Goal: Task Accomplishment & Management: Manage account settings

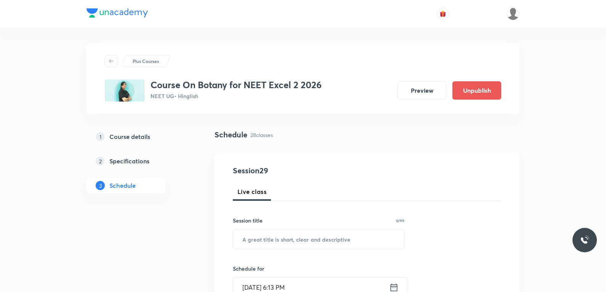
scroll to position [1975, 0]
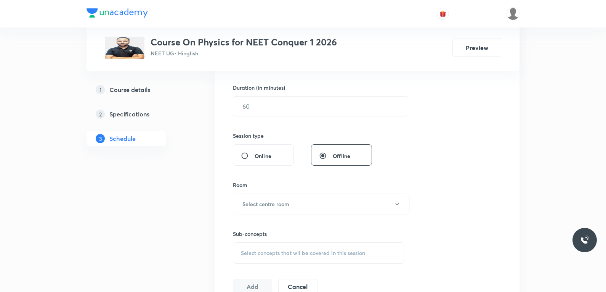
scroll to position [343, 0]
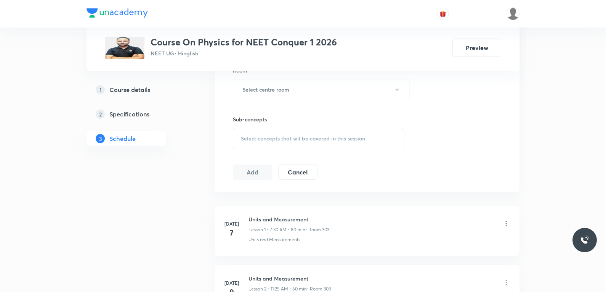
click at [354, 144] on div "Select concepts that wil be covered in this session" at bounding box center [319, 138] width 172 height 21
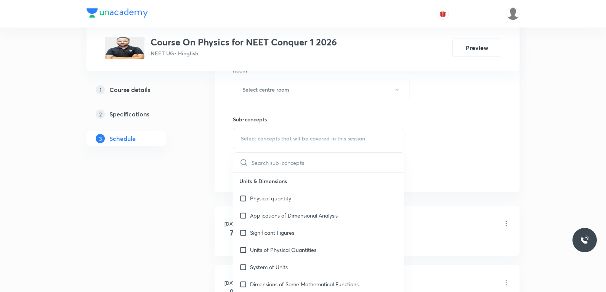
click at [475, 153] on div "Session 44 Live class Session title 0/99 ​ Schedule for Sep 30, 2025, 6:48 PM ​…" at bounding box center [367, 1] width 268 height 358
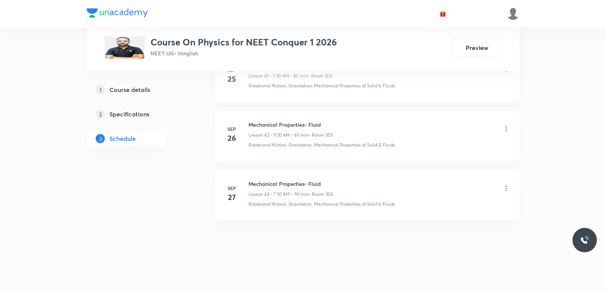
scroll to position [0, 0]
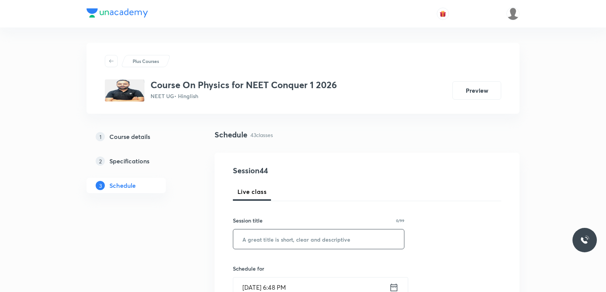
click at [343, 243] on input "text" at bounding box center [318, 238] width 171 height 19
paste input "Thermal properties of matter"
click at [308, 240] on input "Thermal properties of matter" at bounding box center [318, 238] width 171 height 19
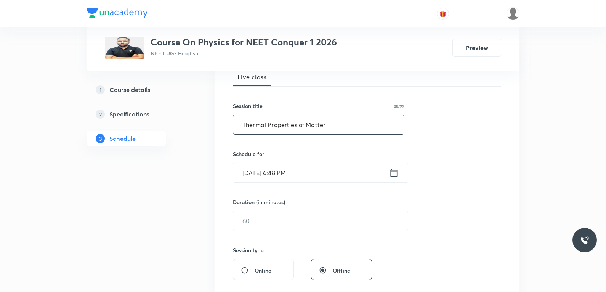
scroll to position [305, 0]
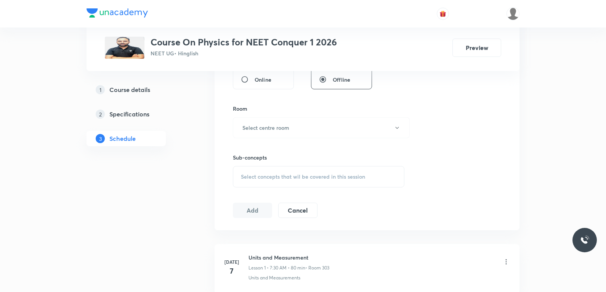
type input "Thermal Properties of Matter"
click at [348, 178] on span "Select concepts that wil be covered in this session" at bounding box center [303, 177] width 124 height 6
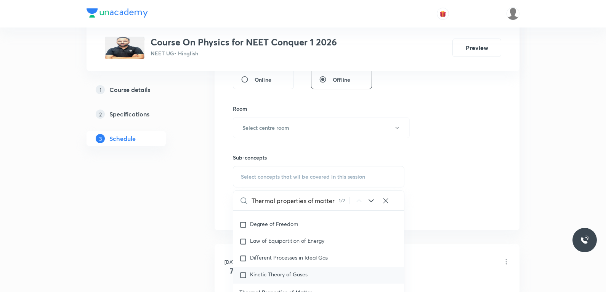
scroll to position [9222, 0]
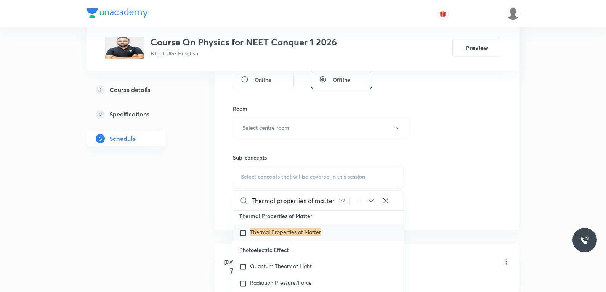
type input "Thermal properties of matter"
click at [303, 236] on p "Thermal Properties of Matter" at bounding box center [285, 233] width 71 height 8
checkbox input "true"
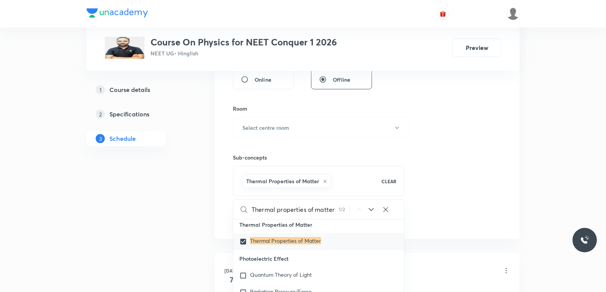
click at [504, 118] on div "Session 44 Live class Session title 28/99 Thermal Properties of Matter ​ Schedu…" at bounding box center [367, 42] width 305 height 391
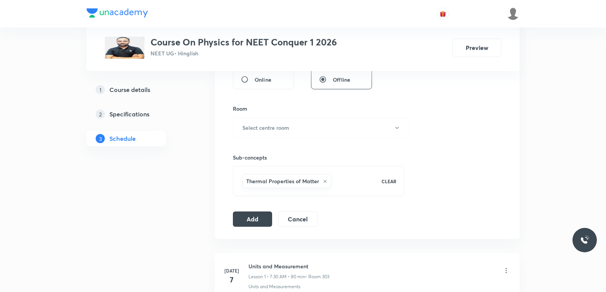
scroll to position [229, 0]
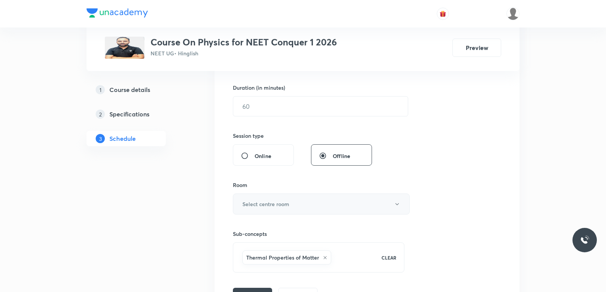
click at [317, 198] on button "Select centre room" at bounding box center [321, 203] width 177 height 21
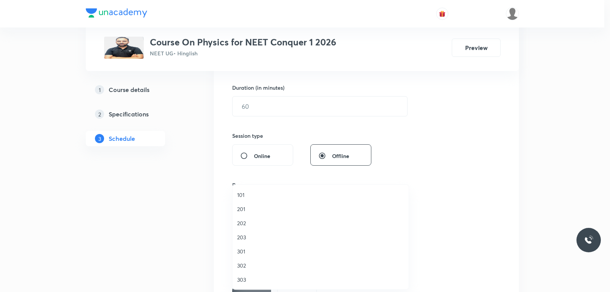
click at [248, 284] on li "303" at bounding box center [321, 279] width 176 height 14
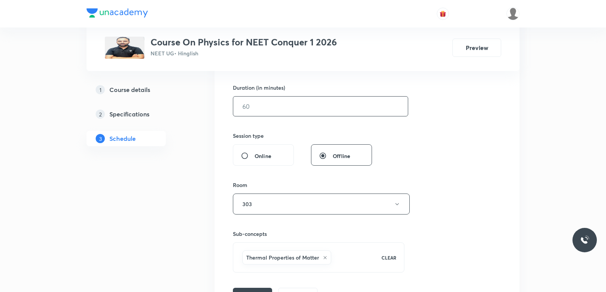
click at [296, 108] on input "text" at bounding box center [320, 105] width 175 height 19
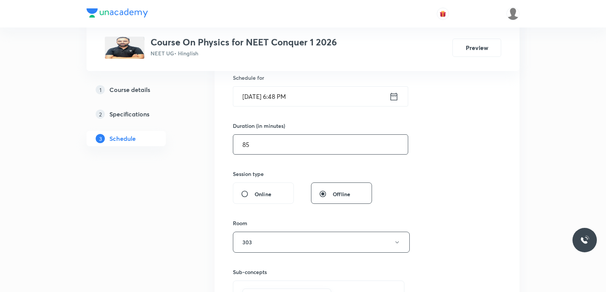
type input "85"
click at [298, 101] on input "Sep 30, 2025, 6:48 PM" at bounding box center [311, 96] width 156 height 19
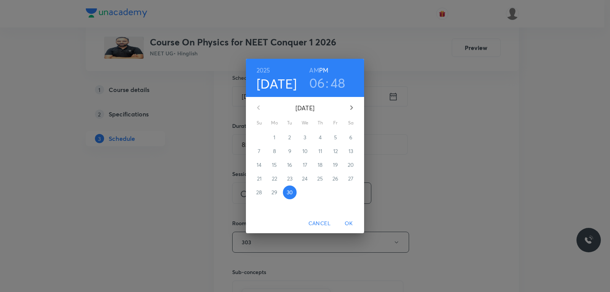
click at [352, 108] on icon "button" at bounding box center [351, 107] width 3 height 5
click at [307, 136] on span "1" at bounding box center [305, 137] width 14 height 8
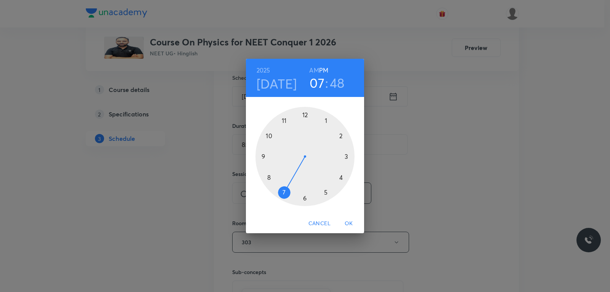
click at [286, 197] on div at bounding box center [304, 156] width 99 height 99
click at [314, 71] on h6 "AM" at bounding box center [314, 70] width 10 height 11
drag, startPoint x: 265, startPoint y: 146, endPoint x: 305, endPoint y: 200, distance: 67.7
click at [305, 200] on div at bounding box center [304, 156] width 99 height 99
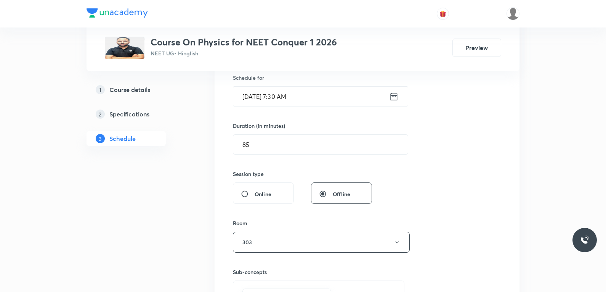
scroll to position [343, 0]
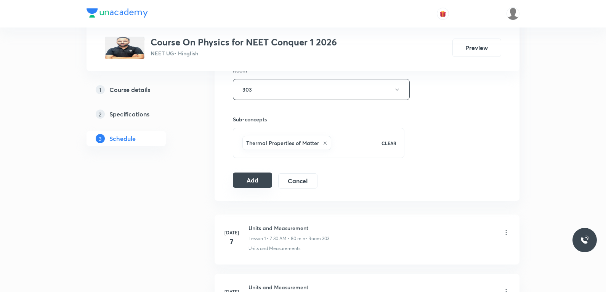
click at [254, 178] on button "Add" at bounding box center [252, 179] width 39 height 15
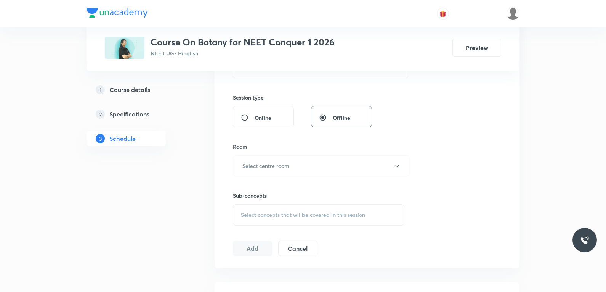
scroll to position [381, 0]
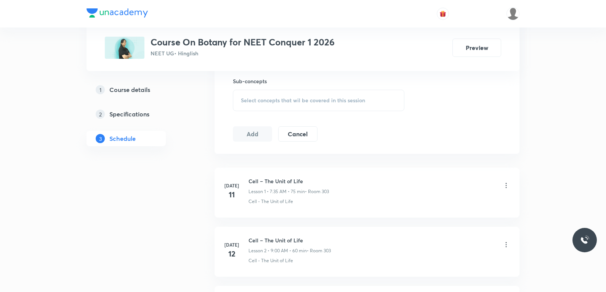
click at [335, 106] on div "Select concepts that wil be covered in this session" at bounding box center [319, 100] width 172 height 21
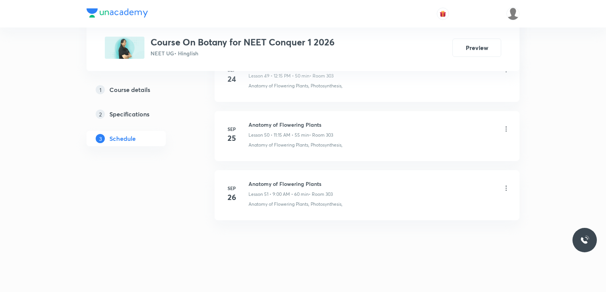
scroll to position [0, 0]
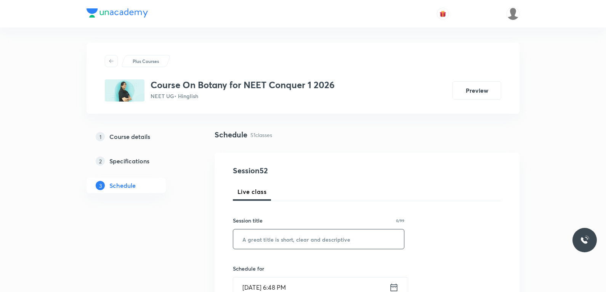
click at [339, 231] on input "text" at bounding box center [318, 238] width 171 height 19
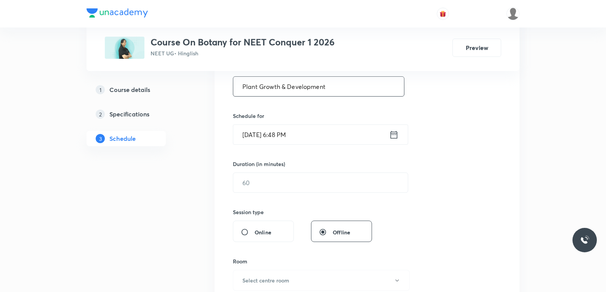
scroll to position [267, 0]
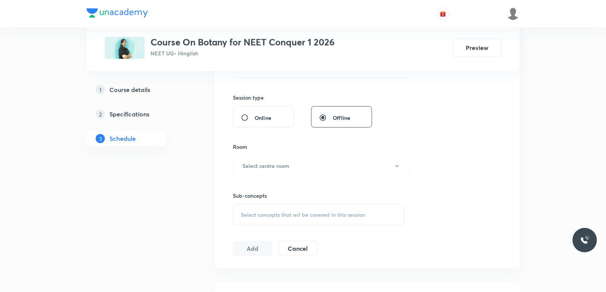
type input "Plant Growth & Development"
drag, startPoint x: 315, startPoint y: 204, endPoint x: 317, endPoint y: 212, distance: 7.4
click at [315, 206] on div "Select concepts that wil be covered in this session" at bounding box center [319, 214] width 172 height 21
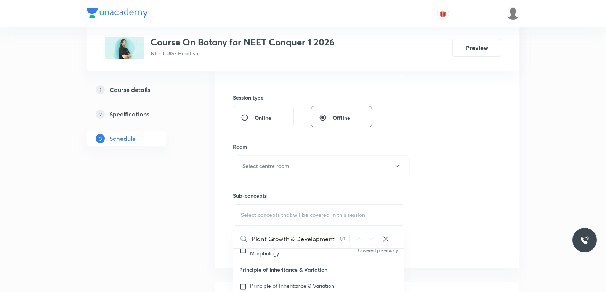
scroll to position [343, 0]
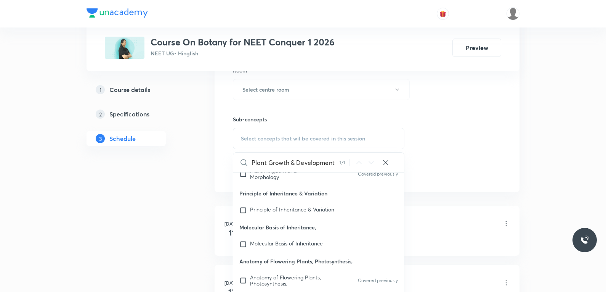
type input "Plant Growth & Development"
checkbox input "true"
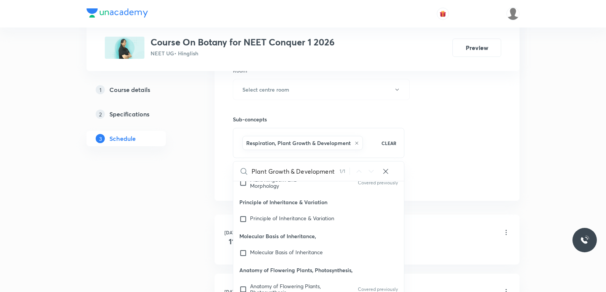
click at [440, 111] on div "Session 52 Live class Session title 27/99 Plant Growth & Development ​ Schedule…" at bounding box center [367, 5] width 268 height 367
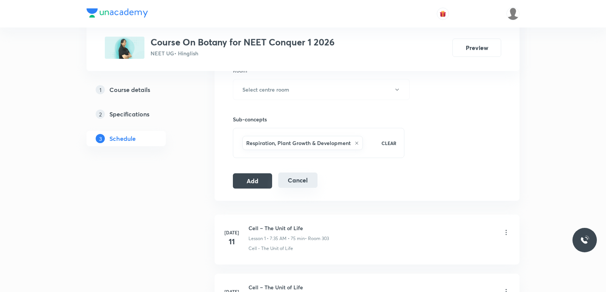
scroll to position [229, 0]
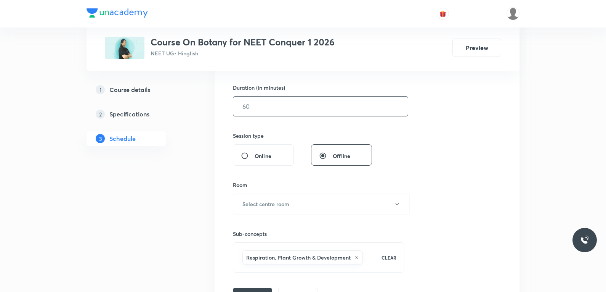
click at [288, 109] on input "text" at bounding box center [320, 105] width 175 height 19
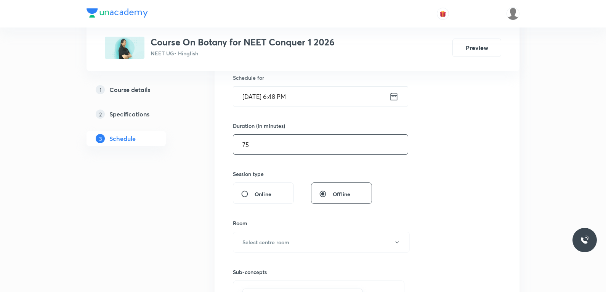
type input "75"
click at [313, 100] on input "Sep 30, 2025, 6:48 PM" at bounding box center [311, 96] width 156 height 19
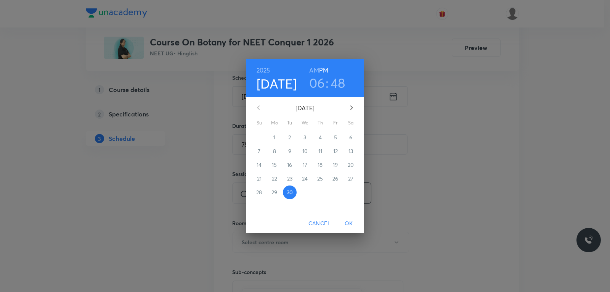
click at [350, 107] on icon "button" at bounding box center [351, 107] width 9 height 9
click at [304, 135] on p "1" at bounding box center [305, 137] width 2 height 8
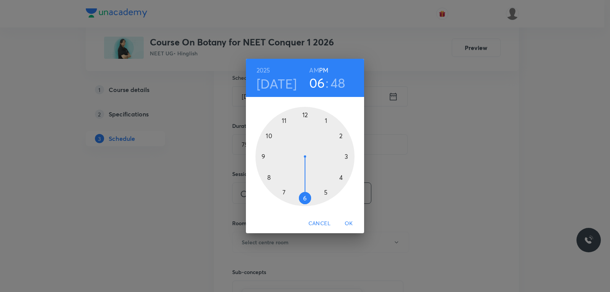
click at [314, 69] on h6 "AM" at bounding box center [314, 70] width 10 height 11
drag, startPoint x: 301, startPoint y: 197, endPoint x: 260, endPoint y: 158, distance: 56.6
click at [260, 158] on div at bounding box center [304, 156] width 99 height 99
drag, startPoint x: 272, startPoint y: 141, endPoint x: 305, endPoint y: 117, distance: 41.0
click at [305, 117] on div at bounding box center [304, 156] width 99 height 99
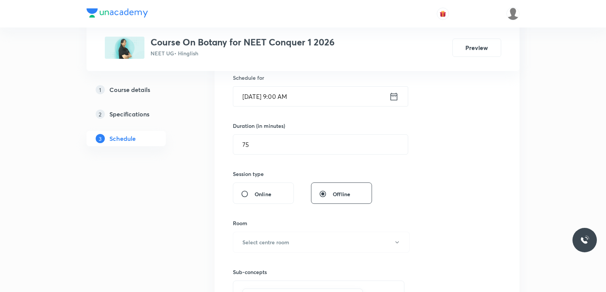
scroll to position [267, 0]
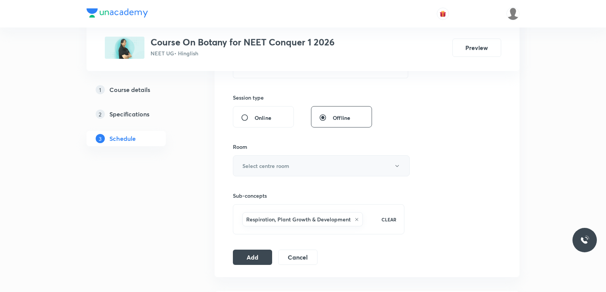
click at [291, 170] on button "Select centre room" at bounding box center [321, 165] width 177 height 21
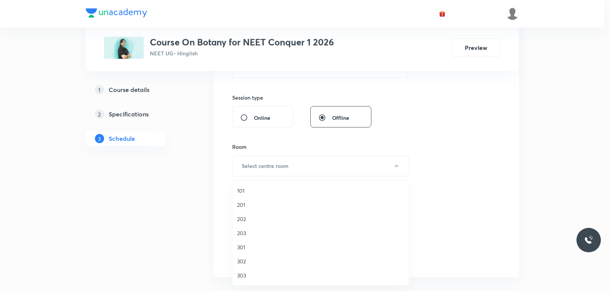
click at [246, 274] on span "303" at bounding box center [320, 275] width 167 height 8
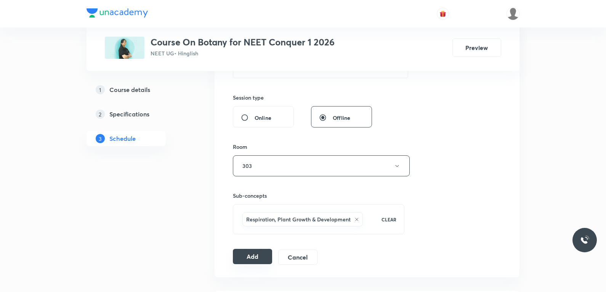
click at [261, 260] on button "Add" at bounding box center [252, 256] width 39 height 15
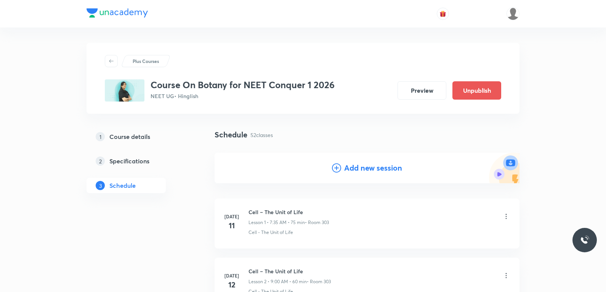
scroll to position [3043, 0]
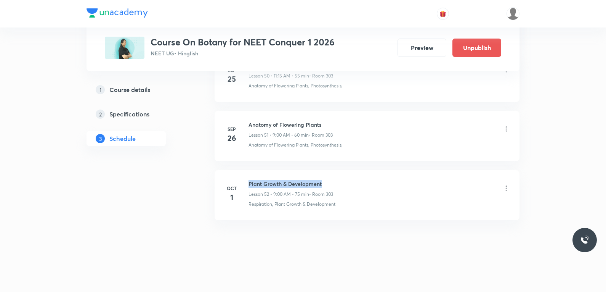
drag, startPoint x: 248, startPoint y: 183, endPoint x: 325, endPoint y: 180, distance: 76.7
click at [325, 180] on div "Oct 1 Plant Growth & Development Lesson 52 • 9:00 AM • 75 min • Room 303 Respir…" at bounding box center [367, 194] width 286 height 28
copy h6 "Plant Growth & Development"
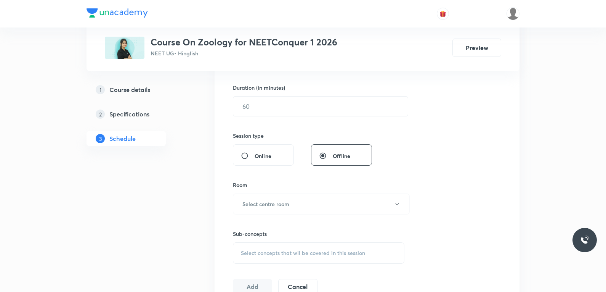
scroll to position [343, 0]
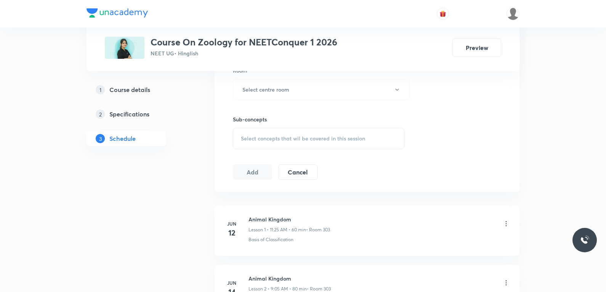
click at [329, 132] on div "Select concepts that wil be covered in this session" at bounding box center [319, 138] width 172 height 21
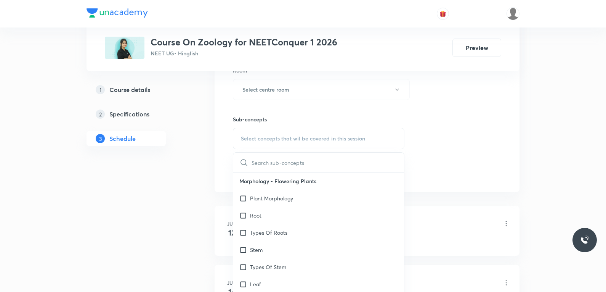
click at [464, 110] on div "Session 51 Live class Session title 0/99 ​ Schedule for Sep 30, 2025, 6:49 PM ​…" at bounding box center [367, 1] width 268 height 358
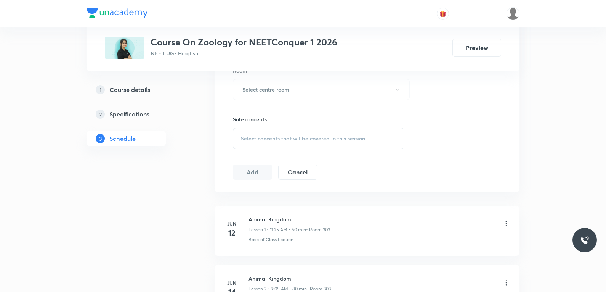
scroll to position [3275, 0]
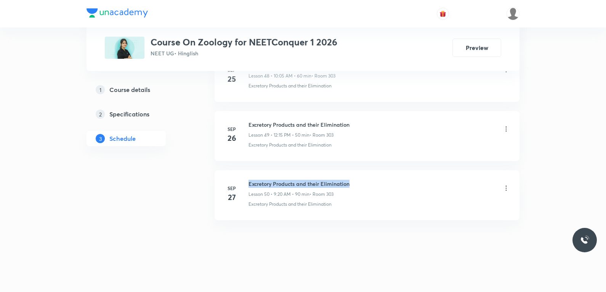
drag, startPoint x: 248, startPoint y: 183, endPoint x: 354, endPoint y: 176, distance: 106.2
click at [354, 176] on li "Sep 27 Excretory Products and their Elimination Lesson 50 • 9:20 AM • 90 min • …" at bounding box center [367, 195] width 305 height 50
copy h6 "Excretory Products and their Elimination"
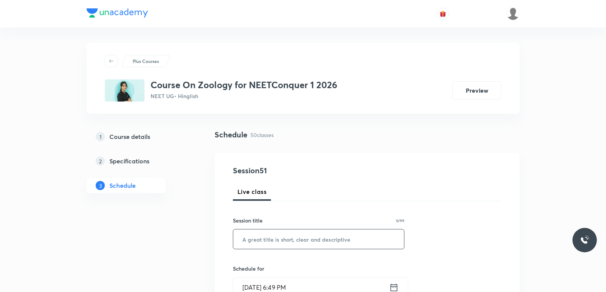
click at [316, 237] on input "text" at bounding box center [318, 238] width 171 height 19
paste input "locomotion and movement"
click at [293, 241] on input "locomotion and movement" at bounding box center [318, 238] width 171 height 19
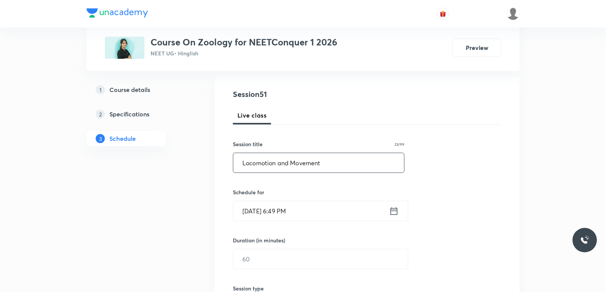
scroll to position [191, 0]
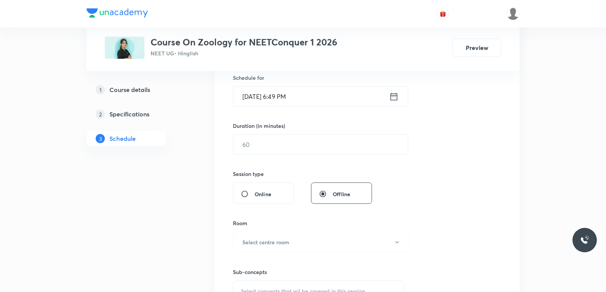
type input "Locomotion and Movement"
click at [295, 102] on input "[DATE] 6:49 PM" at bounding box center [311, 96] width 156 height 19
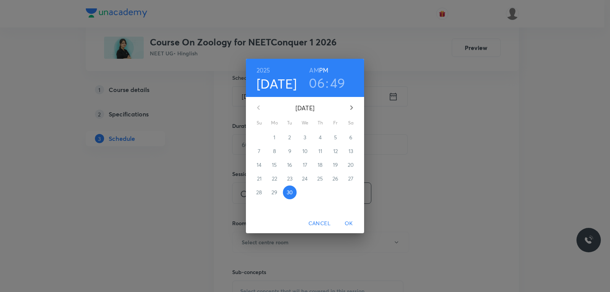
click at [352, 109] on icon "button" at bounding box center [351, 107] width 3 height 5
click at [305, 135] on p "1" at bounding box center [305, 137] width 2 height 8
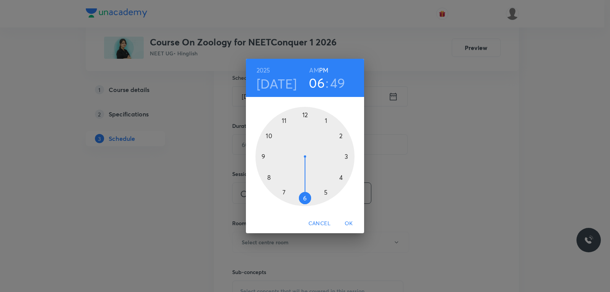
click at [316, 72] on h6 "AM" at bounding box center [314, 70] width 10 height 11
drag, startPoint x: 311, startPoint y: 188, endPoint x: 280, endPoint y: 131, distance: 64.9
click at [280, 131] on div at bounding box center [304, 156] width 99 height 99
drag, startPoint x: 273, startPoint y: 161, endPoint x: 347, endPoint y: 182, distance: 76.5
click at [347, 182] on div at bounding box center [304, 156] width 99 height 99
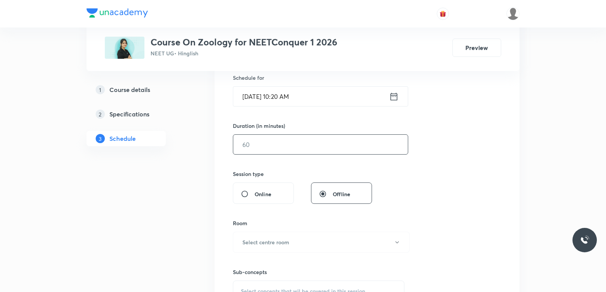
click at [272, 148] on input "text" at bounding box center [320, 144] width 175 height 19
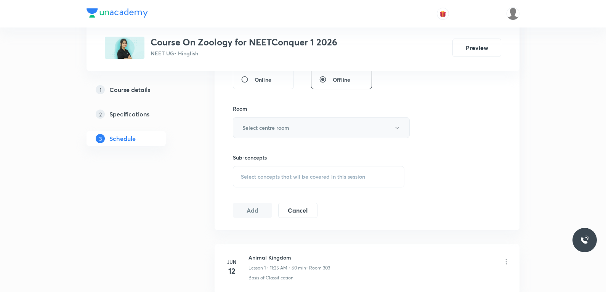
type input "75"
click at [327, 126] on button "Select centre room" at bounding box center [321, 127] width 177 height 21
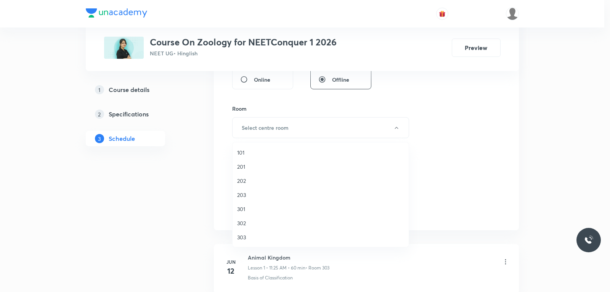
click at [251, 239] on span "303" at bounding box center [320, 237] width 167 height 8
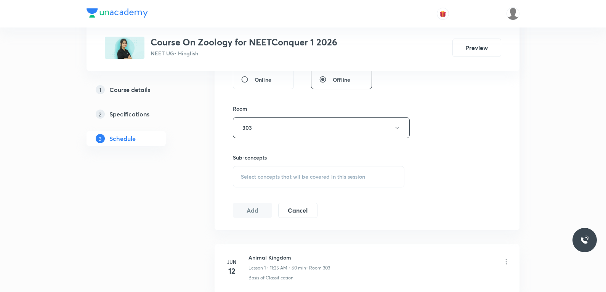
click at [309, 175] on span "Select concepts that wil be covered in this session" at bounding box center [303, 177] width 124 height 6
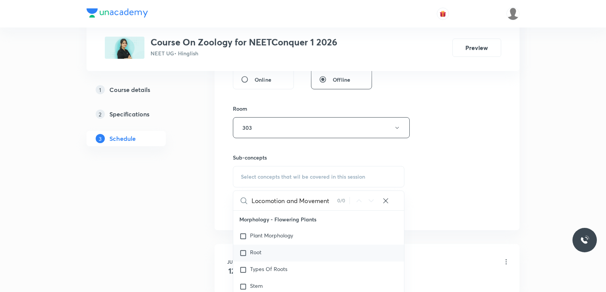
scroll to position [381, 0]
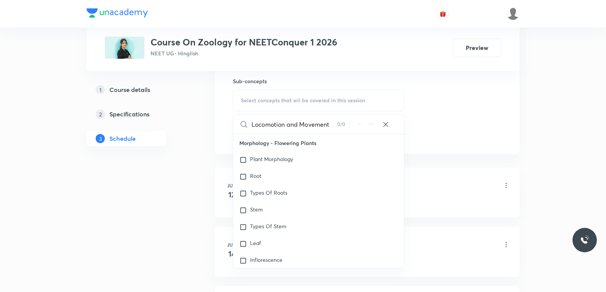
click at [285, 125] on input "Locomotion and Movement" at bounding box center [295, 123] width 86 height 19
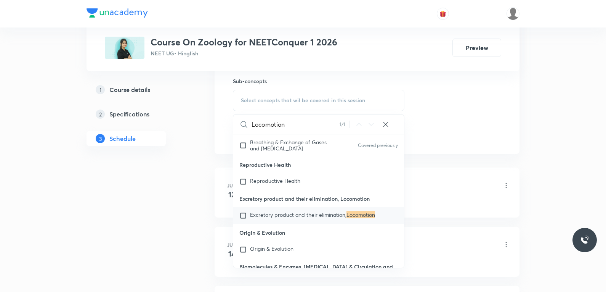
type input "Locomotion"
click at [308, 218] on span "Excretory product and their elimination," at bounding box center [298, 214] width 96 height 7
checkbox input "true"
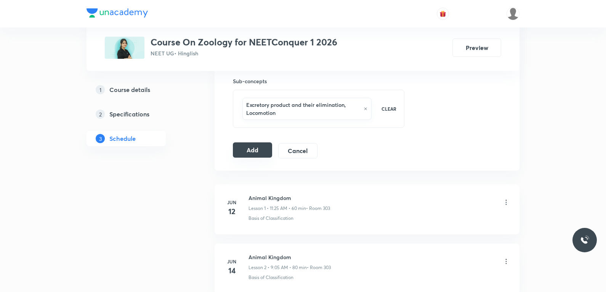
click at [245, 147] on button "Add" at bounding box center [252, 149] width 39 height 15
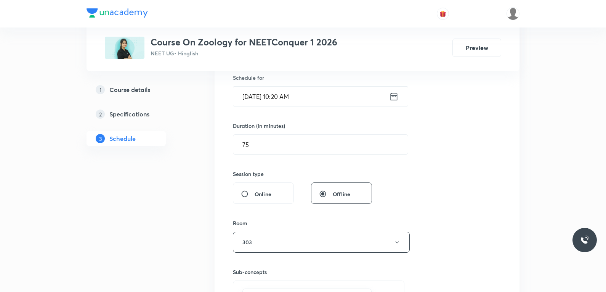
scroll to position [114, 0]
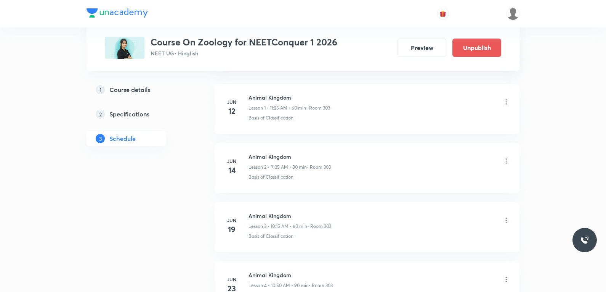
click at [461, 105] on div "Animal Kingdom Lesson 1 • 11:25 AM • 60 min • Room 303" at bounding box center [380, 102] width 262 height 18
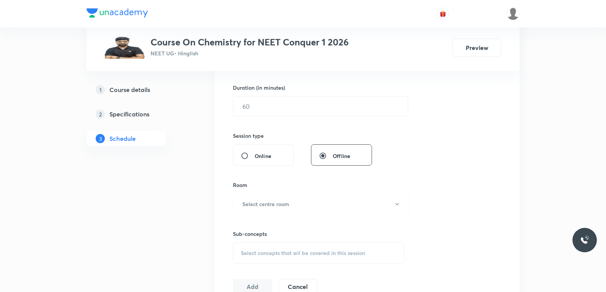
scroll to position [381, 0]
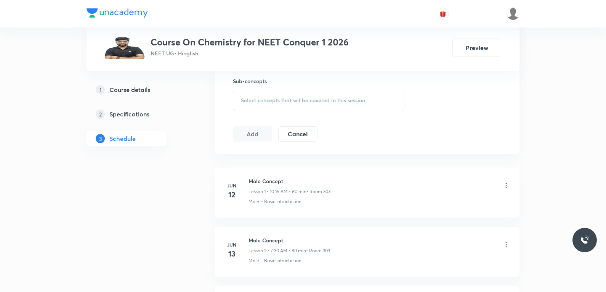
click at [339, 85] on div "Sub-concepts Select concepts that wil be covered in this session" at bounding box center [319, 94] width 172 height 34
click at [335, 103] on span "Select concepts that wil be covered in this session" at bounding box center [303, 100] width 124 height 6
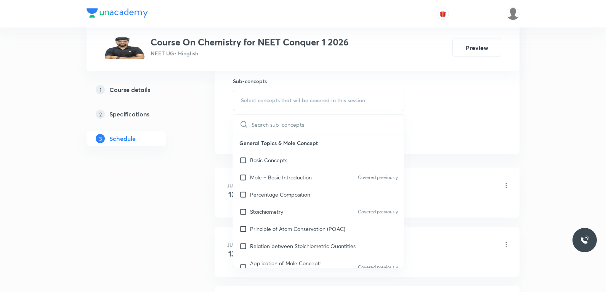
scroll to position [458, 0]
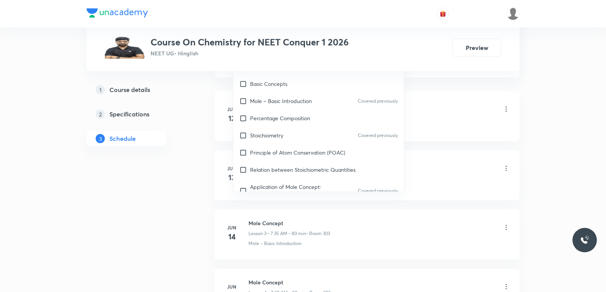
click at [463, 95] on li "Jun 12 Mole Concept Lesson 1 • 10:15 AM • 60 min • Room 303 Mole – Basic Introd…" at bounding box center [367, 116] width 305 height 50
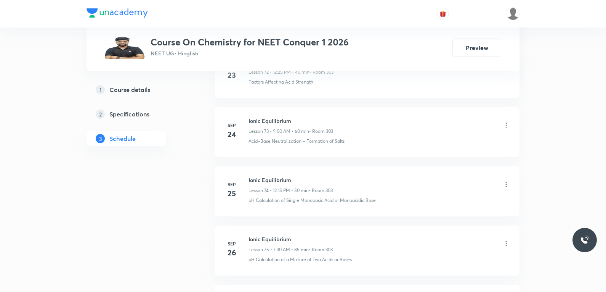
scroll to position [4812, 0]
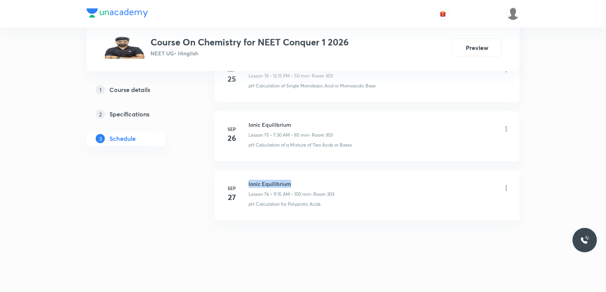
drag, startPoint x: 249, startPoint y: 182, endPoint x: 292, endPoint y: 181, distance: 43.1
click at [292, 181] on h6 "Ionic Equilibrium" at bounding box center [292, 184] width 86 height 8
copy h6 "Ionic Equilibrium"
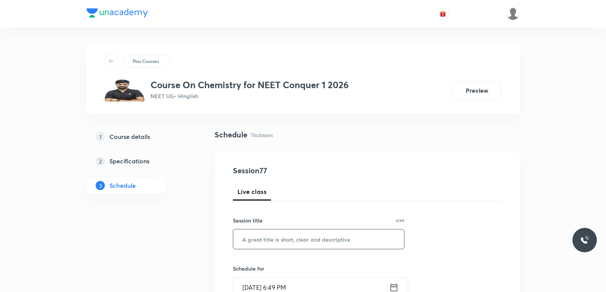
scroll to position [76, 0]
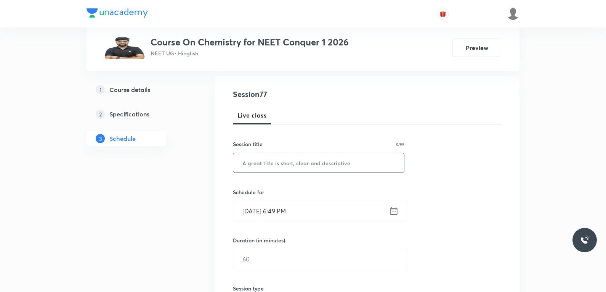
click at [338, 166] on input "text" at bounding box center [318, 162] width 171 height 19
paste input "Ionic Equilibrium"
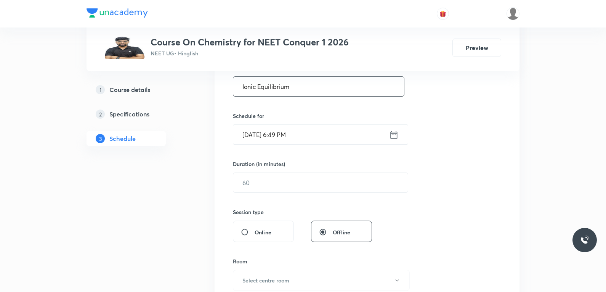
type input "Ionic Equilibrium"
click at [264, 182] on input "text" at bounding box center [320, 182] width 175 height 19
type input "75"
click at [272, 126] on div "Schedule for Sep 30, 2025, 6:49 PM ​" at bounding box center [319, 128] width 172 height 33
click at [272, 134] on input "Sep 30, 2025, 6:49 PM" at bounding box center [311, 134] width 156 height 19
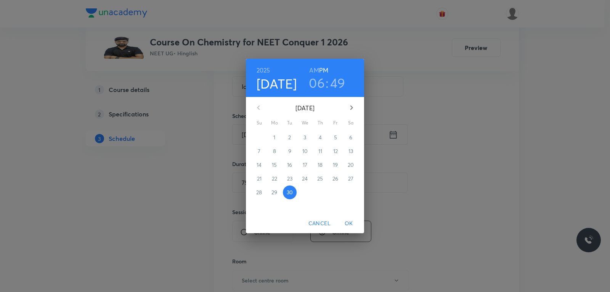
click at [352, 103] on button "button" at bounding box center [351, 107] width 18 height 18
click at [304, 136] on span "1" at bounding box center [305, 137] width 14 height 8
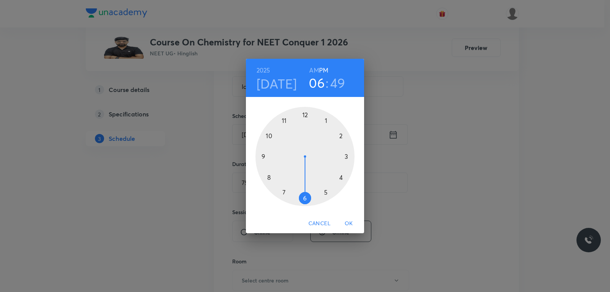
click at [316, 74] on h6 "AM" at bounding box center [314, 70] width 10 height 11
drag, startPoint x: 304, startPoint y: 194, endPoint x: 285, endPoint y: 125, distance: 71.6
click at [285, 125] on div at bounding box center [304, 156] width 99 height 99
click at [268, 136] on div at bounding box center [304, 156] width 99 height 99
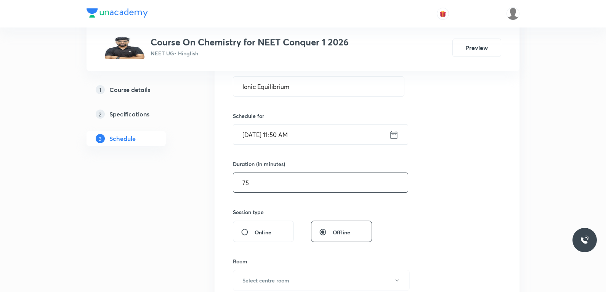
click at [252, 181] on input "75" at bounding box center [320, 182] width 175 height 19
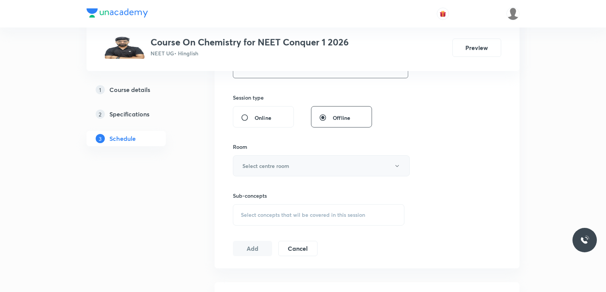
click at [285, 170] on button "Select centre room" at bounding box center [321, 165] width 177 height 21
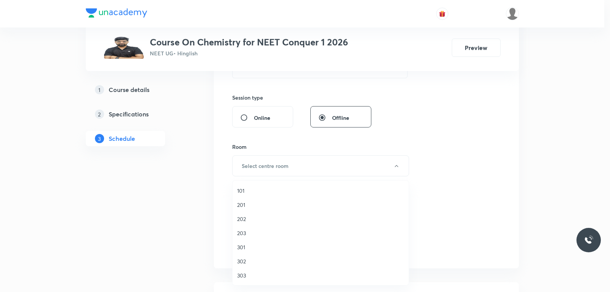
click at [252, 276] on span "303" at bounding box center [320, 275] width 167 height 8
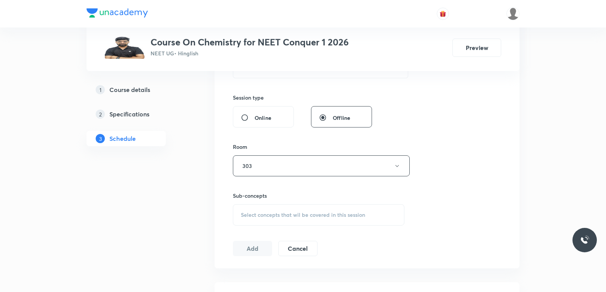
click at [435, 173] on div "Session 77 Live class Session title 17/99 Ionic Equilibrium ​ Schedule for Oct …" at bounding box center [367, 77] width 268 height 358
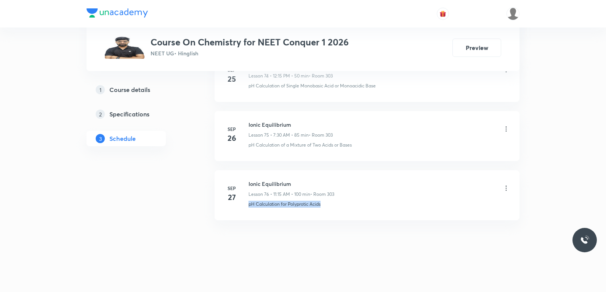
drag, startPoint x: 251, startPoint y: 208, endPoint x: 337, endPoint y: 206, distance: 85.8
click at [337, 206] on li "Sep 27 Ionic Equilibrium Lesson 76 • 11:15 AM • 100 min • Room 303 pH Calculati…" at bounding box center [367, 195] width 305 height 50
copy p "pH Calculation for Polyprotic Acids"
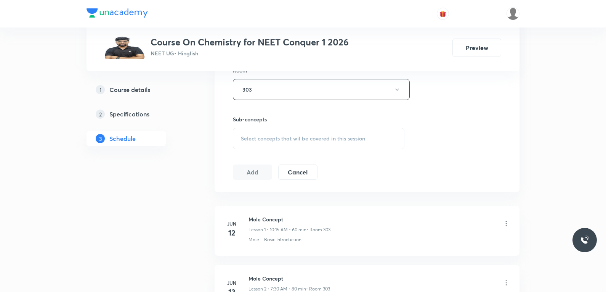
scroll to position [381, 0]
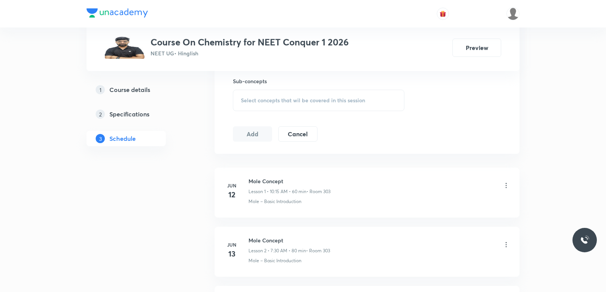
click at [356, 105] on div "Select concepts that wil be covered in this session" at bounding box center [319, 100] width 172 height 21
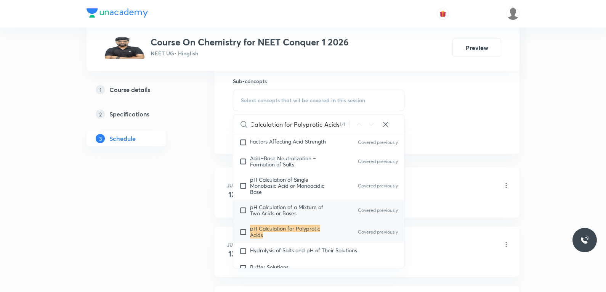
scroll to position [2337, 0]
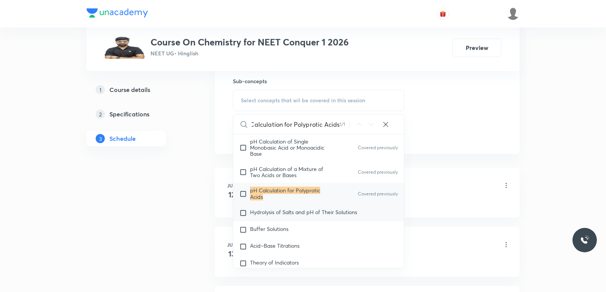
type input "pH Calculation for Polyprotic Acids"
click at [292, 215] on span "Hydrolysis of Salts and pH of Their Solutions" at bounding box center [303, 211] width 107 height 7
checkbox input "true"
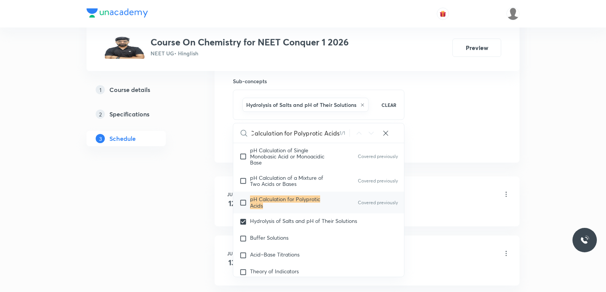
scroll to position [0, 0]
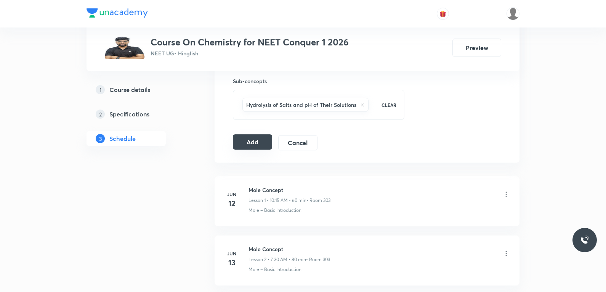
click at [245, 143] on button "Add" at bounding box center [252, 141] width 39 height 15
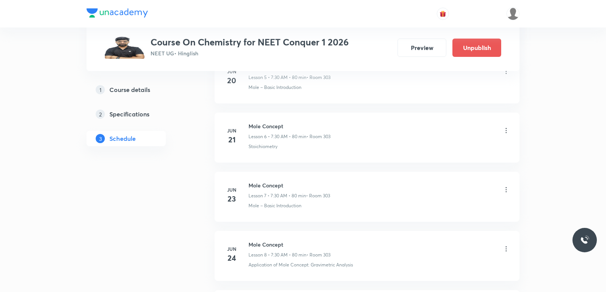
click at [414, 123] on div "Mole Concept Lesson 6 • 7:30 AM • 80 min • Room 303" at bounding box center [380, 131] width 262 height 18
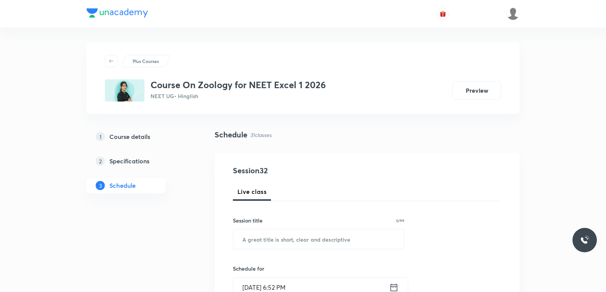
scroll to position [2152, 0]
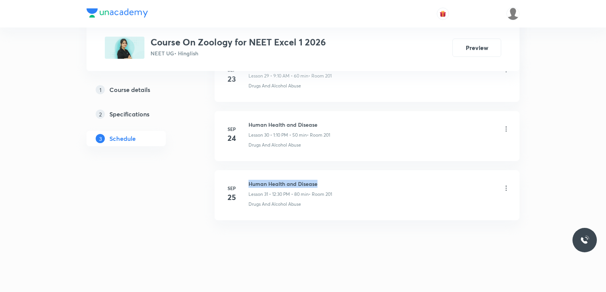
drag, startPoint x: 249, startPoint y: 183, endPoint x: 403, endPoint y: 185, distance: 153.7
click at [403, 185] on div "Human Health and Disease Lesson 31 • 12:30 PM • 80 min • Room 201" at bounding box center [380, 189] width 262 height 18
copy h6 "Human Health and Disease"
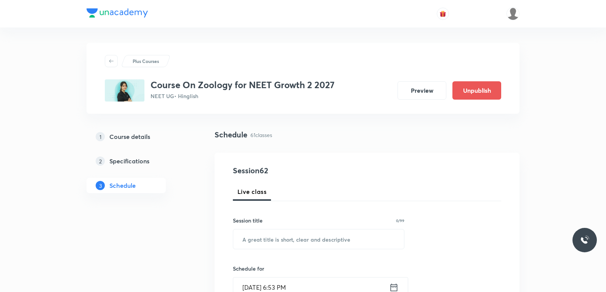
scroll to position [3925, 0]
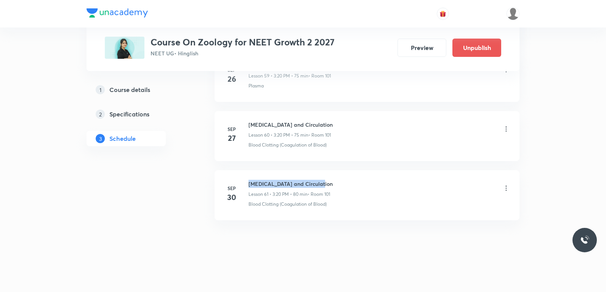
drag, startPoint x: 249, startPoint y: 183, endPoint x: 331, endPoint y: 183, distance: 81.6
click at [331, 183] on h6 "[MEDICAL_DATA] and Circulation" at bounding box center [291, 184] width 84 height 8
copy h6 "[MEDICAL_DATA] and Circulation"
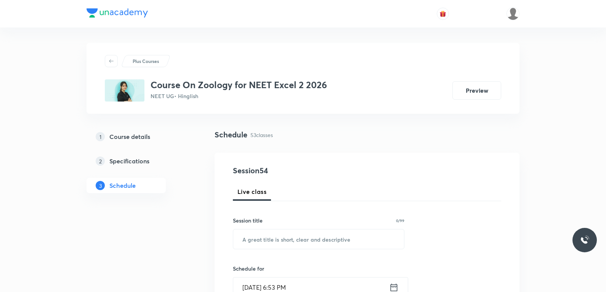
scroll to position [3452, 0]
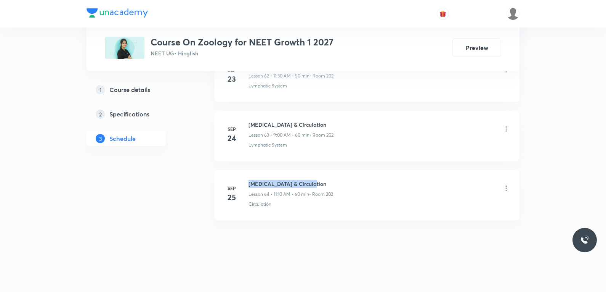
drag, startPoint x: 250, startPoint y: 184, endPoint x: 344, endPoint y: 185, distance: 94.2
click at [344, 185] on div "[MEDICAL_DATA] & Circulation Lesson 64 • 11:10 AM • 60 min • Room 202" at bounding box center [380, 189] width 262 height 18
copy h6 "[MEDICAL_DATA] & Circulation"
click at [461, 113] on li "Sep 24 Body Fluid & Circulation Lesson 63 • 9:00 AM • 60 min • Room 202 Lymphat…" at bounding box center [367, 136] width 305 height 50
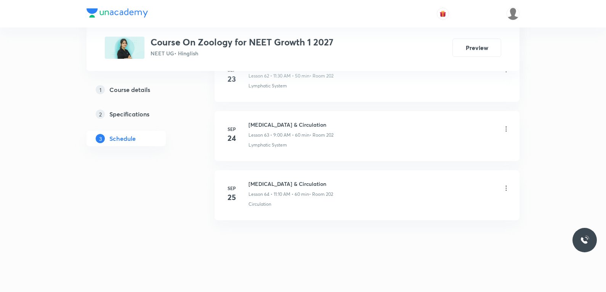
scroll to position [0, 0]
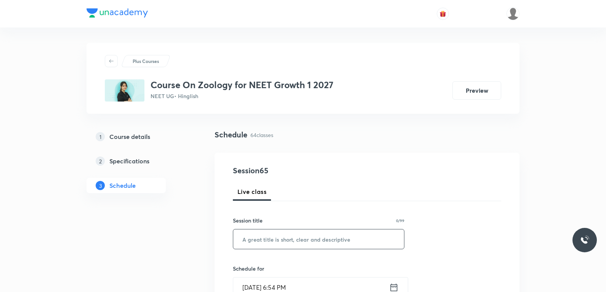
click at [358, 237] on input "text" at bounding box center [318, 238] width 171 height 19
paste input "locomotion and movement"
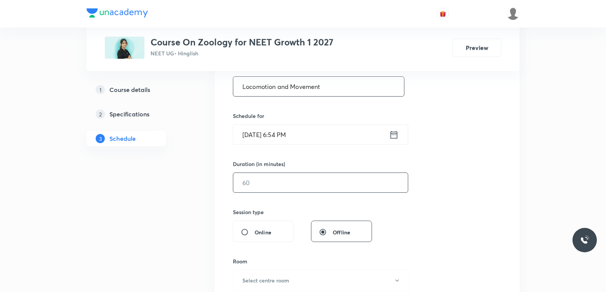
type input "Locomotion and Movement"
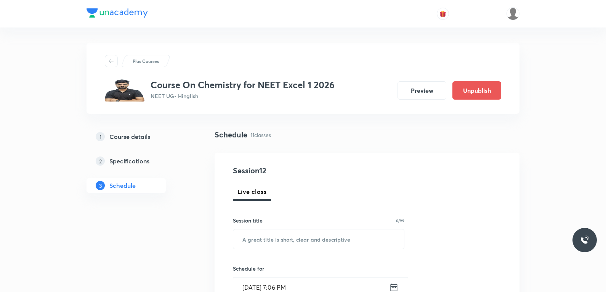
scroll to position [970, 0]
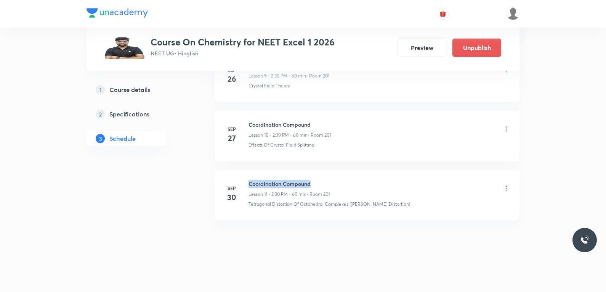
drag, startPoint x: 250, startPoint y: 184, endPoint x: 374, endPoint y: 183, distance: 124.3
click at [374, 183] on div "Coordination Compound Lesson 11 • 2:30 PM • 60 min • Room 201" at bounding box center [380, 189] width 262 height 18
copy h6 "Coordination Compound"
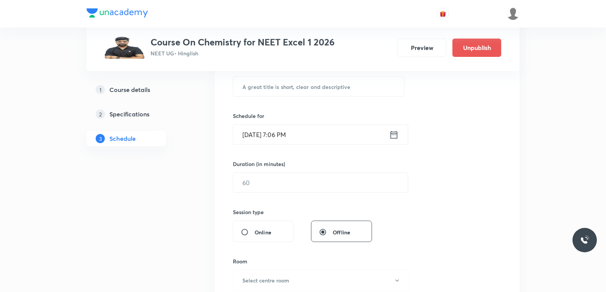
scroll to position [267, 0]
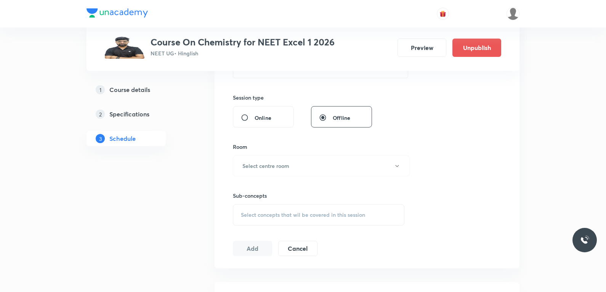
click at [312, 221] on div "Select concepts that wil be covered in this session" at bounding box center [319, 214] width 172 height 21
click at [498, 132] on div "Session 12 Live class Session title 0/99 ​ Schedule for Sep 30, 2025, 7:06 PM ​…" at bounding box center [367, 77] width 268 height 358
click at [440, 141] on div "Session 12 Live class Session title 0/99 ​ Schedule for Sep 30, 2025, 7:06 PM ​…" at bounding box center [367, 77] width 268 height 358
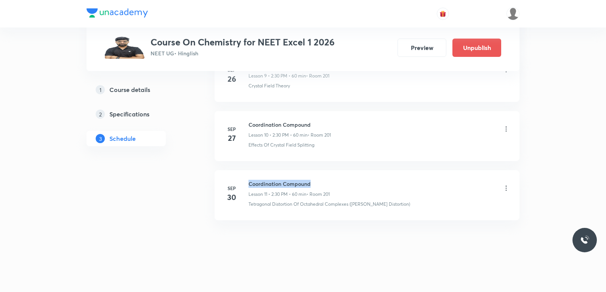
drag, startPoint x: 249, startPoint y: 184, endPoint x: 322, endPoint y: 180, distance: 73.7
click at [322, 180] on h6 "Coordination Compound" at bounding box center [289, 184] width 81 height 8
copy h6 "Coordination Compound"
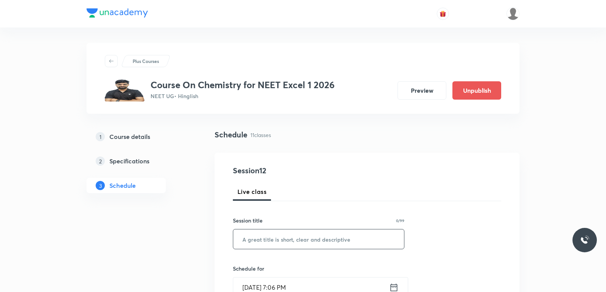
click at [307, 244] on input "text" at bounding box center [318, 238] width 171 height 19
paste input "Coordination Compound"
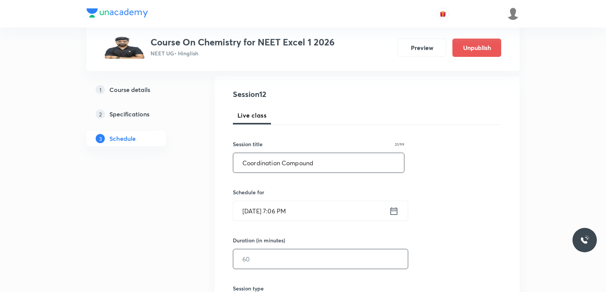
scroll to position [114, 0]
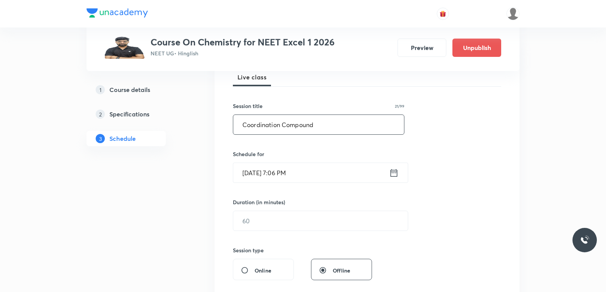
type input "Coordination Compound"
click at [271, 174] on input "[DATE] 7:06 PM" at bounding box center [311, 172] width 156 height 19
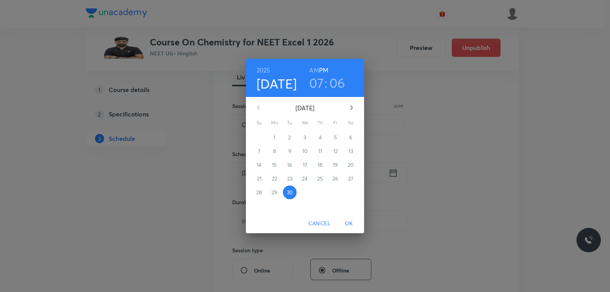
click at [350, 106] on icon "button" at bounding box center [351, 107] width 9 height 9
click at [303, 138] on span "1" at bounding box center [305, 137] width 14 height 8
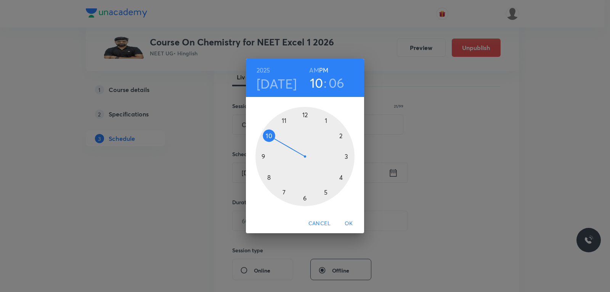
drag, startPoint x: 284, startPoint y: 192, endPoint x: 283, endPoint y: 146, distance: 46.2
click at [283, 146] on div at bounding box center [304, 156] width 99 height 99
click at [316, 71] on h6 "AM" at bounding box center [314, 70] width 10 height 11
drag, startPoint x: 332, startPoint y: 132, endPoint x: 337, endPoint y: 176, distance: 44.2
click at [337, 176] on div at bounding box center [304, 156] width 99 height 99
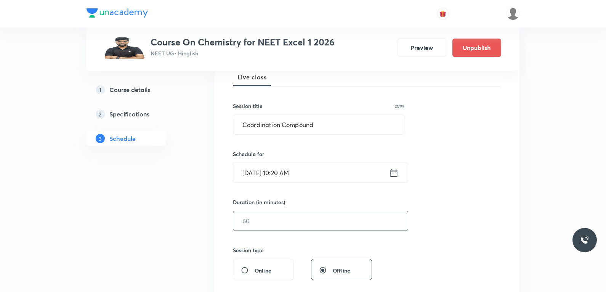
click at [251, 221] on input "text" at bounding box center [320, 220] width 175 height 19
type input "75"
click at [322, 129] on input "Coordination Compound" at bounding box center [318, 124] width 171 height 19
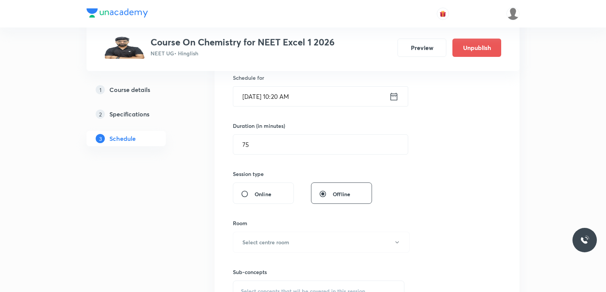
scroll to position [267, 0]
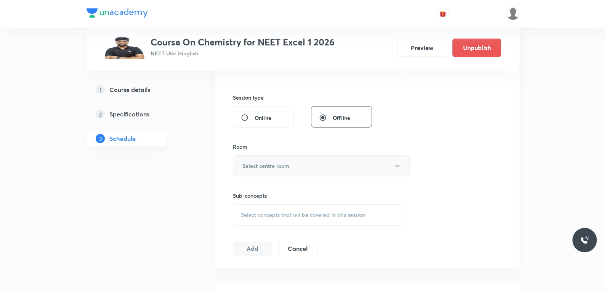
click at [297, 167] on button "Select centre room" at bounding box center [321, 165] width 177 height 21
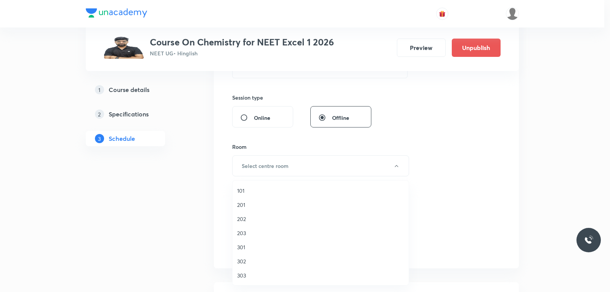
click at [461, 120] on div at bounding box center [305, 146] width 610 height 292
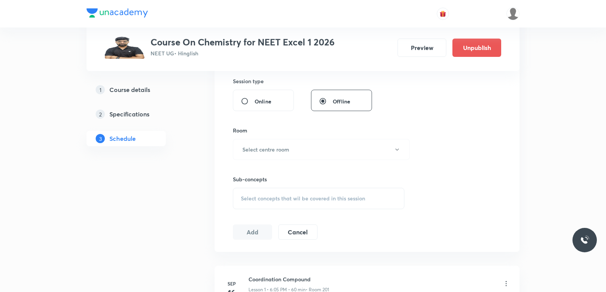
scroll to position [436, 0]
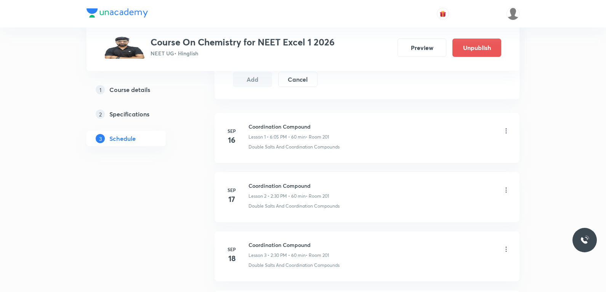
click at [441, 135] on div "Coordination Compound Lesson 1 • 6:05 PM • 60 min • Room 201" at bounding box center [380, 131] width 262 height 18
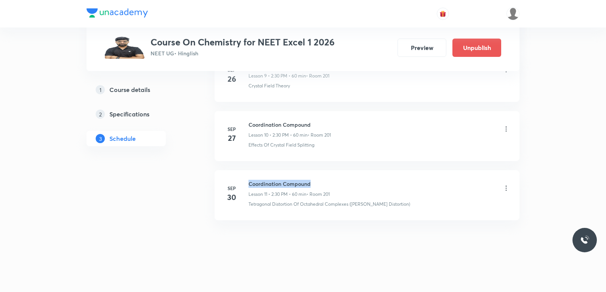
drag, startPoint x: 250, startPoint y: 183, endPoint x: 330, endPoint y: 178, distance: 80.2
click at [330, 178] on li "Sep 30 Coordination Compound Lesson 11 • 2:30 PM • 60 min • Room 201 Tetragonal…" at bounding box center [367, 195] width 305 height 50
copy h6 "Coordination Compound"
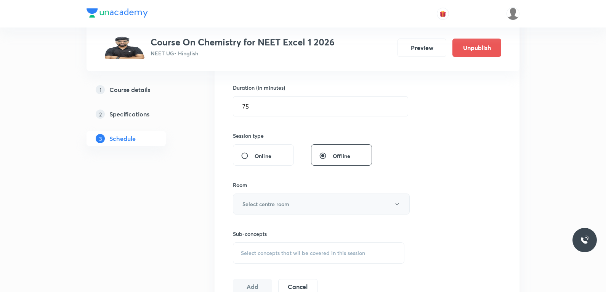
scroll to position [267, 0]
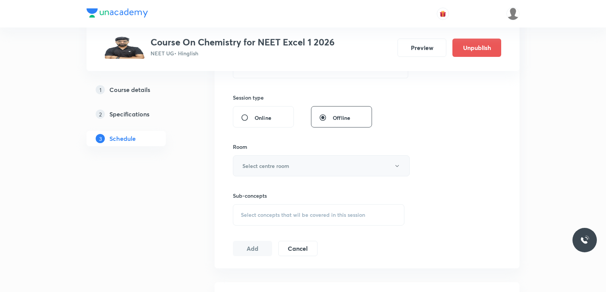
click at [316, 164] on button "Select centre room" at bounding box center [321, 165] width 177 height 21
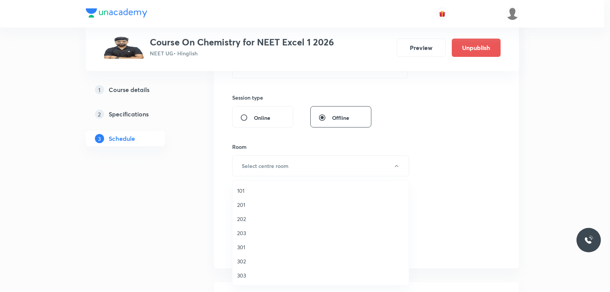
click at [261, 199] on li "201" at bounding box center [321, 205] width 176 height 14
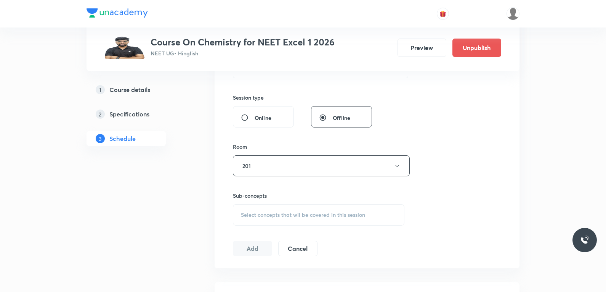
click at [296, 213] on span "Select concepts that wil be covered in this session" at bounding box center [303, 215] width 124 height 6
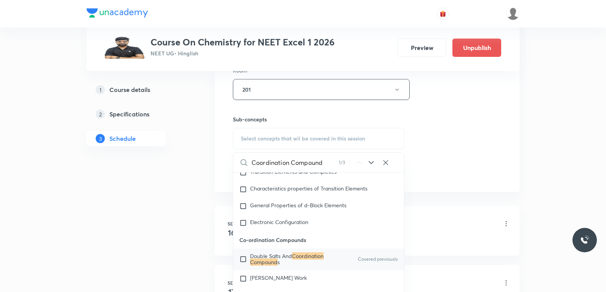
scroll to position [12380, 0]
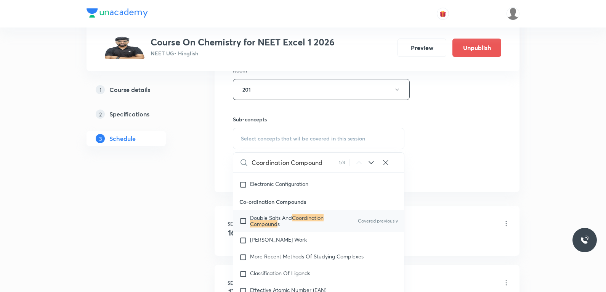
type input "Coordination Compound"
click at [289, 221] on span "Double Salts And" at bounding box center [271, 217] width 42 height 7
checkbox input "true"
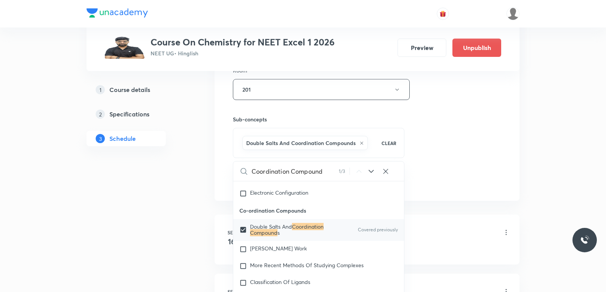
click at [450, 153] on div "Session 12 Live class Session title 21/99 Coordination Compound ​ Schedule for …" at bounding box center [367, 5] width 268 height 367
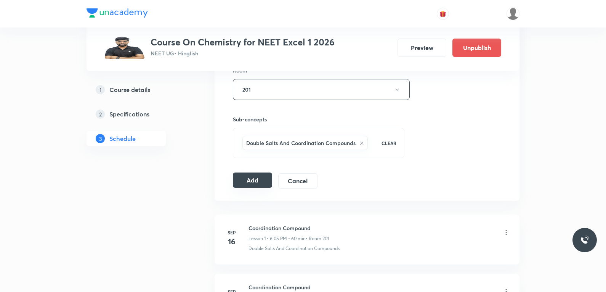
click at [251, 180] on button "Add" at bounding box center [252, 179] width 39 height 15
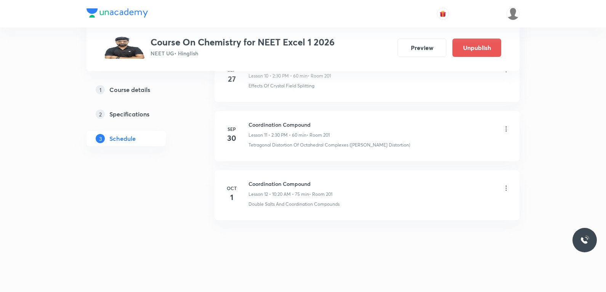
scroll to position [600, 0]
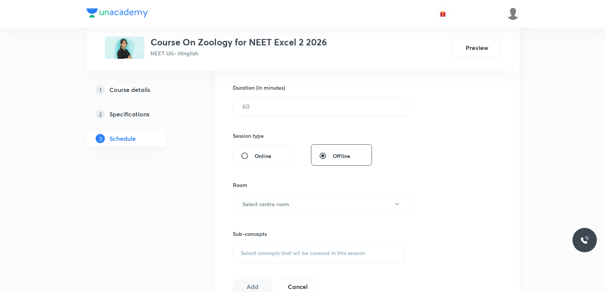
scroll to position [305, 0]
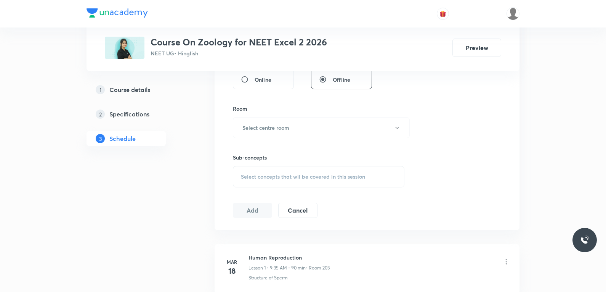
click at [311, 183] on div "Select concepts that wil be covered in this session" at bounding box center [319, 176] width 172 height 21
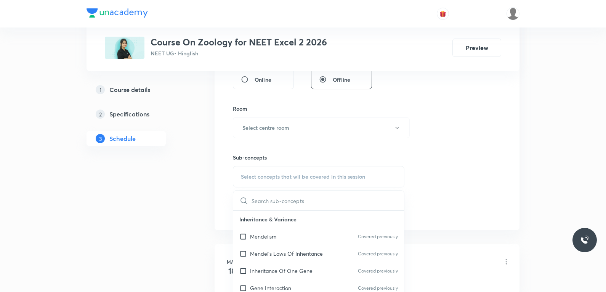
click at [448, 92] on div "Session 54 Live class Session title 0/99 ​ Schedule for [DATE] 7:06 PM ​ Durati…" at bounding box center [367, 39] width 268 height 358
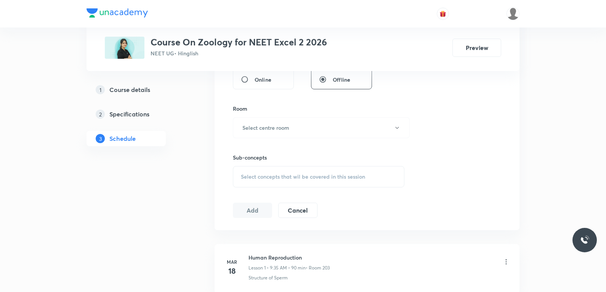
scroll to position [3452, 0]
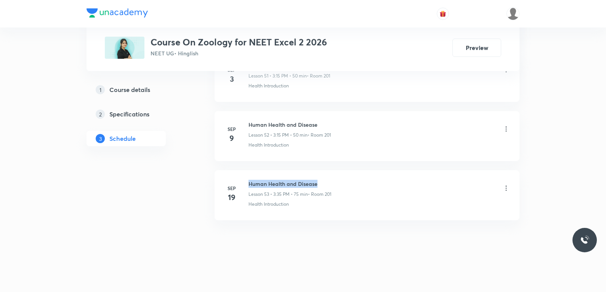
drag, startPoint x: 249, startPoint y: 183, endPoint x: 350, endPoint y: 182, distance: 101.4
click at [350, 182] on div "Human Health and Disease Lesson 53 • 3:35 PM • 75 min • Room 201" at bounding box center [380, 189] width 262 height 18
copy h6 "Human Health and Disease"
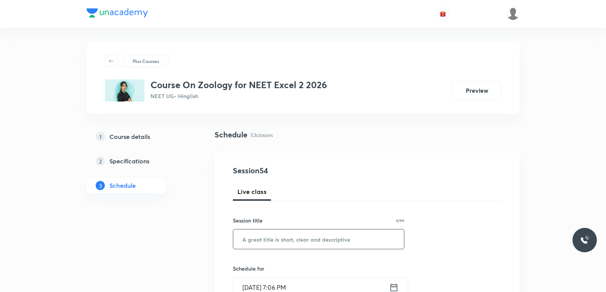
click at [297, 239] on input "text" at bounding box center [318, 238] width 171 height 19
paste input "Human Health and Disease"
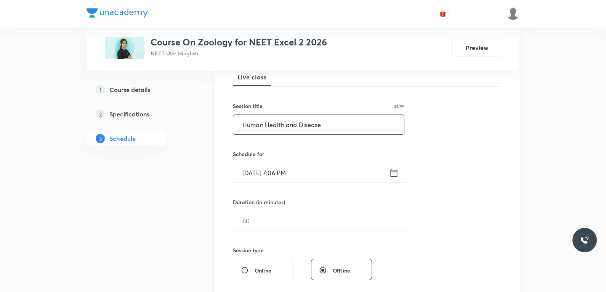
type input "Human Health and Disease"
click at [267, 174] on input "[DATE] 7:06 PM" at bounding box center [311, 172] width 156 height 19
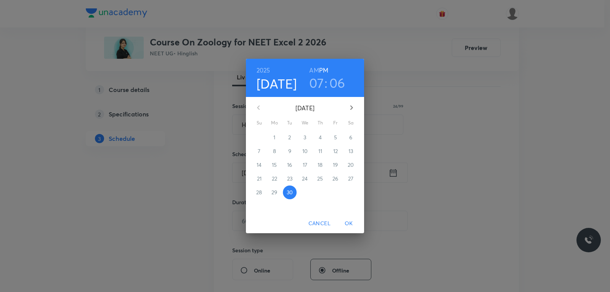
click at [352, 108] on icon "button" at bounding box center [351, 107] width 9 height 9
click at [307, 137] on span "1" at bounding box center [305, 137] width 14 height 8
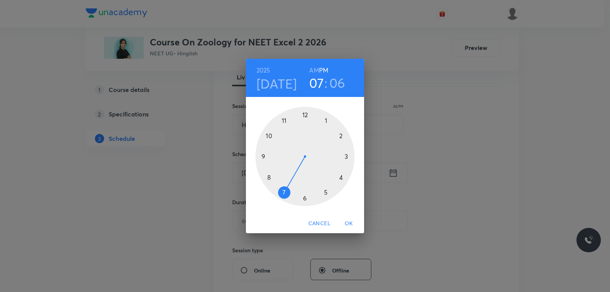
click at [311, 69] on h6 "AM" at bounding box center [314, 70] width 10 height 11
click at [328, 72] on h6 "PM" at bounding box center [323, 70] width 9 height 11
drag, startPoint x: 286, startPoint y: 188, endPoint x: 317, endPoint y: 132, distance: 64.4
click at [317, 132] on div at bounding box center [304, 156] width 99 height 99
drag, startPoint x: 337, startPoint y: 121, endPoint x: 346, endPoint y: 134, distance: 15.9
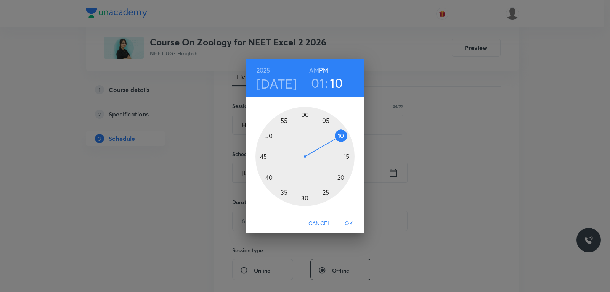
click at [346, 134] on div at bounding box center [304, 156] width 99 height 99
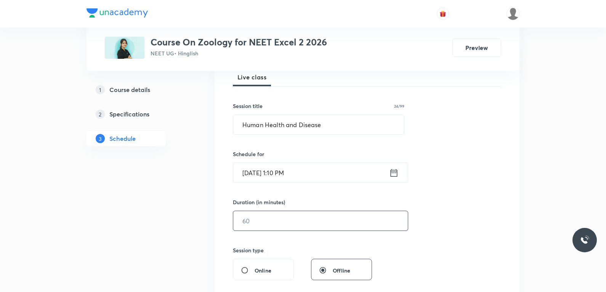
click at [262, 215] on input "text" at bounding box center [320, 220] width 175 height 19
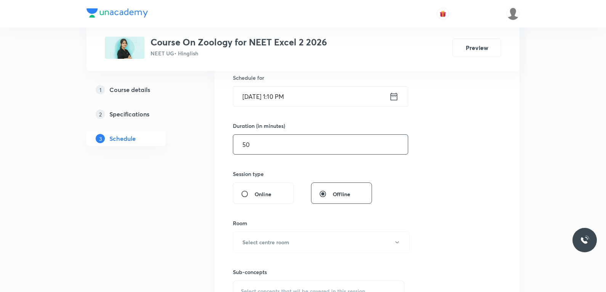
type input "50"
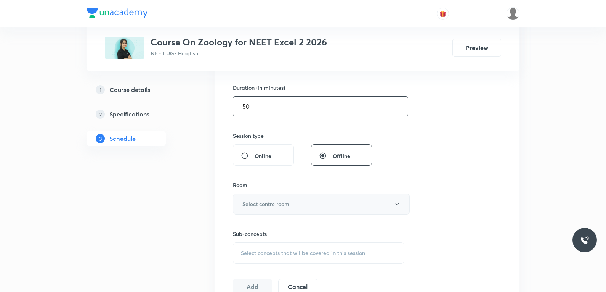
click at [276, 201] on h6 "Select centre room" at bounding box center [266, 204] width 47 height 8
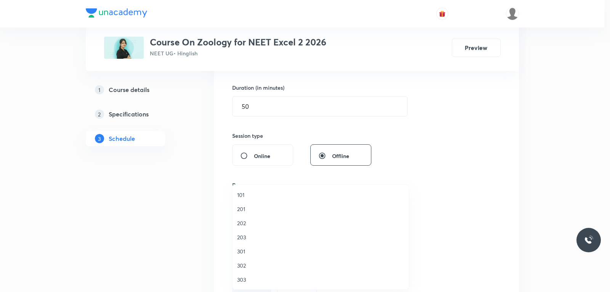
click at [254, 207] on span "201" at bounding box center [320, 209] width 167 height 8
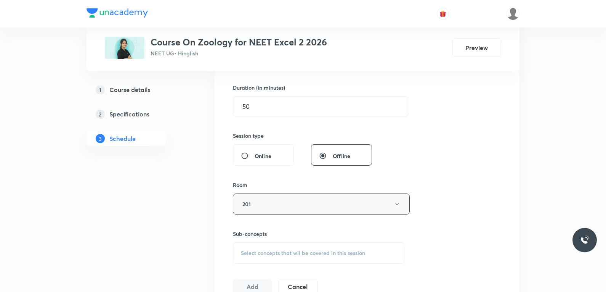
scroll to position [305, 0]
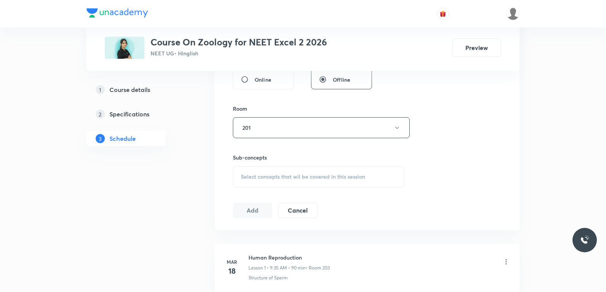
click at [445, 130] on div "Session 54 Live class Session title 24/99 Human Health and Disease ​ Schedule f…" at bounding box center [367, 39] width 268 height 358
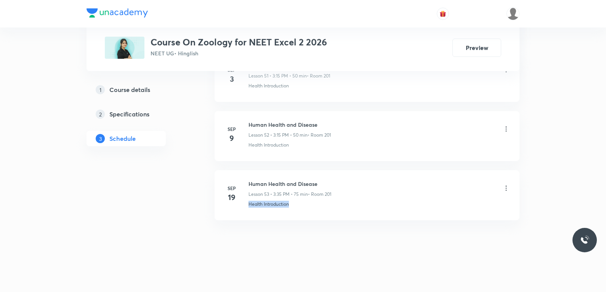
drag, startPoint x: 248, startPoint y: 207, endPoint x: 365, endPoint y: 204, distance: 117.1
click at [365, 204] on li "Sep 19 Human Health and Disease Lesson 53 • 3:35 PM • 75 min • Room 201 Health …" at bounding box center [367, 195] width 305 height 50
copy p "Health Introduction"
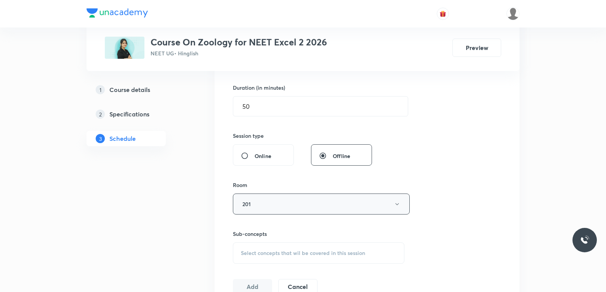
scroll to position [343, 0]
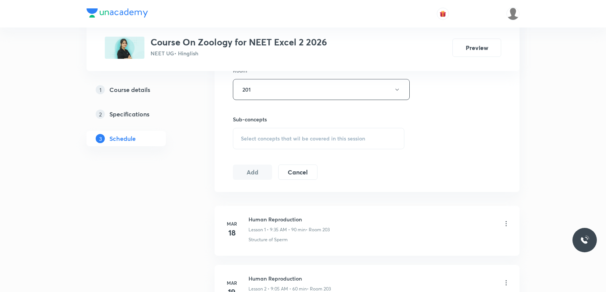
click at [334, 140] on span "Select concepts that wil be covered in this session" at bounding box center [303, 138] width 124 height 6
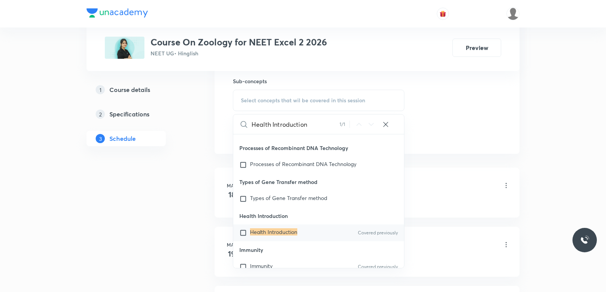
scroll to position [2963, 0]
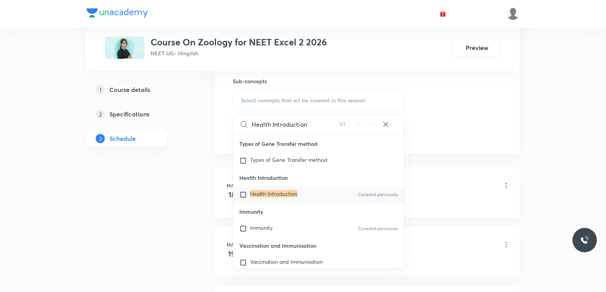
type input "Health Introduction"
click at [265, 229] on span "Immunity" at bounding box center [261, 227] width 22 height 7
checkbox input "true"
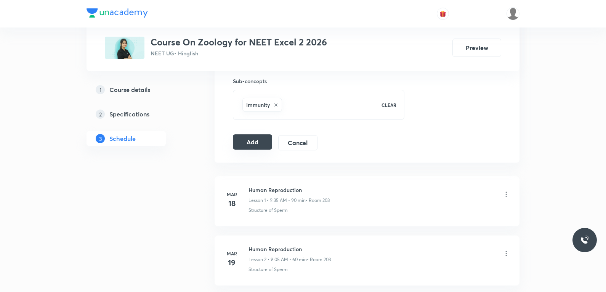
click at [254, 141] on button "Add" at bounding box center [252, 141] width 39 height 15
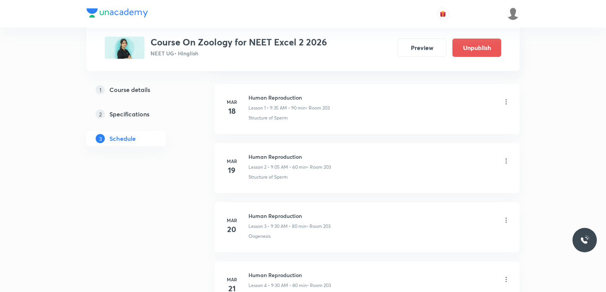
scroll to position [3161, 0]
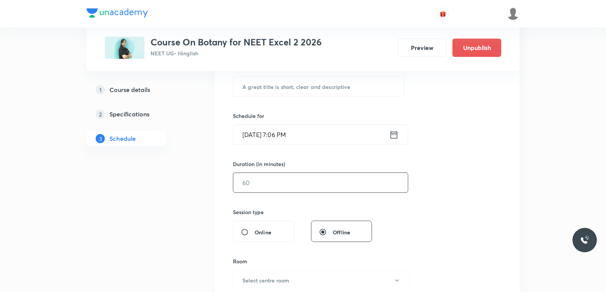
scroll to position [343, 0]
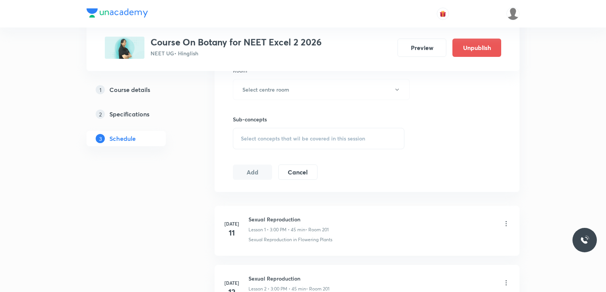
click at [330, 137] on span "Select concepts that wil be covered in this session" at bounding box center [303, 138] width 124 height 6
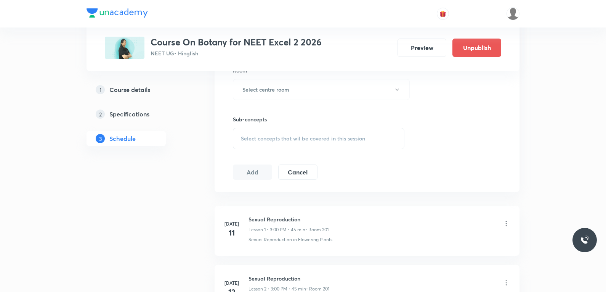
click at [453, 117] on div "Session 29 Live class Session title 0/99 ​ Schedule for [DATE] 7:06 PM ​ Durati…" at bounding box center [367, 1] width 268 height 358
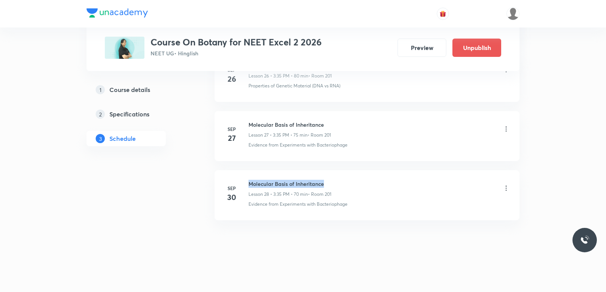
drag, startPoint x: 249, startPoint y: 184, endPoint x: 389, endPoint y: 185, distance: 139.6
click at [389, 185] on div "Molecular Basis of Inheritance Lesson 28 • 3:35 PM • 70 min • Room 201" at bounding box center [380, 189] width 262 height 18
copy h6 "Molecular Basis of Inheritance"
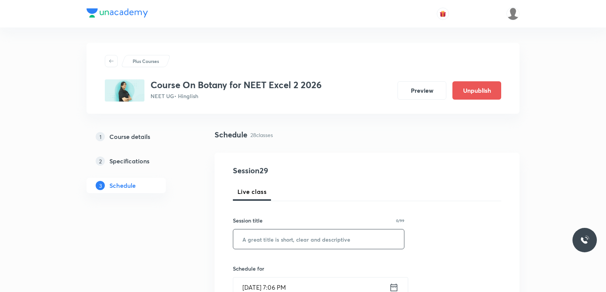
click at [357, 244] on input "text" at bounding box center [318, 238] width 171 height 19
paste input "Molecular Basis of Inheritance"
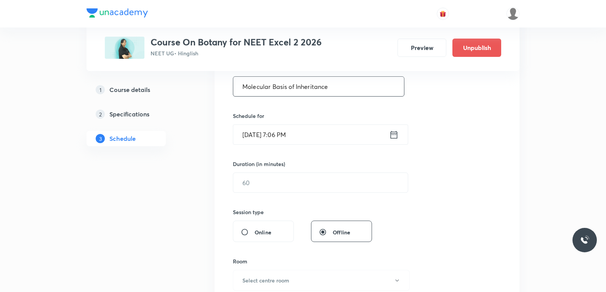
type input "Molecular Basis of Inheritance"
click at [301, 137] on input "[DATE] 7:06 PM" at bounding box center [311, 134] width 156 height 19
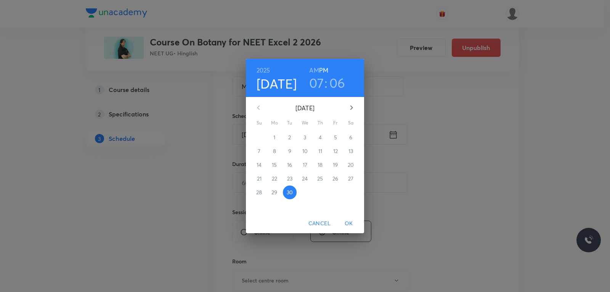
click at [355, 106] on icon "button" at bounding box center [351, 107] width 9 height 9
click at [309, 136] on span "1" at bounding box center [305, 137] width 14 height 8
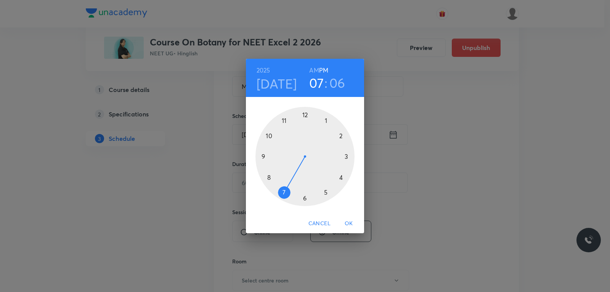
click at [313, 67] on h6 "AM" at bounding box center [314, 70] width 10 height 11
drag, startPoint x: 285, startPoint y: 188, endPoint x: 290, endPoint y: 132, distance: 56.7
click at [290, 132] on div at bounding box center [304, 156] width 99 height 99
drag, startPoint x: 324, startPoint y: 124, endPoint x: 267, endPoint y: 137, distance: 58.6
click at [267, 137] on div at bounding box center [304, 156] width 99 height 99
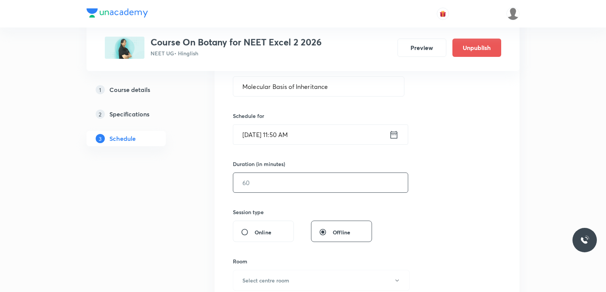
drag, startPoint x: 289, startPoint y: 183, endPoint x: 294, endPoint y: 183, distance: 4.6
click at [290, 183] on input "text" at bounding box center [320, 182] width 175 height 19
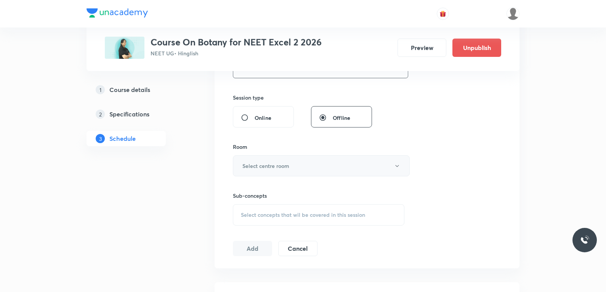
type input "75"
click at [292, 166] on button "Select centre room" at bounding box center [321, 165] width 177 height 21
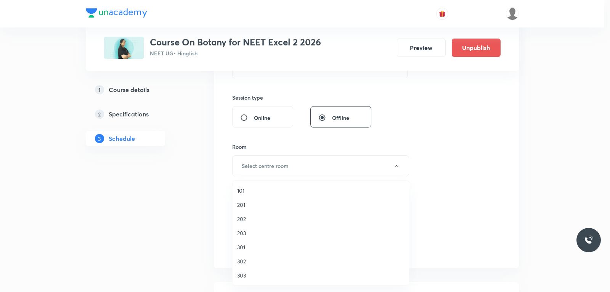
click at [249, 204] on span "201" at bounding box center [320, 205] width 167 height 8
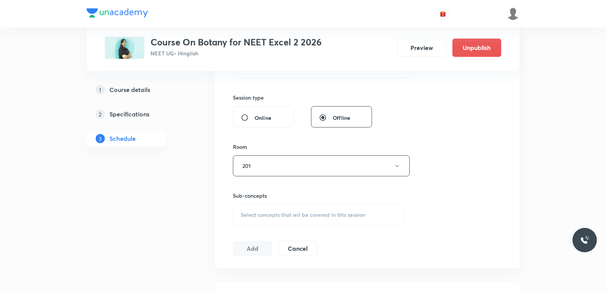
click at [332, 215] on span "Select concepts that wil be covered in this session" at bounding box center [303, 215] width 124 height 6
click at [428, 170] on div "Session 29 Live class Session title 30/99 Molecular Basis of Inheritance ​ Sche…" at bounding box center [367, 77] width 268 height 358
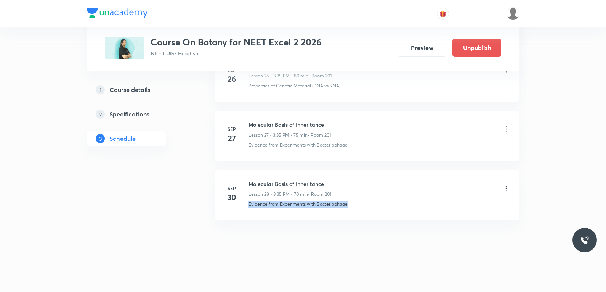
drag, startPoint x: 272, startPoint y: 208, endPoint x: 384, endPoint y: 208, distance: 111.4
click at [384, 208] on li "[DATE] Molecular Basis of Inheritance Lesson 28 • 3:35 PM • 70 min • Room 201 E…" at bounding box center [367, 195] width 305 height 50
copy p "Evidence from Experiments with Bacteriophage"
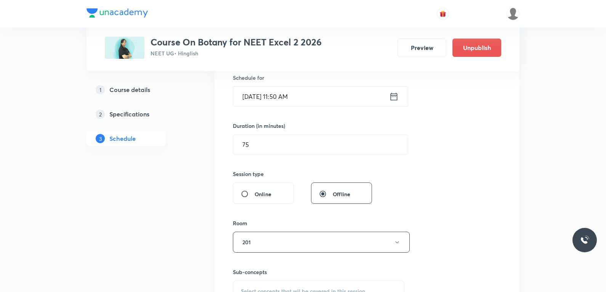
scroll to position [343, 0]
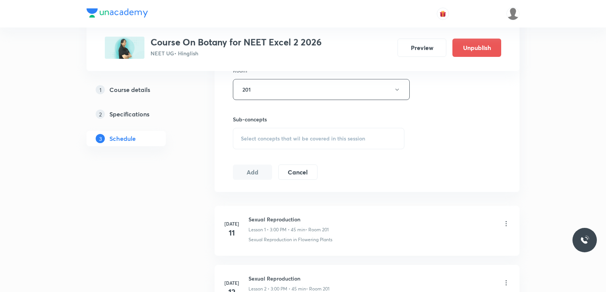
click at [324, 143] on div "Select concepts that wil be covered in this session" at bounding box center [319, 138] width 172 height 21
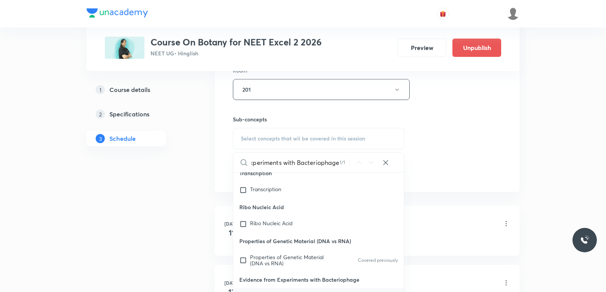
scroll to position [419, 0]
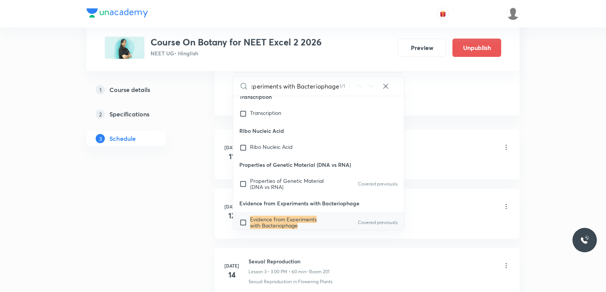
type input "Evidence from Experiments with Bacteriophage"
click at [284, 215] on mark "Evidence from Experiments with Bacteriophage" at bounding box center [283, 221] width 67 height 13
checkbox input "true"
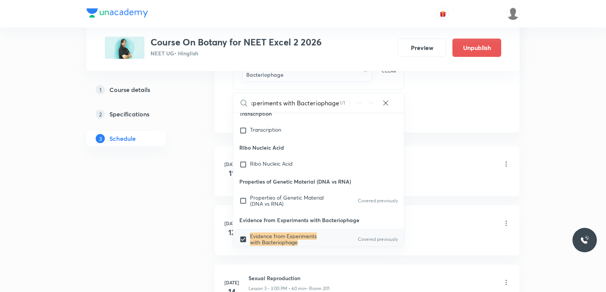
scroll to position [0, 0]
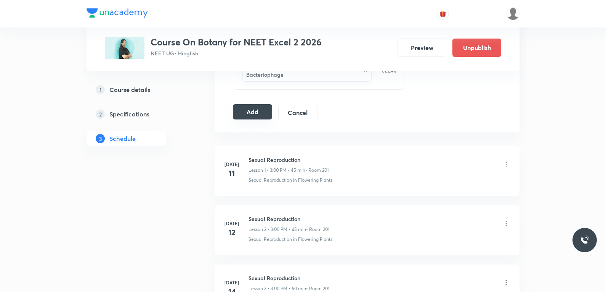
click at [253, 115] on button "Add" at bounding box center [252, 111] width 39 height 15
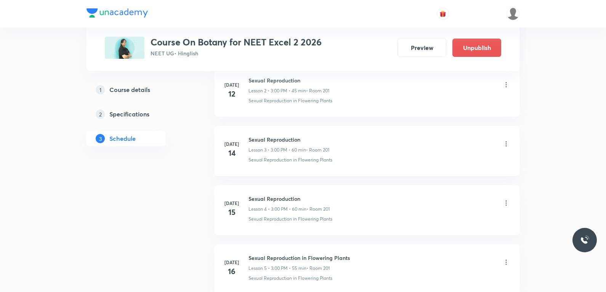
scroll to position [1683, 0]
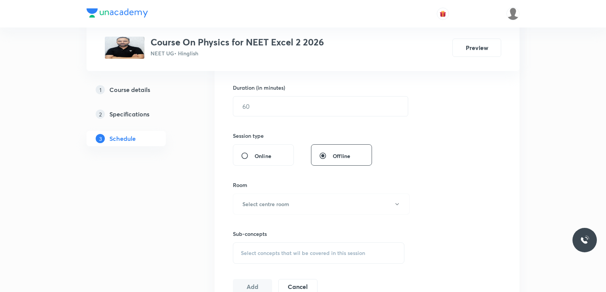
scroll to position [381, 0]
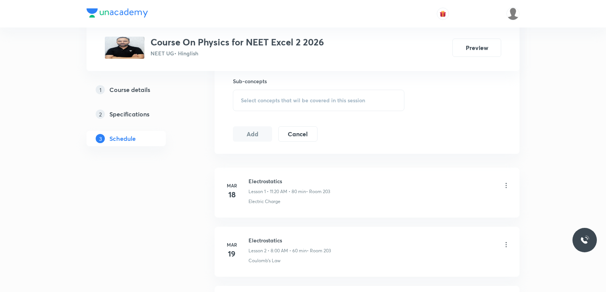
click at [328, 87] on div "Sub-concepts Select concepts that wil be covered in this session" at bounding box center [319, 94] width 172 height 34
click at [325, 98] on span "Select concepts that wil be covered in this session" at bounding box center [303, 100] width 124 height 6
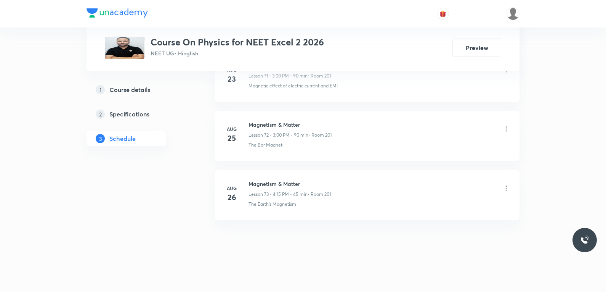
scroll to position [0, 0]
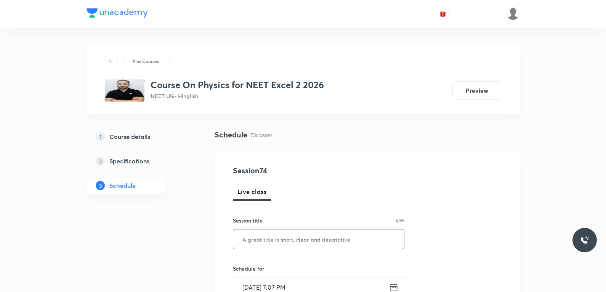
click at [280, 238] on input "text" at bounding box center [318, 238] width 171 height 19
paste input "Ray optics"
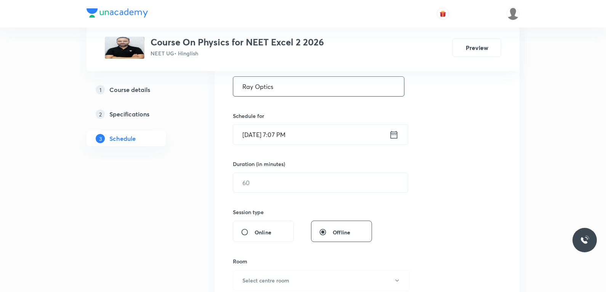
type input "Ray Optics"
click at [293, 124] on div "Schedule for Sep 30, 2025, 7:07 PM ​" at bounding box center [319, 128] width 172 height 33
click at [287, 132] on input "Sep 30, 2025, 7:07 PM" at bounding box center [311, 134] width 156 height 19
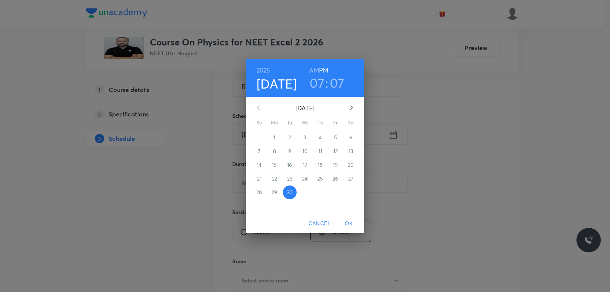
click at [354, 106] on icon "button" at bounding box center [351, 107] width 9 height 9
click at [304, 137] on p "1" at bounding box center [305, 137] width 2 height 8
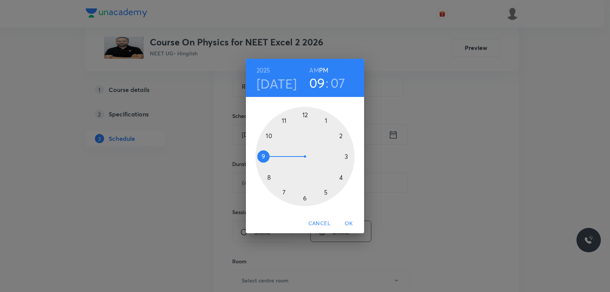
drag, startPoint x: 284, startPoint y: 186, endPoint x: 269, endPoint y: 163, distance: 28.0
click at [269, 163] on div at bounding box center [304, 156] width 99 height 99
drag, startPoint x: 332, startPoint y: 125, endPoint x: 306, endPoint y: 118, distance: 27.3
click at [306, 118] on div at bounding box center [304, 156] width 99 height 99
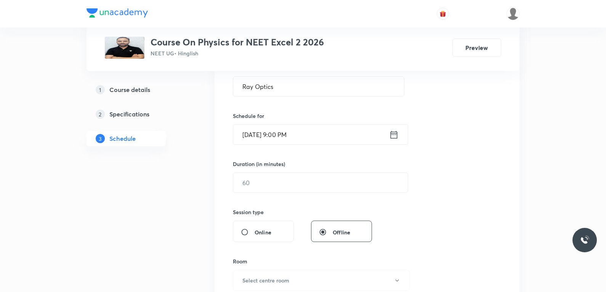
click at [306, 137] on input "Oct 1, 2025, 9:00 PM" at bounding box center [311, 134] width 156 height 19
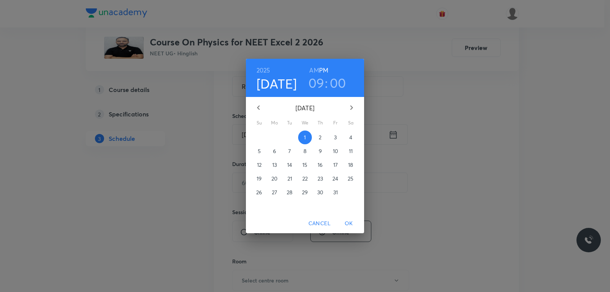
click at [319, 70] on h6 "PM" at bounding box center [323, 70] width 9 height 11
click at [314, 70] on h6 "AM" at bounding box center [314, 70] width 10 height 11
drag, startPoint x: 355, startPoint y: 216, endPoint x: 348, endPoint y: 221, distance: 8.8
click at [355, 217] on button "OK" at bounding box center [349, 223] width 24 height 14
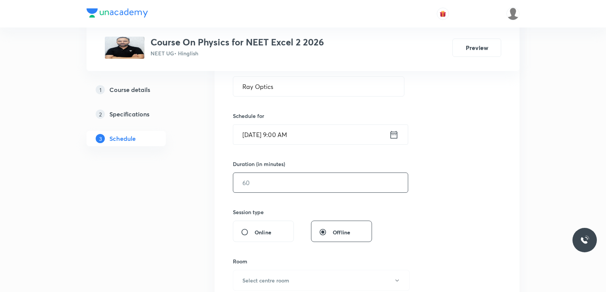
click at [260, 188] on input "text" at bounding box center [320, 182] width 175 height 19
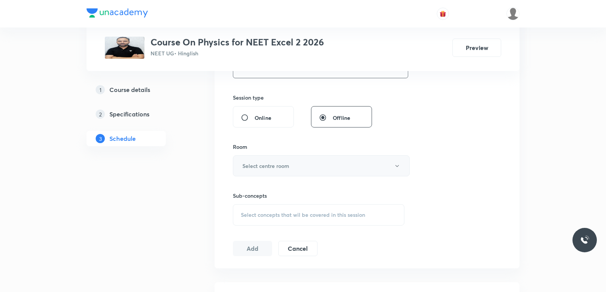
type input "75"
click at [303, 164] on button "Select centre room" at bounding box center [321, 165] width 177 height 21
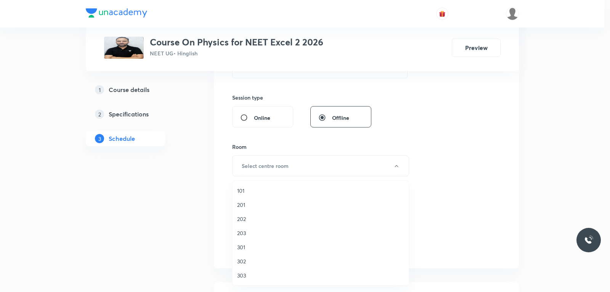
click at [255, 219] on span "202" at bounding box center [320, 219] width 167 height 8
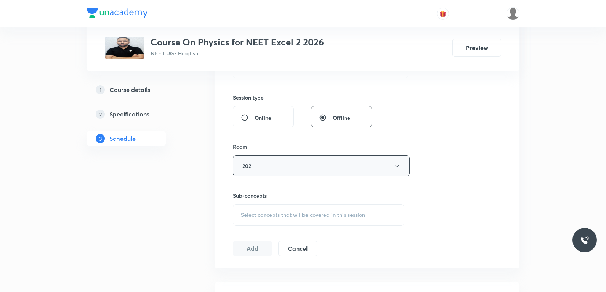
click at [290, 166] on button "202" at bounding box center [321, 165] width 177 height 21
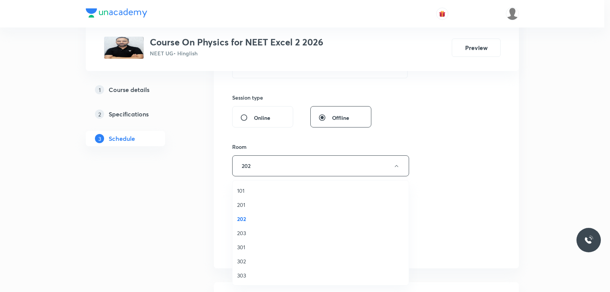
click at [260, 205] on span "201" at bounding box center [320, 205] width 167 height 8
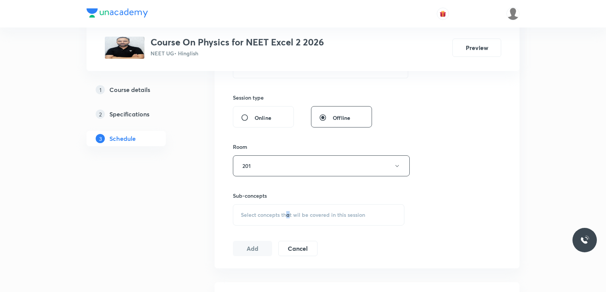
click at [289, 210] on div "Select concepts that wil be covered in this session" at bounding box center [319, 214] width 172 height 21
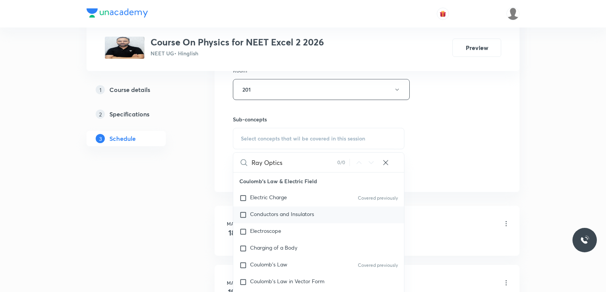
scroll to position [38, 0]
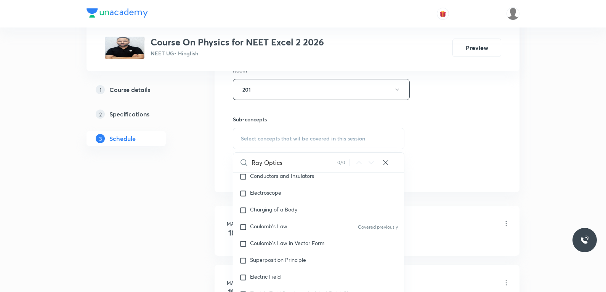
click at [262, 166] on input "Ray Optics" at bounding box center [295, 162] width 86 height 19
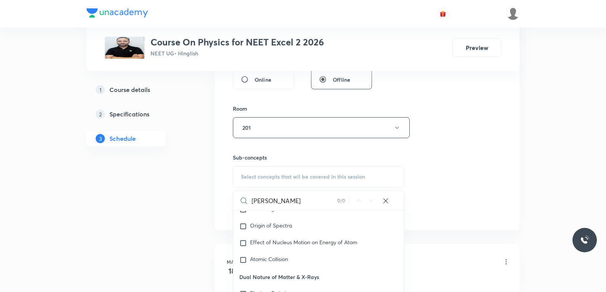
scroll to position [5704, 0]
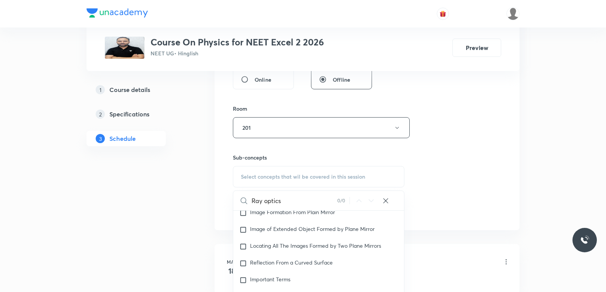
type input "Ray optics"
click at [454, 96] on div "Session 74 Live class Session title 10/99 Ray Optics ​ Schedule for Oct 1, 2025…" at bounding box center [367, 39] width 268 height 358
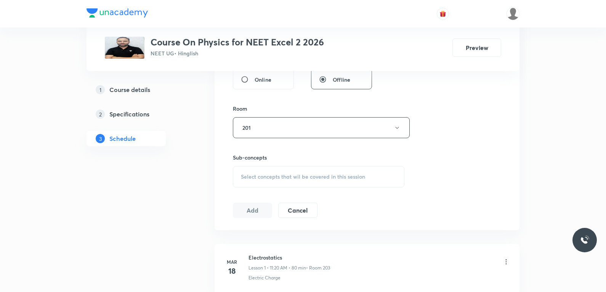
click at [462, 128] on div "Session 74 Live class Session title 10/99 Ray Optics ​ Schedule for Oct 1, 2025…" at bounding box center [367, 39] width 268 height 358
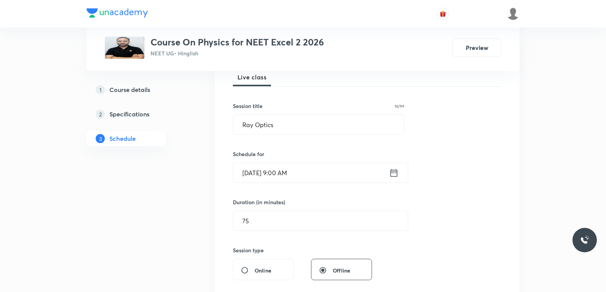
scroll to position [267, 0]
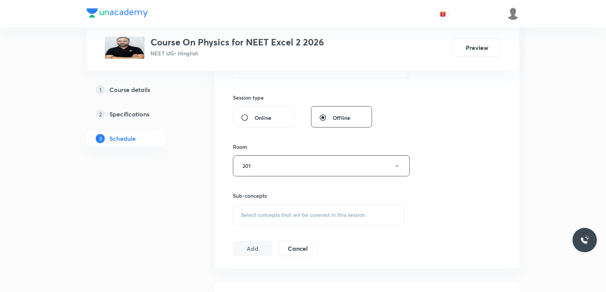
click at [304, 209] on div "Select concepts that wil be covered in this session" at bounding box center [319, 214] width 172 height 21
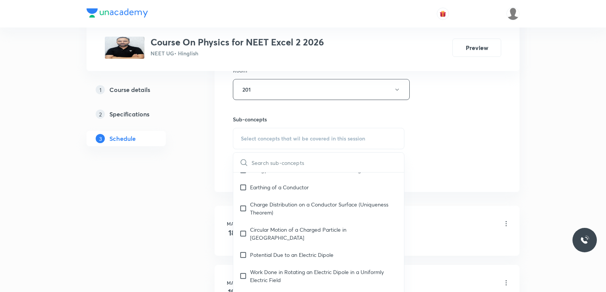
scroll to position [953, 0]
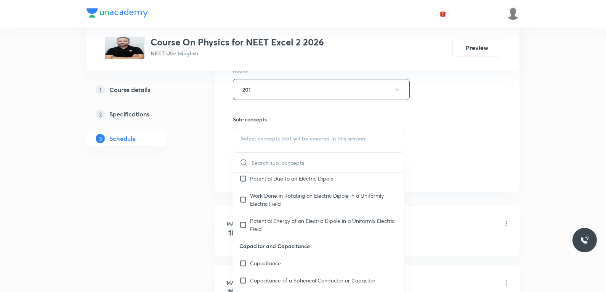
click at [484, 120] on div "Session 74 Live class Session title 10/99 Ray Optics ​ Schedule for Oct 1, 2025…" at bounding box center [367, 1] width 268 height 358
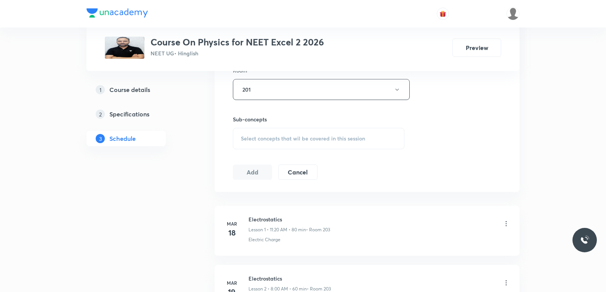
click at [299, 146] on div "Select concepts that wil be covered in this session" at bounding box center [319, 138] width 172 height 21
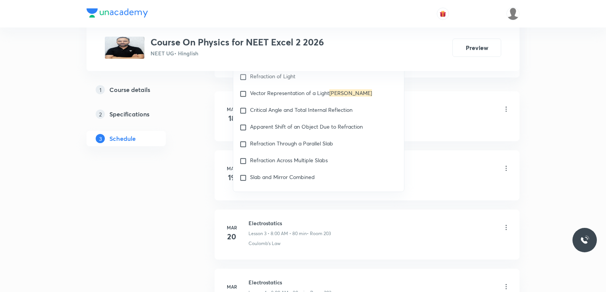
scroll to position [5919, 0]
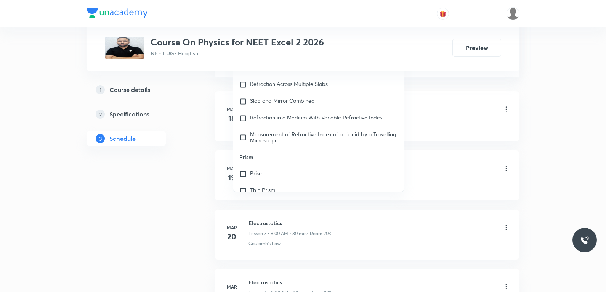
type input "ray"
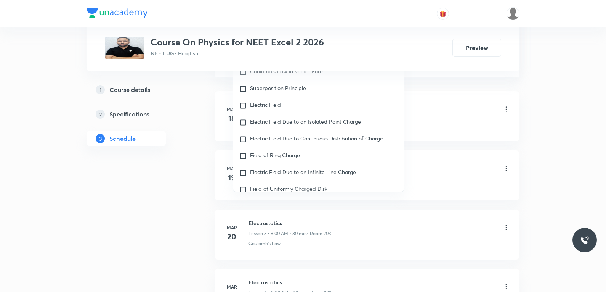
scroll to position [0, 0]
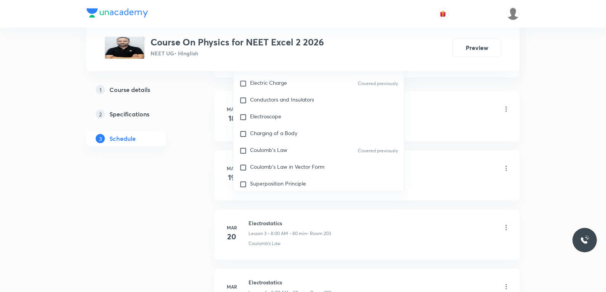
click at [460, 109] on div "Electrostatics Lesson 1 • 11:20 AM • 80 min • Room 203" at bounding box center [380, 110] width 262 height 18
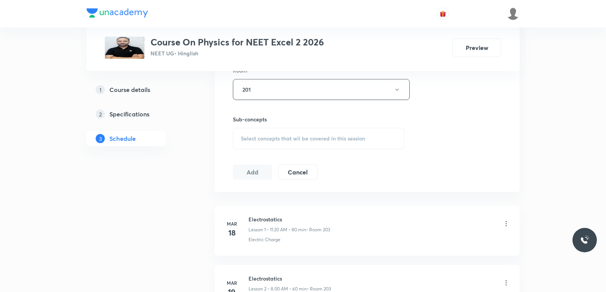
scroll to position [267, 0]
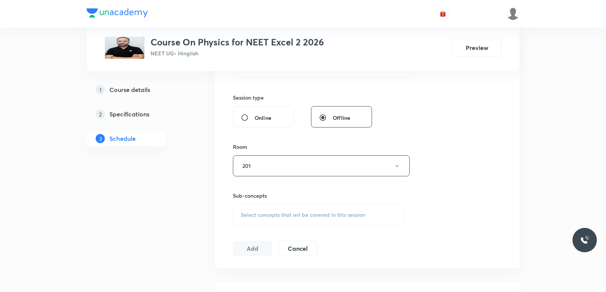
click at [339, 215] on span "Select concepts that wil be covered in this session" at bounding box center [303, 215] width 124 height 6
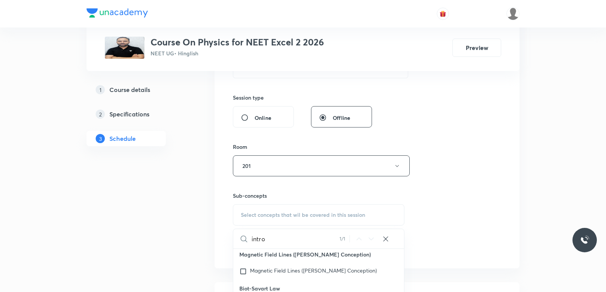
scroll to position [343, 0]
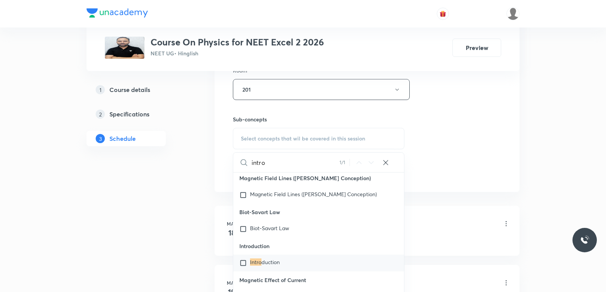
type input "intro"
click at [267, 265] on span "duction" at bounding box center [271, 261] width 18 height 7
checkbox input "true"
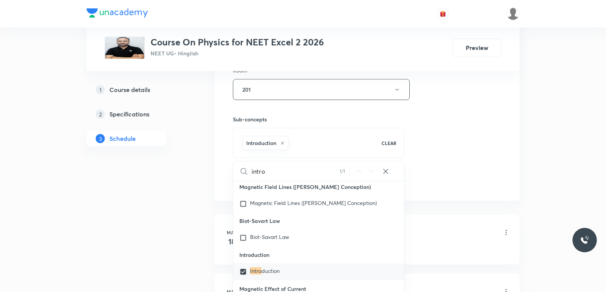
click at [448, 147] on div "Session 74 Live class Session title 10/99 Ray Optics ​ Schedule for Oct 1, 2025…" at bounding box center [367, 5] width 268 height 367
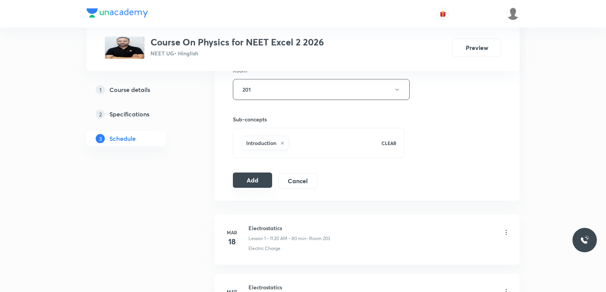
click at [250, 176] on button "Add" at bounding box center [252, 179] width 39 height 15
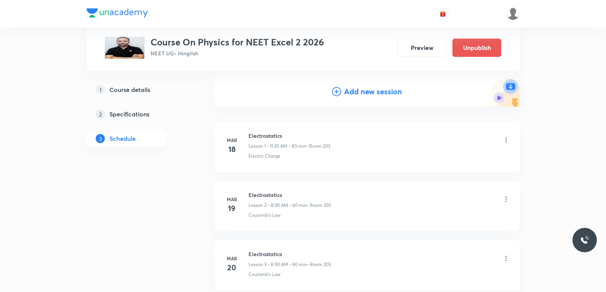
scroll to position [4343, 0]
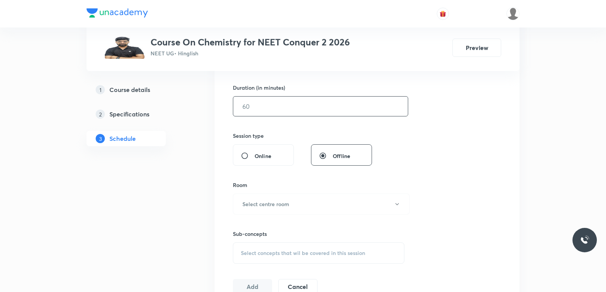
scroll to position [381, 0]
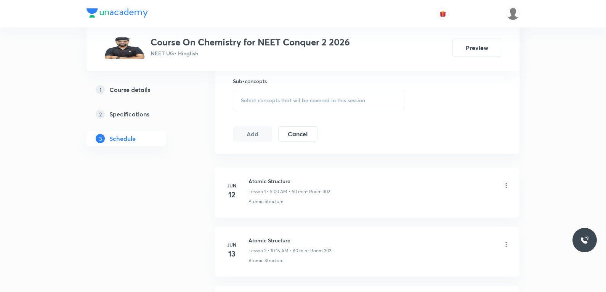
click at [337, 97] on span "Select concepts that wil be covered in this session" at bounding box center [303, 100] width 124 height 6
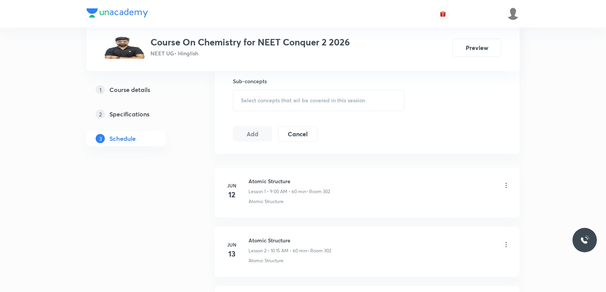
scroll to position [4516, 0]
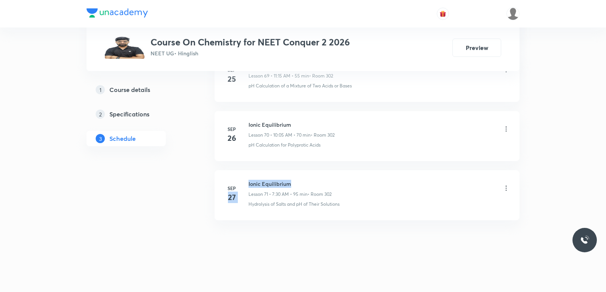
drag, startPoint x: 248, startPoint y: 185, endPoint x: 315, endPoint y: 185, distance: 66.4
click at [315, 185] on div "Sep 27 Ionic Equilibrium Lesson 71 • 7:30 AM • 95 min • Room 302 Hydrolysis of …" at bounding box center [367, 194] width 286 height 28
click at [280, 185] on h6 "Ionic Equilibrium" at bounding box center [290, 184] width 83 height 8
drag, startPoint x: 261, startPoint y: 184, endPoint x: 309, endPoint y: 184, distance: 48.0
click at [309, 184] on div "Sep 27 Ionic Equilibrium Lesson 71 • 7:30 AM • 95 min • Room 302 Hydrolysis of …" at bounding box center [367, 194] width 286 height 28
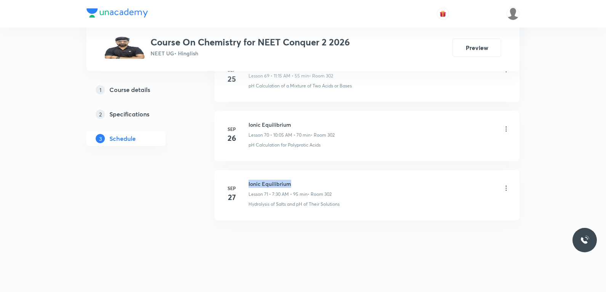
copy h6 "Ionic Equilibrium"
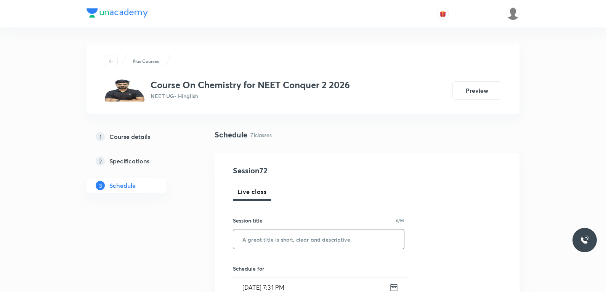
click at [310, 238] on input "text" at bounding box center [318, 238] width 171 height 19
paste input "Ionic Equilibrium"
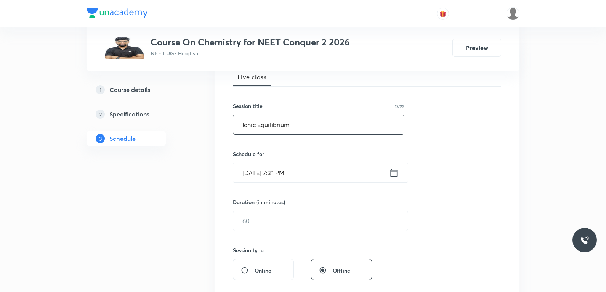
type input "Ionic Equilibrium"
click at [263, 174] on input "[DATE] 7:31 PM" at bounding box center [311, 172] width 156 height 19
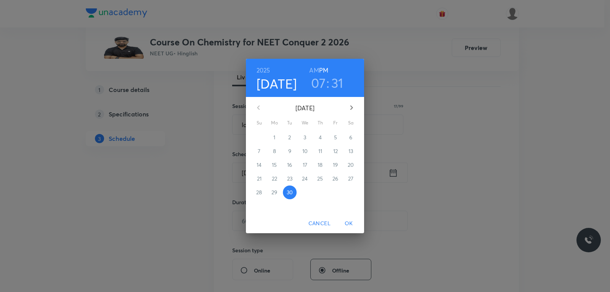
click at [352, 104] on icon "button" at bounding box center [351, 107] width 9 height 9
click at [305, 138] on p "1" at bounding box center [305, 137] width 2 height 8
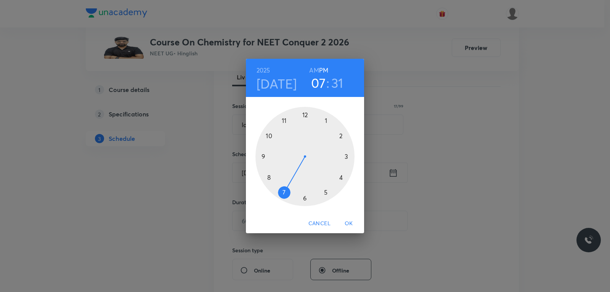
click at [313, 71] on h6 "AM" at bounding box center [314, 70] width 10 height 11
click at [341, 85] on h3 "31" at bounding box center [337, 83] width 12 height 16
drag, startPoint x: 300, startPoint y: 200, endPoint x: 305, endPoint y: 201, distance: 5.0
click at [305, 201] on div at bounding box center [304, 156] width 99 height 99
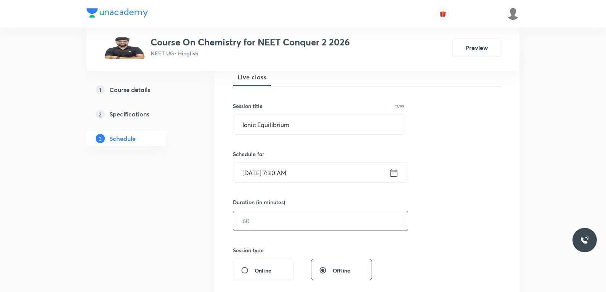
drag, startPoint x: 254, startPoint y: 217, endPoint x: 392, endPoint y: 209, distance: 137.9
click at [254, 218] on input "text" at bounding box center [320, 220] width 175 height 19
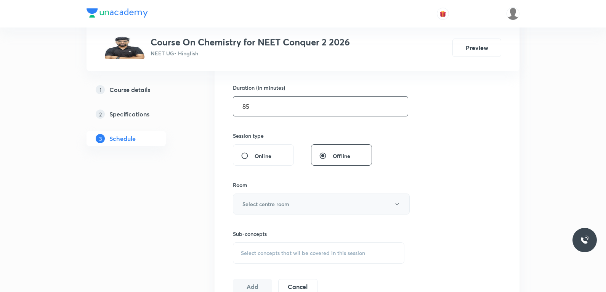
type input "85"
click at [317, 200] on button "Select centre room" at bounding box center [321, 203] width 177 height 21
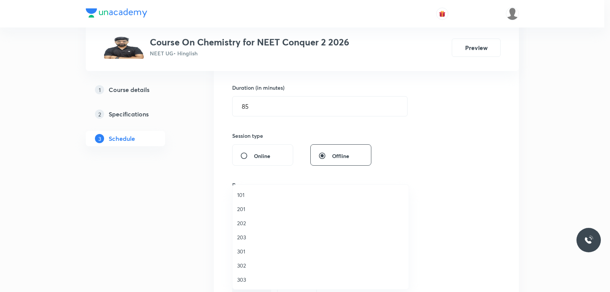
click at [257, 264] on span "302" at bounding box center [320, 265] width 167 height 8
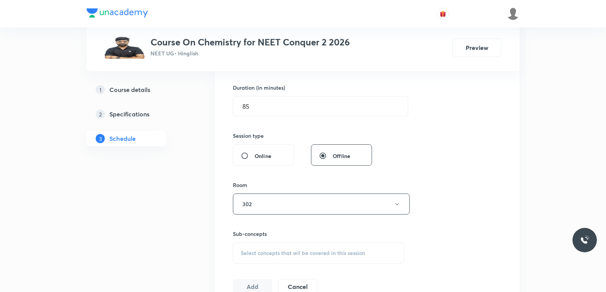
click at [453, 126] on div "Session 72 Live class Session title 17/99 Ionic Equilibrium ​ Schedule for Oct …" at bounding box center [367, 115] width 268 height 358
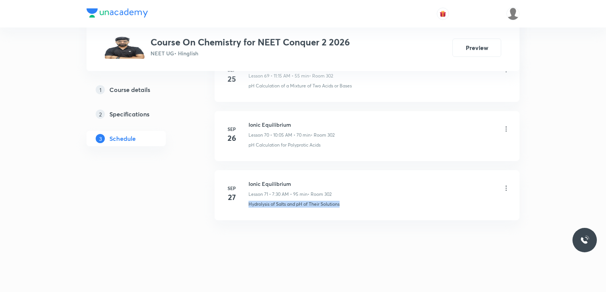
drag, startPoint x: 243, startPoint y: 212, endPoint x: 378, endPoint y: 215, distance: 135.8
click at [378, 215] on li "Sep 27 Ionic Equilibrium Lesson 71 • 7:30 AM • 95 min • Room 302 Hydrolysis of …" at bounding box center [367, 195] width 305 height 50
copy p "Hydrolysis of Salts and pH of Their Solutions"
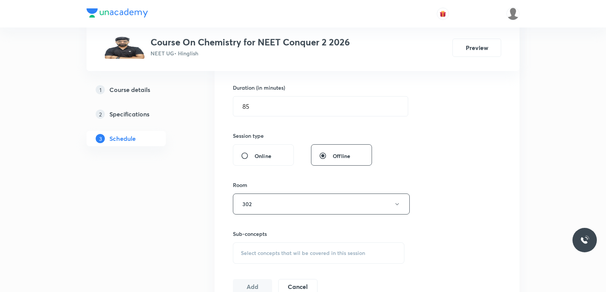
scroll to position [343, 0]
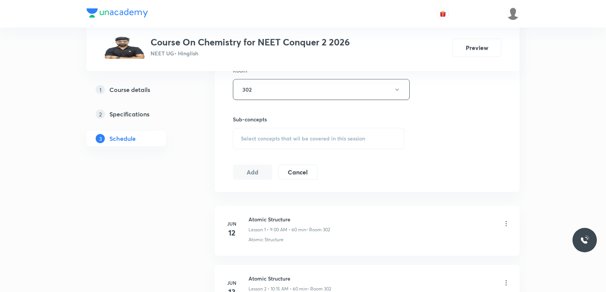
click at [336, 139] on span "Select concepts that wil be covered in this session" at bounding box center [303, 138] width 124 height 6
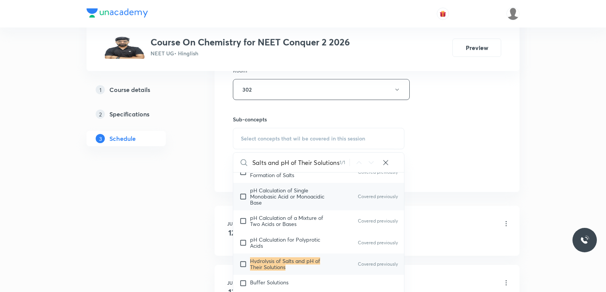
scroll to position [381, 0]
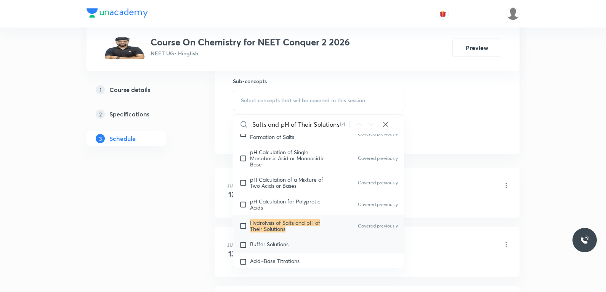
type input "Hydrolysis of Salts and pH of Their Solutions"
click at [264, 247] on span "Buffer Solutions" at bounding box center [269, 243] width 39 height 7
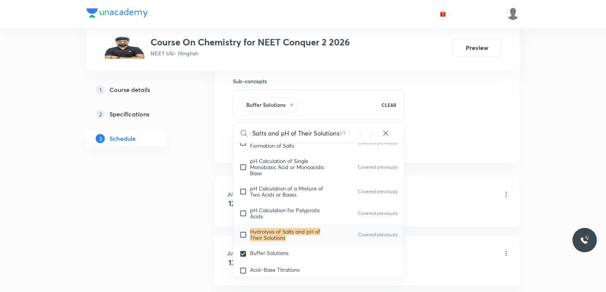
scroll to position [0, 0]
checkbox input "true"
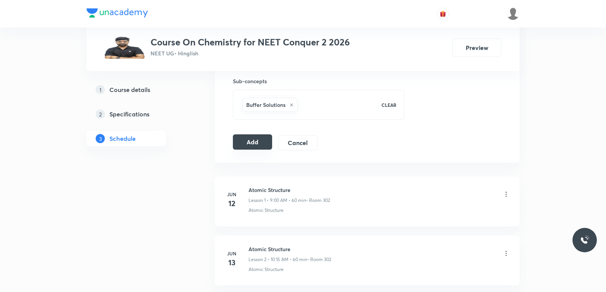
click at [262, 143] on button "Add" at bounding box center [252, 141] width 39 height 15
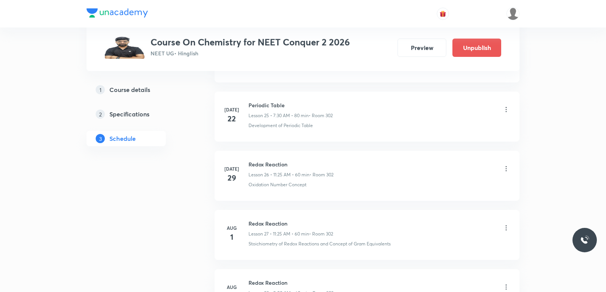
scroll to position [4225, 0]
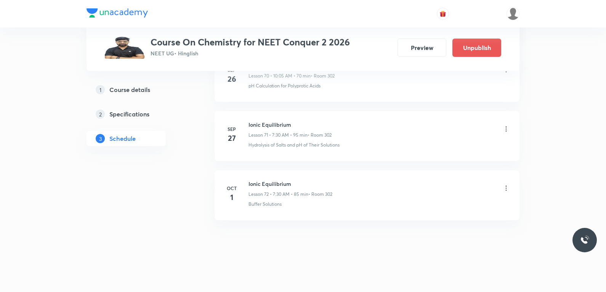
click at [508, 187] on icon at bounding box center [507, 188] width 8 height 8
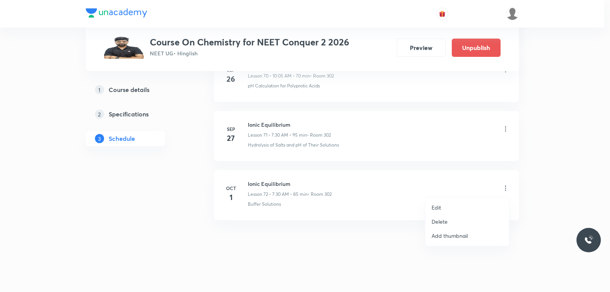
click at [447, 219] on p "Delete" at bounding box center [440, 221] width 16 height 8
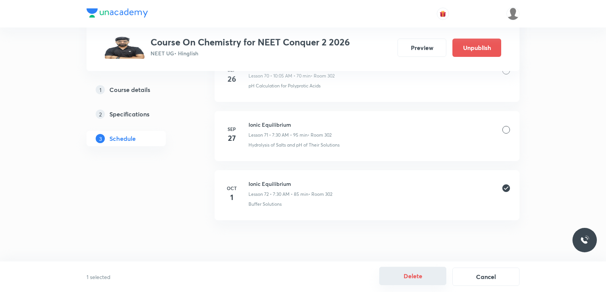
click at [408, 281] on button "Delete" at bounding box center [412, 276] width 67 height 18
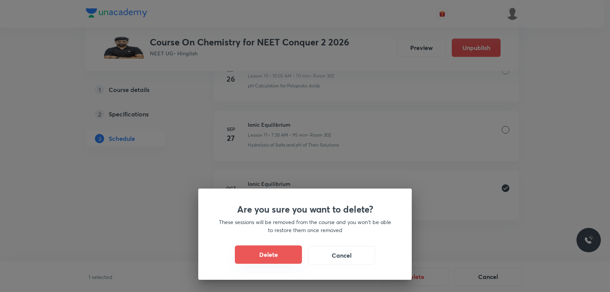
click at [286, 259] on button "Delete" at bounding box center [268, 254] width 67 height 18
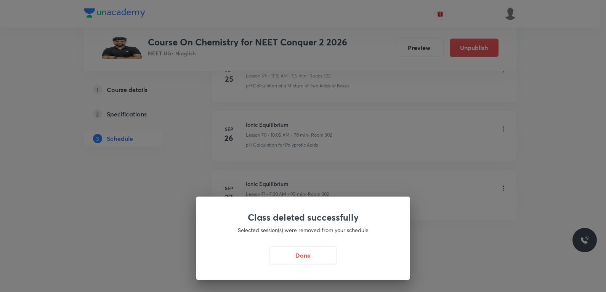
scroll to position [4166, 0]
click at [312, 257] on button "Done" at bounding box center [305, 254] width 67 height 18
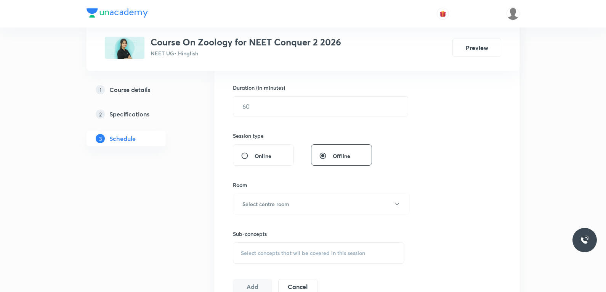
scroll to position [305, 0]
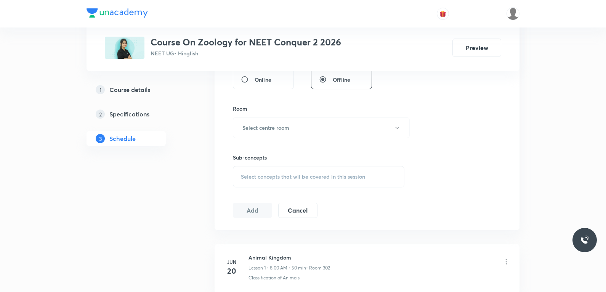
click at [295, 179] on span "Select concepts that wil be covered in this session" at bounding box center [303, 177] width 124 height 6
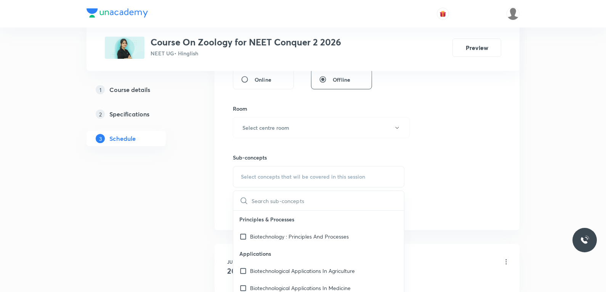
click at [444, 128] on div "Session 55 Live class Session title 0/99 ​ Schedule for [DATE] 7:31 PM ​ Durati…" at bounding box center [367, 39] width 268 height 358
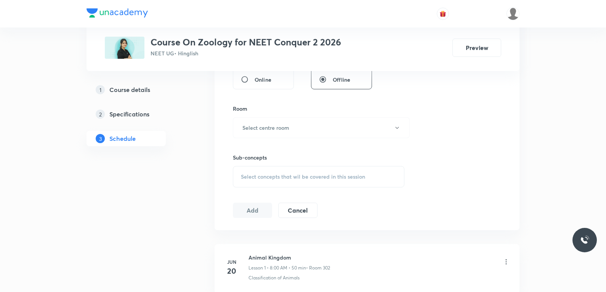
scroll to position [3511, 0]
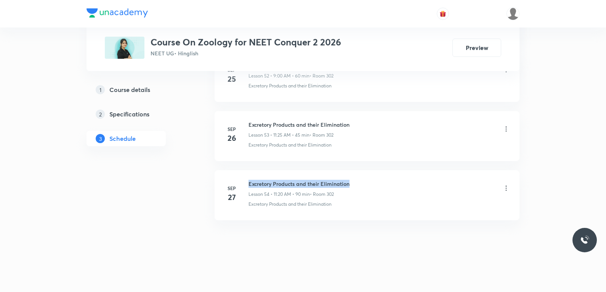
drag, startPoint x: 249, startPoint y: 184, endPoint x: 407, endPoint y: 179, distance: 158.3
click at [407, 179] on li "[DATE] Excretory Products and their Elimination Lesson 54 • 11:20 AM • 90 min •…" at bounding box center [367, 195] width 305 height 50
copy h6 "Excretory Products and their Elimination"
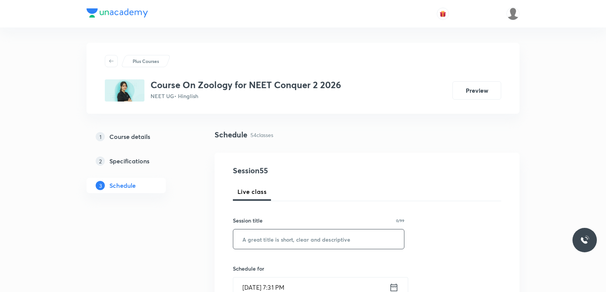
click at [335, 238] on input "text" at bounding box center [318, 238] width 171 height 19
paste input "Excretory Products and their Elimination"
type input "Excretory Products and their Elimination"
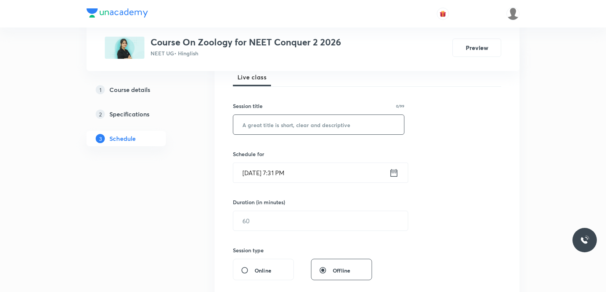
click at [447, 119] on div "Session 55 Live class Session title 0/99 ​ Schedule for [DATE] 7:31 PM ​ Durati…" at bounding box center [367, 229] width 268 height 358
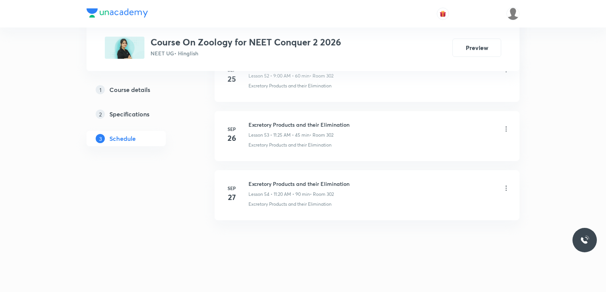
scroll to position [0, 0]
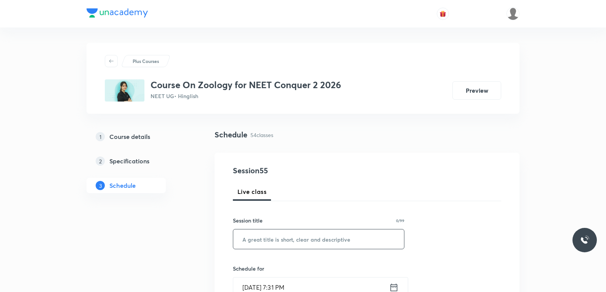
click at [337, 242] on input "text" at bounding box center [318, 238] width 171 height 19
paste input "locomotion and movement"
click at [240, 240] on input "locomotion and movement" at bounding box center [318, 238] width 171 height 19
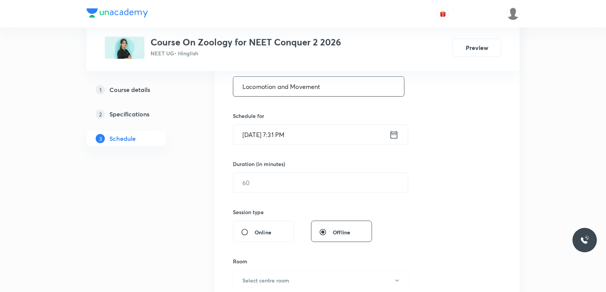
type input "Locomotion and Movement"
click at [278, 139] on input "[DATE] 7:31 PM" at bounding box center [311, 134] width 156 height 19
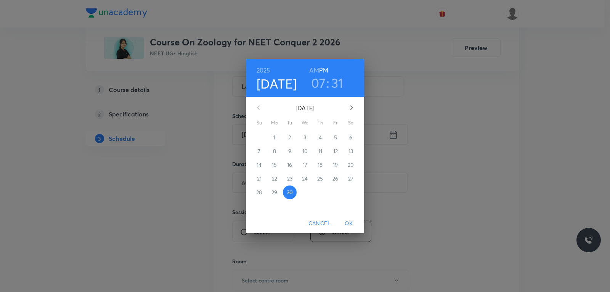
click at [350, 108] on icon "button" at bounding box center [351, 107] width 9 height 9
click at [306, 137] on p "1" at bounding box center [305, 137] width 2 height 8
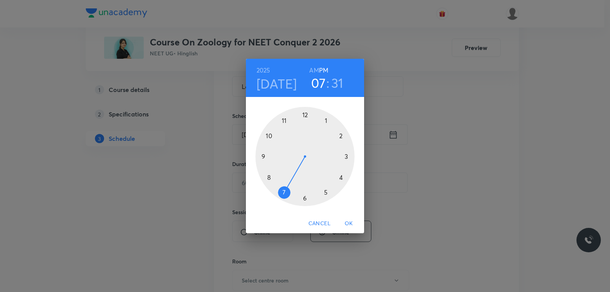
click at [314, 71] on h6 "AM" at bounding box center [314, 70] width 10 height 11
drag, startPoint x: 277, startPoint y: 190, endPoint x: 262, endPoint y: 156, distance: 36.7
click at [262, 156] on div at bounding box center [304, 156] width 99 height 99
drag, startPoint x: 301, startPoint y: 186, endPoint x: 305, endPoint y: 121, distance: 65.3
click at [305, 121] on div at bounding box center [304, 156] width 99 height 99
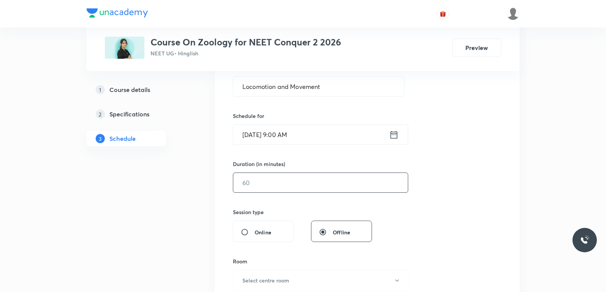
click at [259, 183] on input "text" at bounding box center [320, 182] width 175 height 19
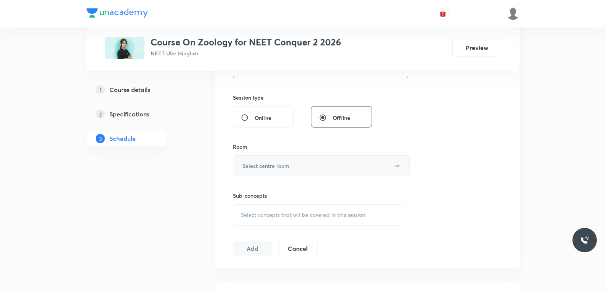
type input "75"
click at [307, 172] on button "Select centre room" at bounding box center [321, 165] width 177 height 21
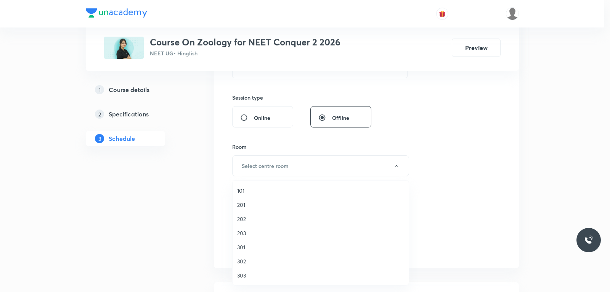
click at [252, 264] on span "302" at bounding box center [320, 261] width 167 height 8
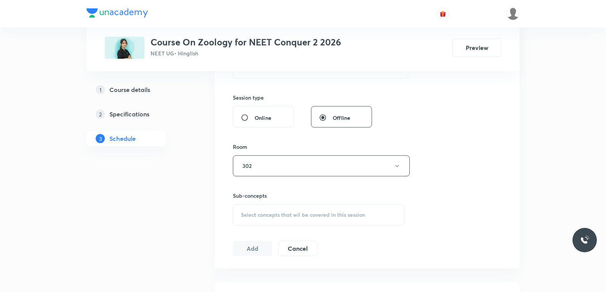
click at [301, 209] on div "Select concepts that wil be covered in this session" at bounding box center [319, 214] width 172 height 21
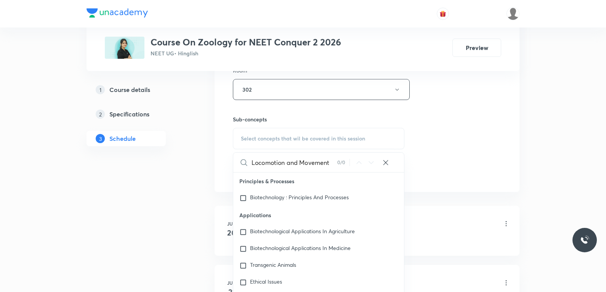
type input "Locomotion and Movement"
click at [445, 137] on div "Session 55 Live class Session title 23/99 Locomotion and Movement ​ Schedule fo…" at bounding box center [367, 1] width 268 height 358
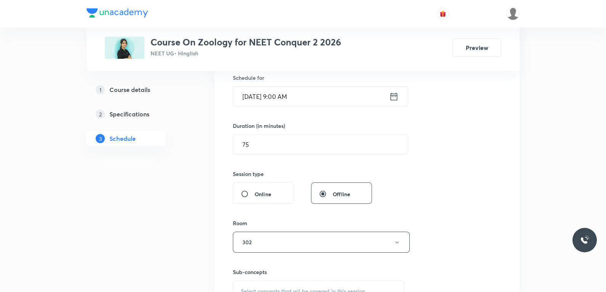
scroll to position [305, 0]
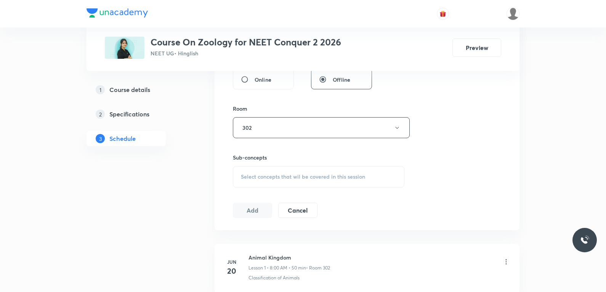
drag, startPoint x: 296, startPoint y: 179, endPoint x: 310, endPoint y: 177, distance: 13.8
click at [296, 179] on span "Select concepts that wil be covered in this session" at bounding box center [303, 177] width 124 height 6
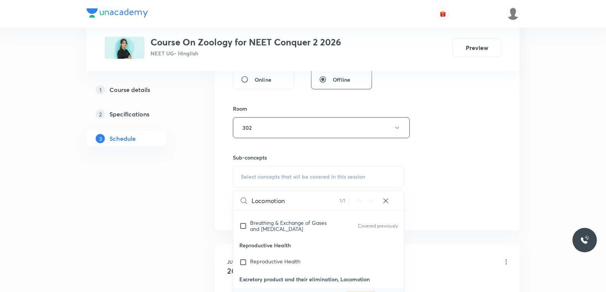
scroll to position [381, 0]
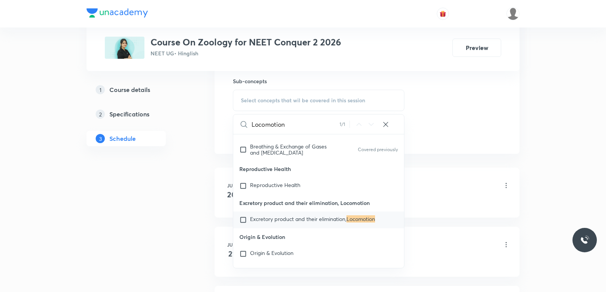
type input "Locomotion"
click at [349, 222] on mark "Locomotion" at bounding box center [361, 218] width 29 height 7
checkbox input "true"
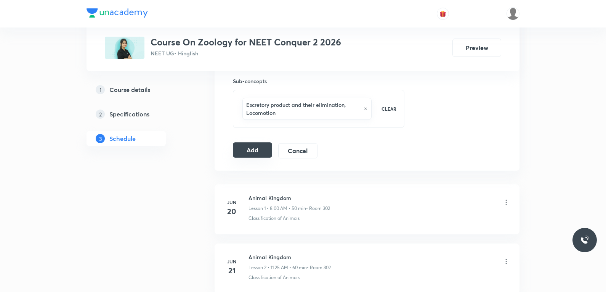
click at [255, 150] on button "Add" at bounding box center [252, 149] width 39 height 15
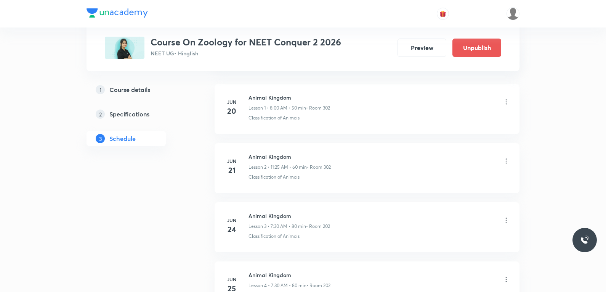
scroll to position [3220, 0]
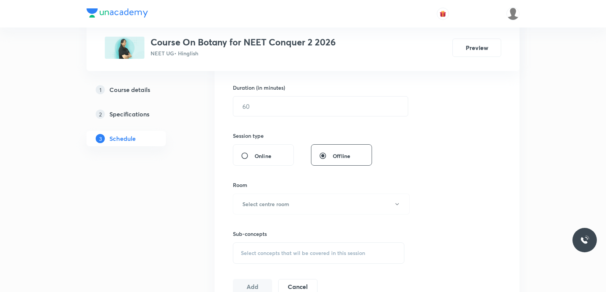
scroll to position [267, 0]
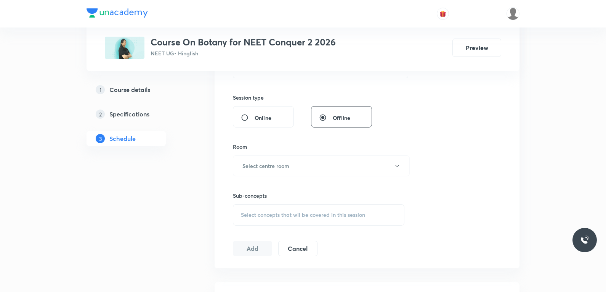
click at [298, 217] on span "Select concepts that wil be covered in this session" at bounding box center [303, 215] width 124 height 6
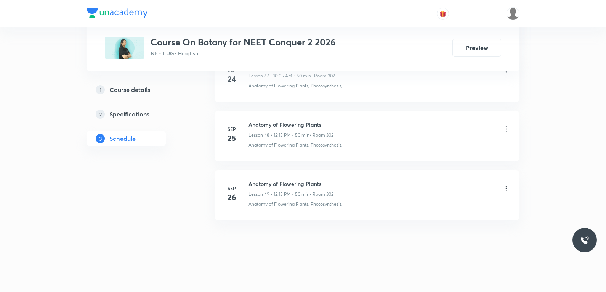
scroll to position [0, 0]
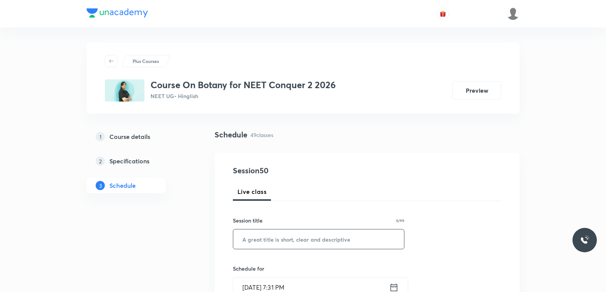
click at [321, 233] on input "text" at bounding box center [318, 238] width 171 height 19
paste input "Plant Growth & Development"
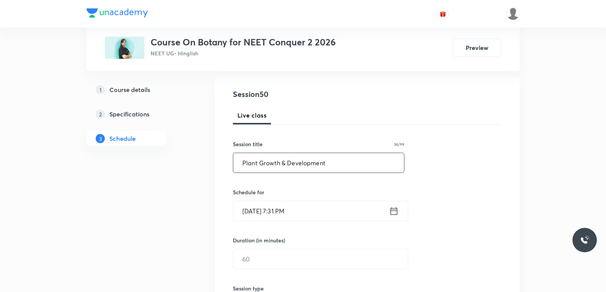
type input "Plant Growth & Development"
click at [261, 215] on input "[DATE] 7:31 PM" at bounding box center [311, 210] width 156 height 19
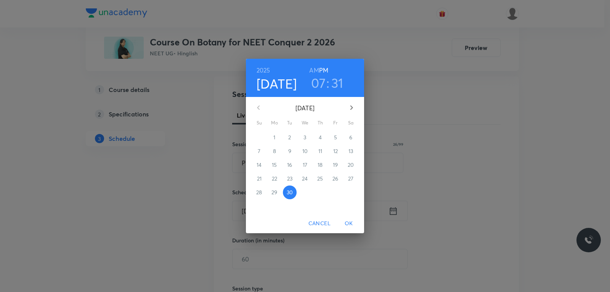
click at [354, 107] on icon "button" at bounding box center [351, 107] width 9 height 9
click at [307, 137] on span "1" at bounding box center [305, 137] width 14 height 8
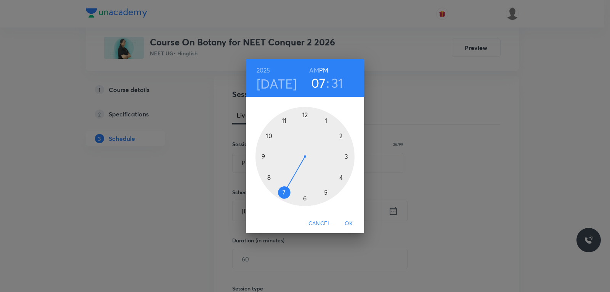
click at [317, 71] on h6 "AM" at bounding box center [314, 70] width 10 height 11
drag, startPoint x: 288, startPoint y: 191, endPoint x: 276, endPoint y: 143, distance: 48.8
click at [276, 143] on div at bounding box center [304, 156] width 99 height 99
drag, startPoint x: 321, startPoint y: 196, endPoint x: 353, endPoint y: 185, distance: 33.9
click at [353, 185] on div at bounding box center [304, 156] width 99 height 99
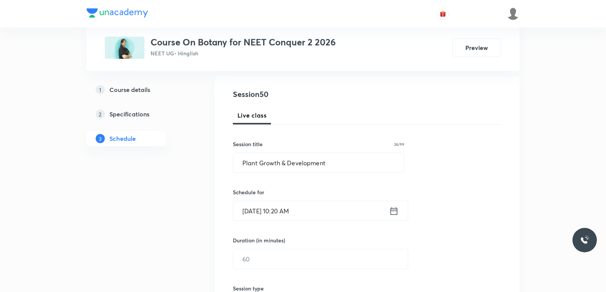
click at [271, 205] on input "[DATE] 10:20 AM" at bounding box center [311, 210] width 156 height 19
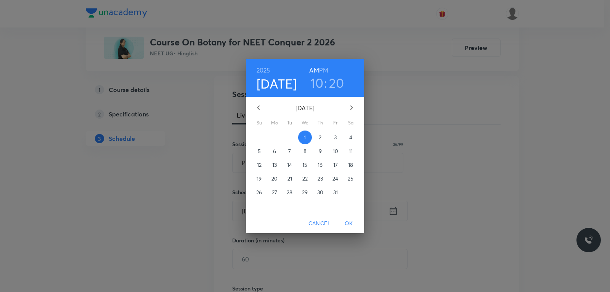
click at [349, 224] on span "OK" at bounding box center [349, 224] width 18 height 10
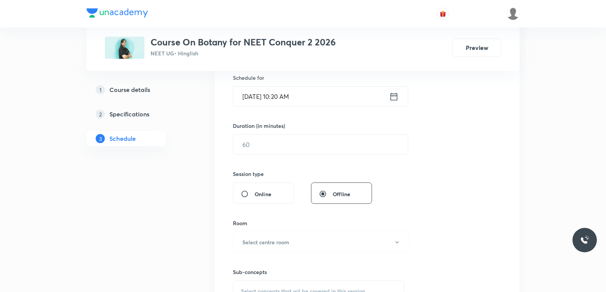
scroll to position [229, 0]
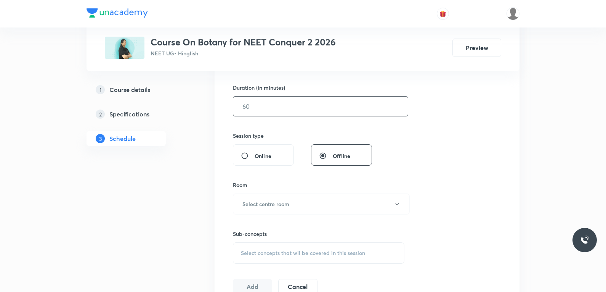
click at [282, 100] on input "text" at bounding box center [320, 105] width 175 height 19
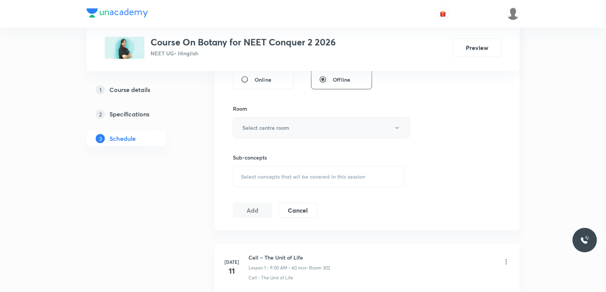
type input "75"
click at [288, 133] on button "Select centre room" at bounding box center [321, 127] width 177 height 21
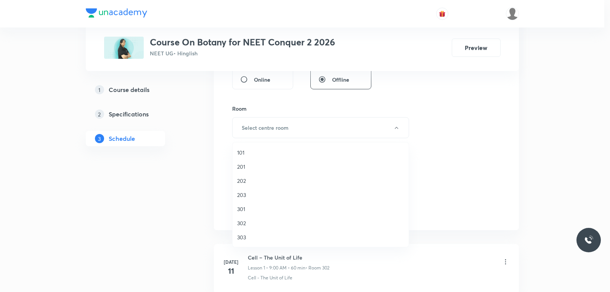
click at [248, 222] on span "302" at bounding box center [320, 223] width 167 height 8
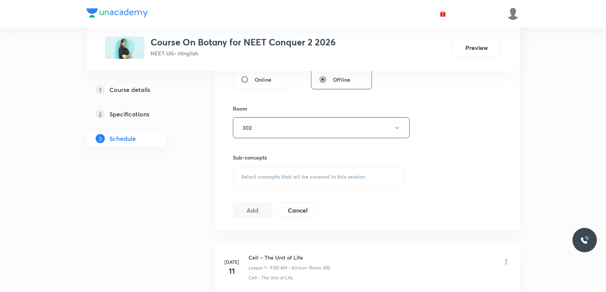
click at [312, 176] on span "Select concepts that wil be covered in this session" at bounding box center [303, 177] width 124 height 6
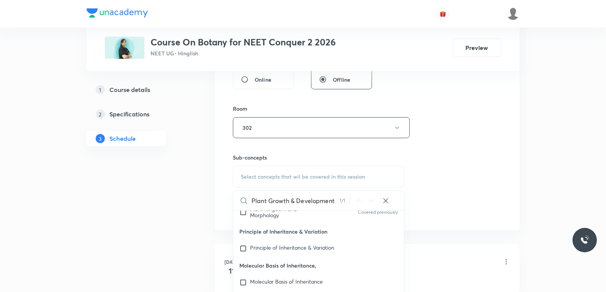
scroll to position [381, 0]
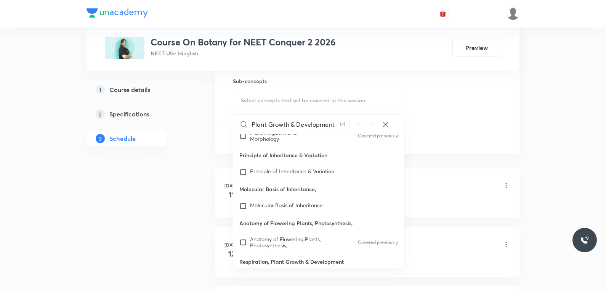
type input "Plant Growth & Development"
click at [318, 274] on mark "Plant Growth & Development" at bounding box center [315, 277] width 72 height 7
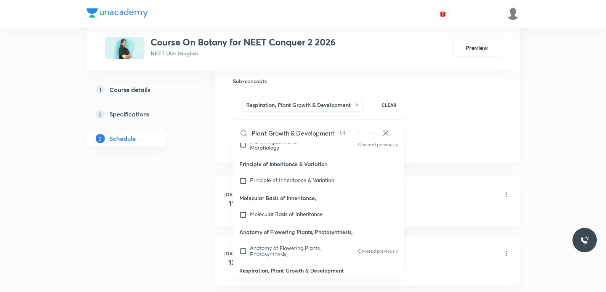
checkbox input "true"
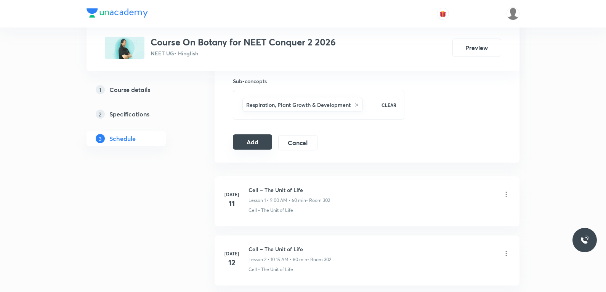
click at [244, 142] on button "Add" at bounding box center [252, 141] width 39 height 15
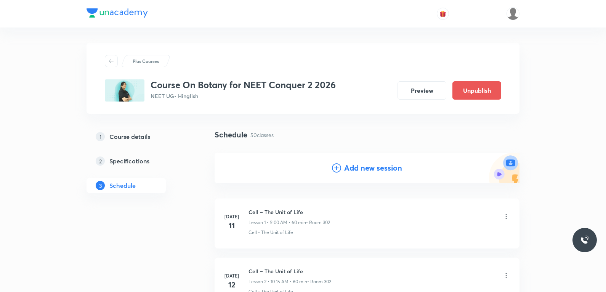
scroll to position [2924, 0]
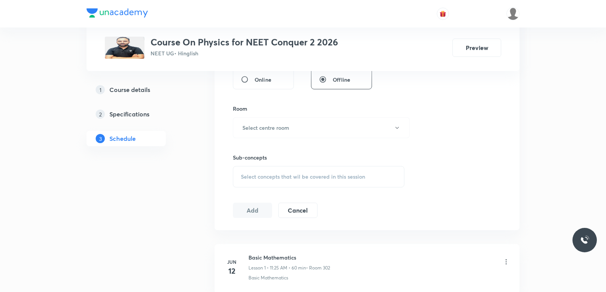
scroll to position [343, 0]
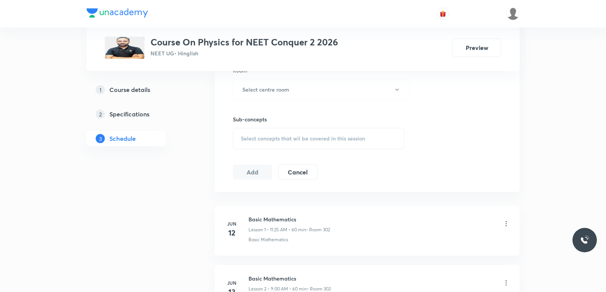
click at [325, 134] on div "Select concepts that wil be covered in this session" at bounding box center [319, 138] width 172 height 21
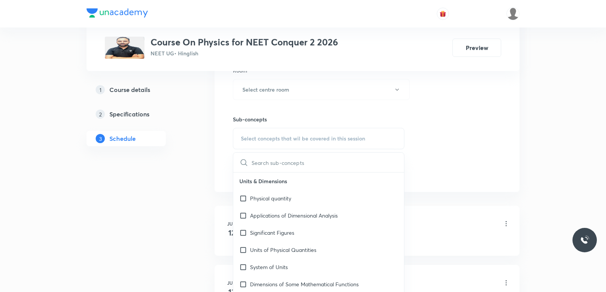
click at [455, 103] on div "Session 48 Live class Session title 0/99 ​ Schedule for Sep 30, 2025, 7:31 PM ​…" at bounding box center [367, 1] width 268 height 358
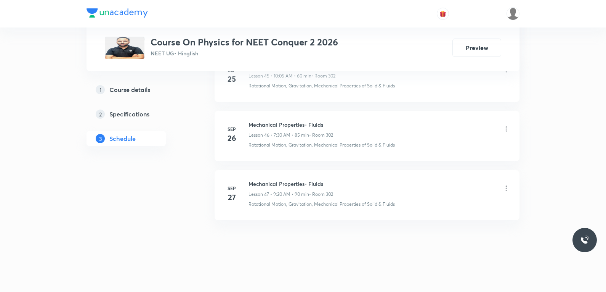
scroll to position [0, 0]
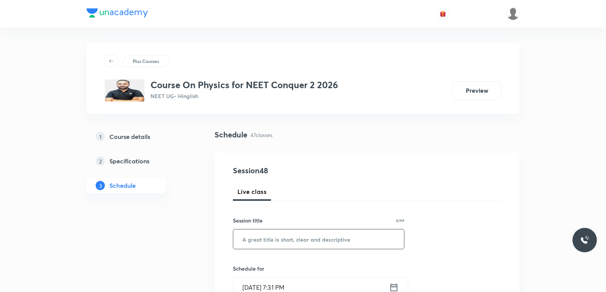
click at [324, 242] on input "text" at bounding box center [318, 238] width 171 height 19
paste input "Thermal Properties of Matter"
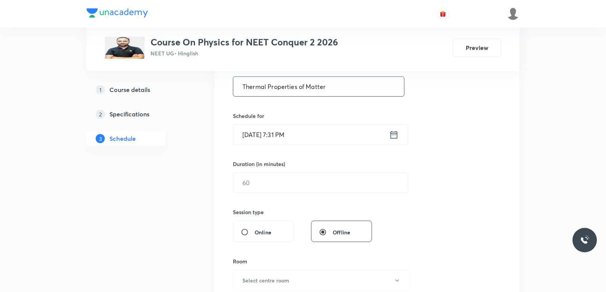
type input "Thermal Properties of Matter"
click at [276, 132] on input "Sep 30, 2025, 7:31 PM" at bounding box center [311, 134] width 156 height 19
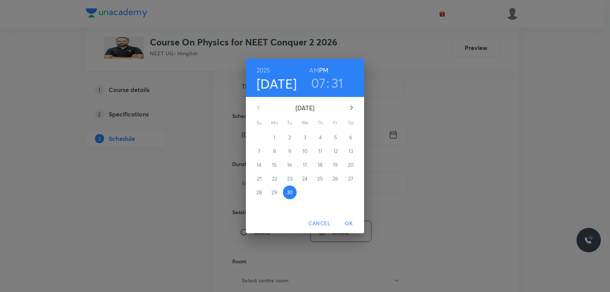
click at [352, 109] on icon "button" at bounding box center [351, 107] width 9 height 9
click at [307, 136] on span "1" at bounding box center [305, 137] width 14 height 8
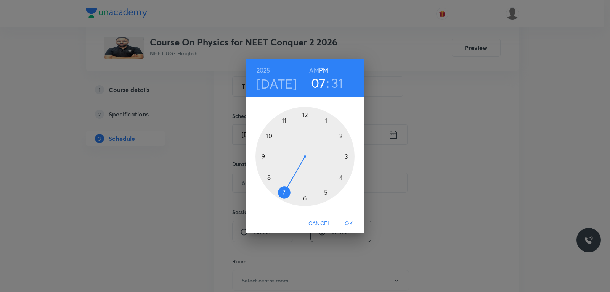
click at [315, 72] on h6 "AM" at bounding box center [314, 70] width 10 height 11
drag, startPoint x: 281, startPoint y: 188, endPoint x: 290, endPoint y: 129, distance: 60.2
click at [290, 129] on div at bounding box center [304, 156] width 99 height 99
drag, startPoint x: 298, startPoint y: 200, endPoint x: 276, endPoint y: 140, distance: 64.1
click at [276, 140] on div at bounding box center [304, 156] width 99 height 99
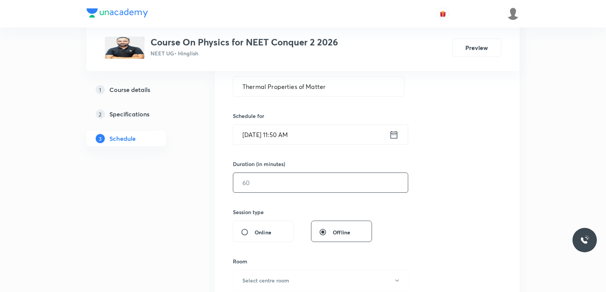
click at [281, 182] on input "text" at bounding box center [320, 182] width 175 height 19
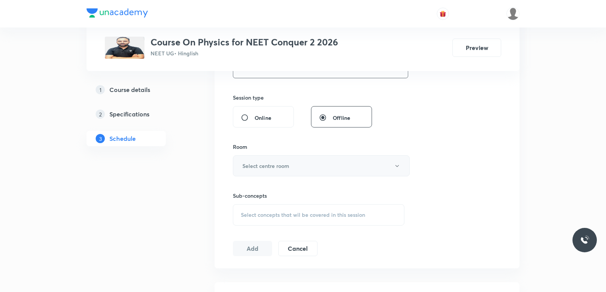
type input "75"
click at [287, 168] on h6 "Select centre room" at bounding box center [266, 166] width 47 height 8
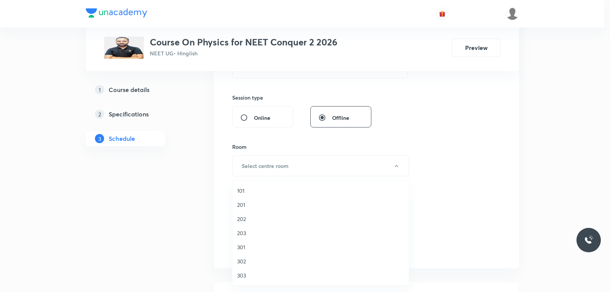
click at [263, 260] on span "302" at bounding box center [320, 261] width 167 height 8
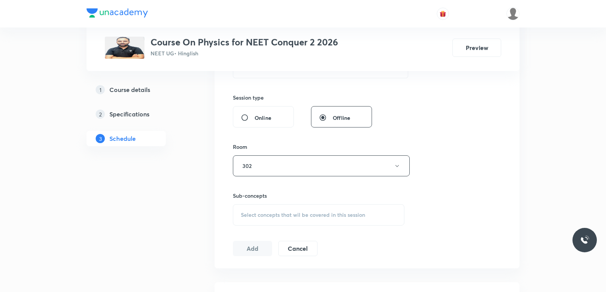
scroll to position [343, 0]
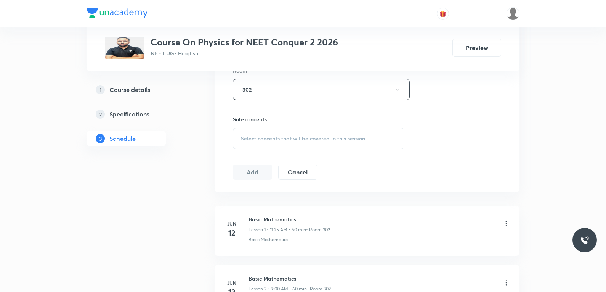
click at [315, 139] on span "Select concepts that wil be covered in this session" at bounding box center [303, 138] width 124 height 6
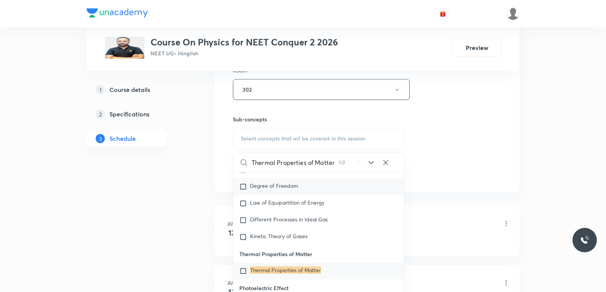
scroll to position [381, 0]
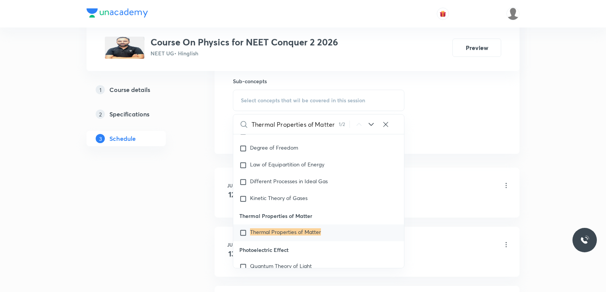
type input "Thermal Properties of Matter"
click at [308, 235] on mark "Thermal Properties of Matter" at bounding box center [285, 231] width 71 height 7
checkbox input "true"
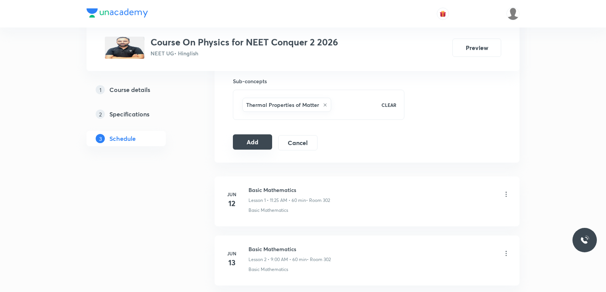
click at [261, 143] on button "Add" at bounding box center [252, 141] width 39 height 15
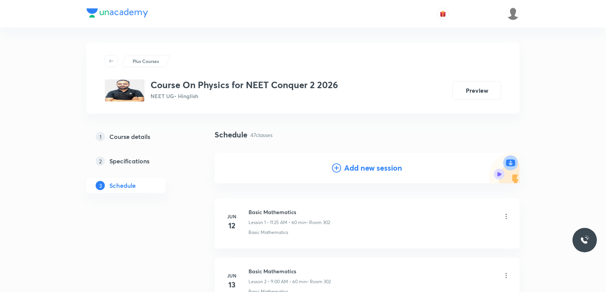
scroll to position [2747, 0]
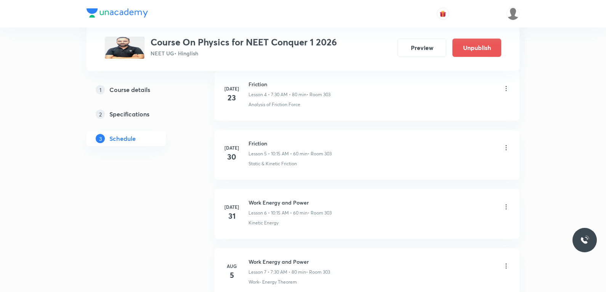
scroll to position [2570, 0]
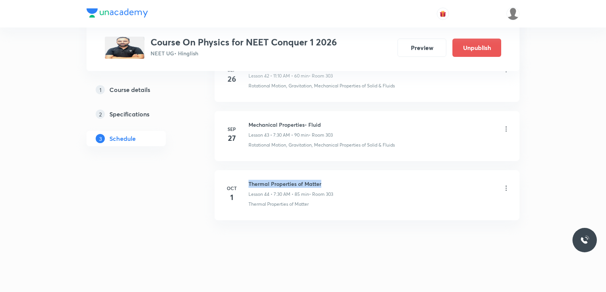
drag, startPoint x: 249, startPoint y: 183, endPoint x: 346, endPoint y: 180, distance: 96.5
click at [346, 180] on div "Thermal Properties of Matter Lesson 44 • 7:30 AM • 85 min • Room 303" at bounding box center [380, 189] width 262 height 18
copy h6 "Thermal Properties of Matter"
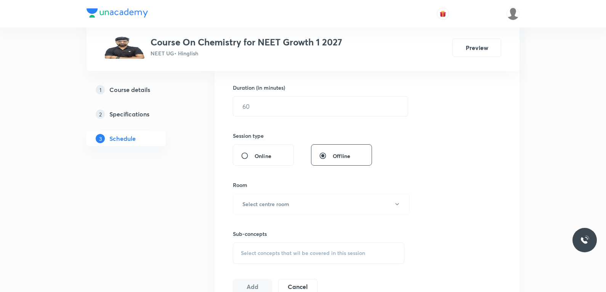
scroll to position [305, 0]
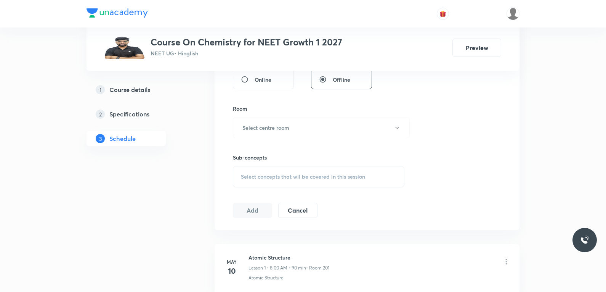
click at [343, 170] on div "Select concepts that wil be covered in this session" at bounding box center [319, 176] width 172 height 21
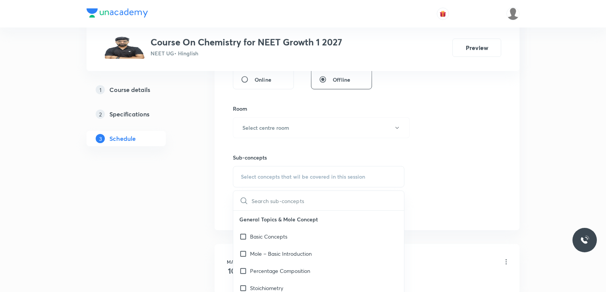
click at [448, 125] on div "Session 79 Live class Session title 0/99 ​ Schedule for [DATE] 7:36 PM ​ Durati…" at bounding box center [367, 39] width 268 height 358
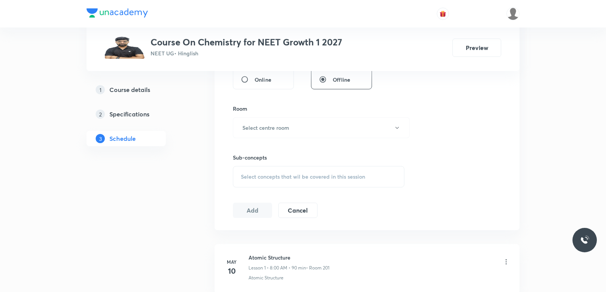
scroll to position [4930, 0]
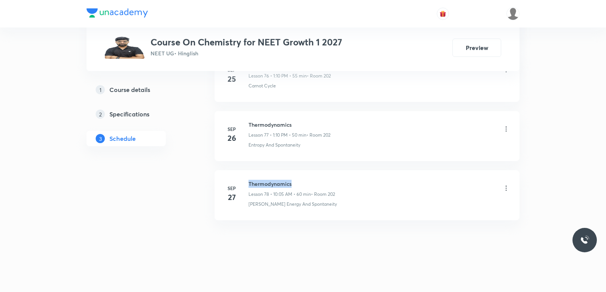
drag, startPoint x: 250, startPoint y: 183, endPoint x: 325, endPoint y: 181, distance: 74.8
click at [325, 181] on h6 "Thermodynamics" at bounding box center [292, 184] width 87 height 8
copy h6 "Thermodynamics"
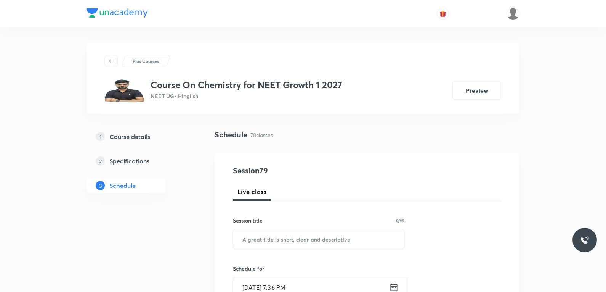
click at [304, 228] on div "Session title 0/99 ​" at bounding box center [319, 232] width 172 height 33
click at [302, 243] on input "text" at bounding box center [318, 238] width 171 height 19
paste input "Thermodynamics"
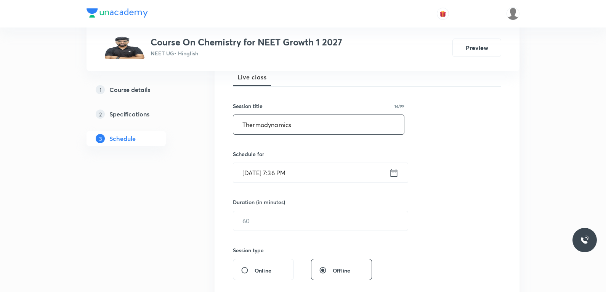
type input "Thermodynamics"
click at [258, 170] on input "[DATE] 7:36 PM" at bounding box center [311, 172] width 156 height 19
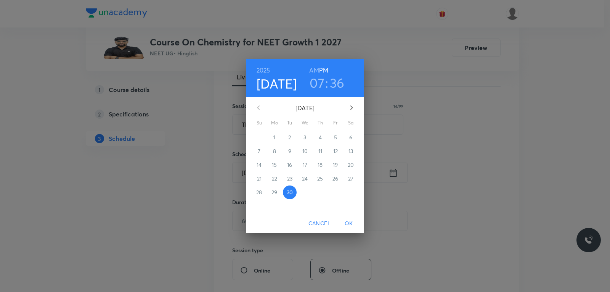
click at [351, 106] on icon "button" at bounding box center [351, 107] width 3 height 5
click at [307, 137] on span "1" at bounding box center [305, 137] width 14 height 8
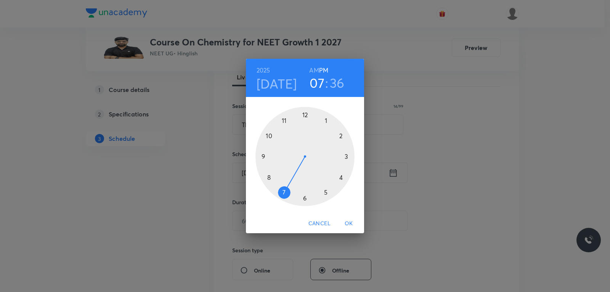
click at [314, 71] on h6 "AM" at bounding box center [314, 70] width 10 height 11
drag, startPoint x: 276, startPoint y: 172, endPoint x: 270, endPoint y: 159, distance: 14.8
click at [270, 159] on div at bounding box center [304, 156] width 99 height 99
drag, startPoint x: 285, startPoint y: 178, endPoint x: 305, endPoint y: 122, distance: 58.9
click at [305, 122] on div at bounding box center [304, 156] width 99 height 99
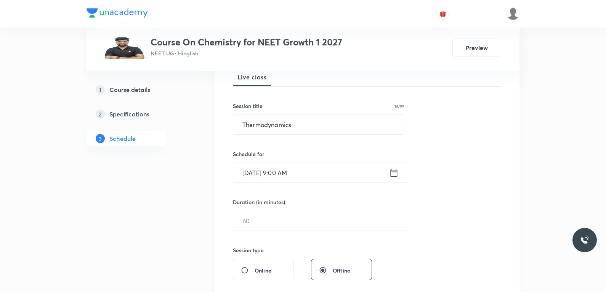
click at [267, 231] on div "Session 79 Live class Session title 14/99 Thermodynamics ​ Schedule for [DATE] …" at bounding box center [367, 229] width 268 height 358
click at [307, 222] on input "text" at bounding box center [320, 220] width 175 height 19
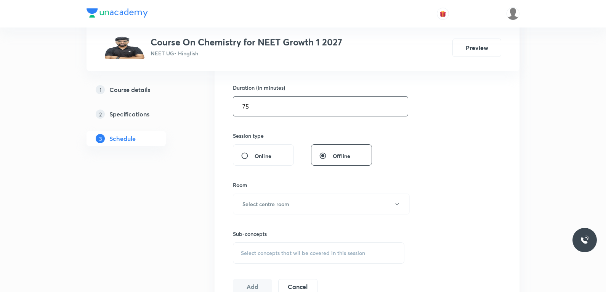
scroll to position [267, 0]
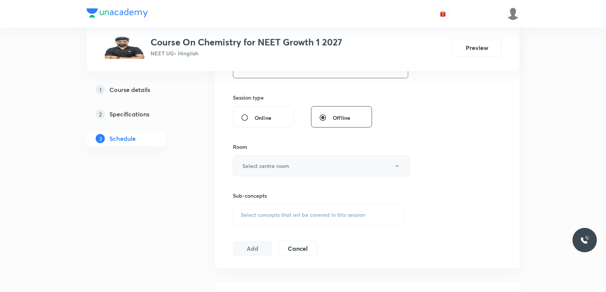
type input "75"
click at [283, 170] on button "Select centre room" at bounding box center [321, 165] width 177 height 21
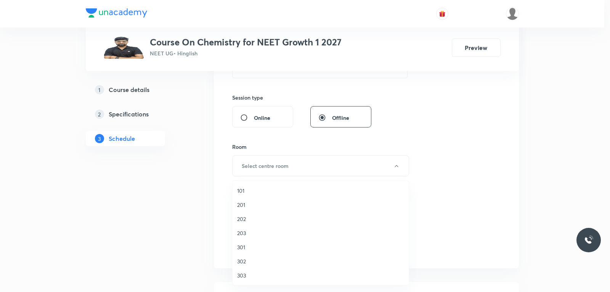
click at [252, 217] on span "202" at bounding box center [320, 219] width 167 height 8
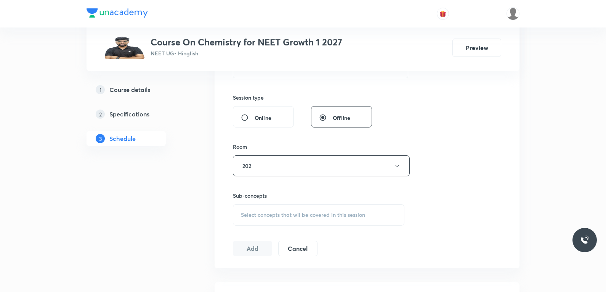
click at [467, 165] on div "Session 79 Live class Session title 14/99 Thermodynamics ​ Schedule for [DATE] …" at bounding box center [367, 77] width 268 height 358
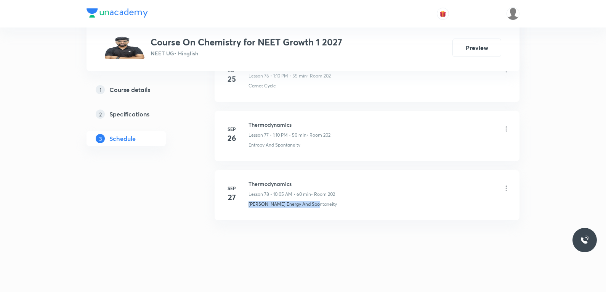
drag, startPoint x: 247, startPoint y: 210, endPoint x: 356, endPoint y: 207, distance: 108.7
click at [356, 207] on li "[DATE] Thermodynamics Lesson 78 • 10:05 AM • 60 min • Room 202 [PERSON_NAME] En…" at bounding box center [367, 195] width 305 height 50
copy p "[PERSON_NAME] Energy And Spontaneity"
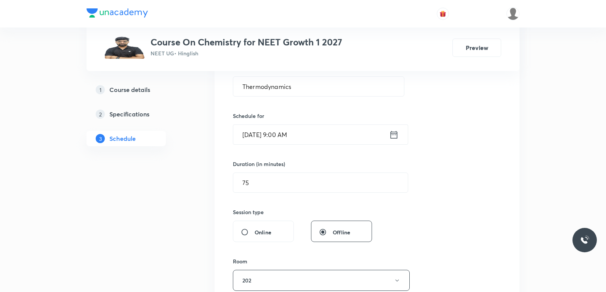
scroll to position [267, 0]
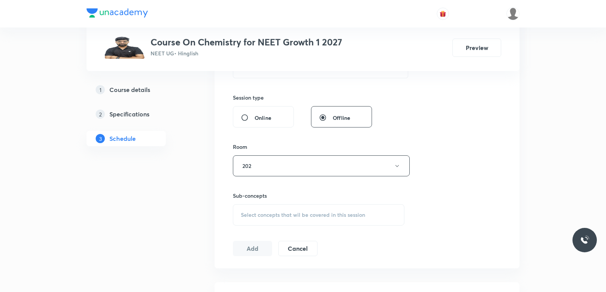
click at [306, 212] on span "Select concepts that wil be covered in this session" at bounding box center [303, 215] width 124 height 6
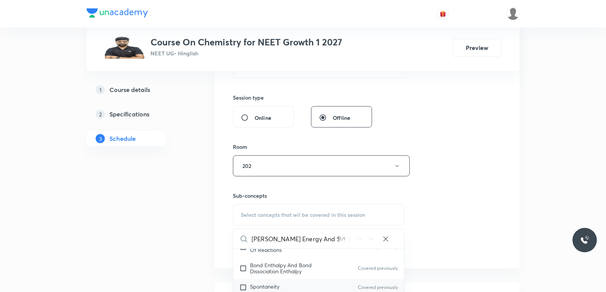
scroll to position [381, 0]
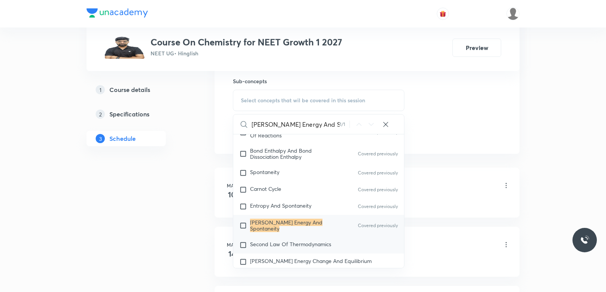
type input "[PERSON_NAME] Energy And Spontaneity"
click at [272, 247] on span "Second Law Of Thermodynamics" at bounding box center [290, 243] width 81 height 7
checkbox input "true"
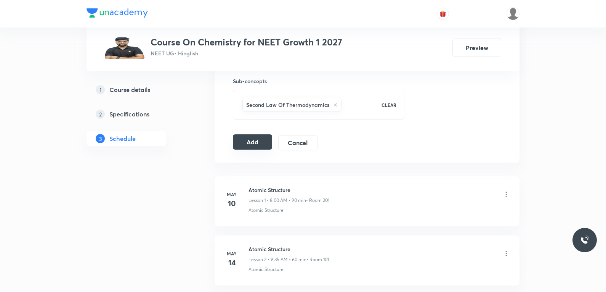
click at [269, 146] on button "Add" at bounding box center [252, 141] width 39 height 15
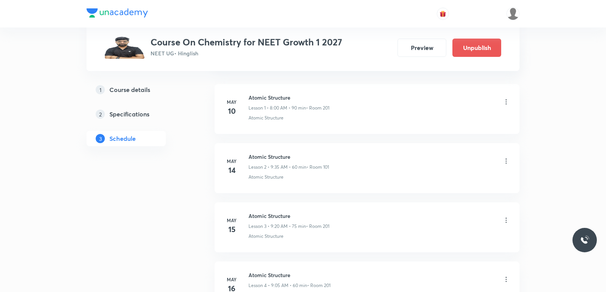
scroll to position [4639, 0]
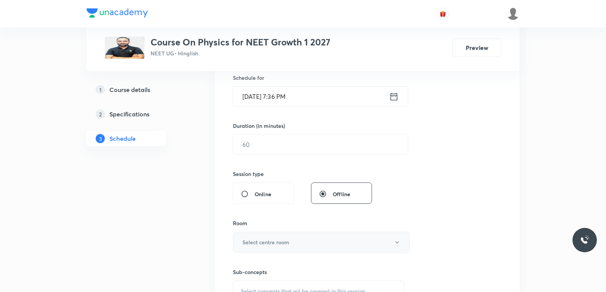
scroll to position [305, 0]
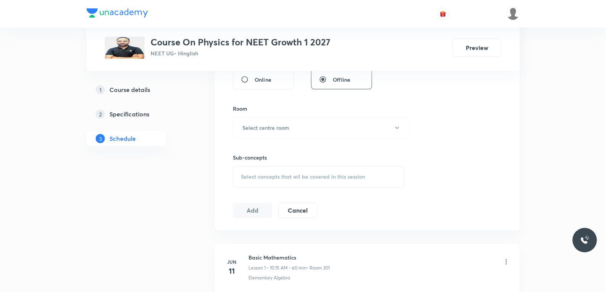
click at [311, 177] on span "Select concepts that wil be covered in this session" at bounding box center [303, 177] width 124 height 6
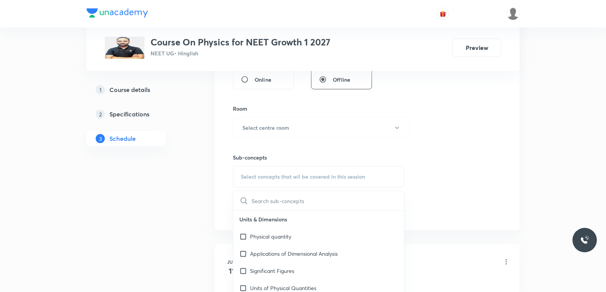
click at [468, 123] on div "Session 58 Live class Session title 0/99 ​ Schedule for [DATE] 7:36 PM ​ Durati…" at bounding box center [367, 39] width 268 height 358
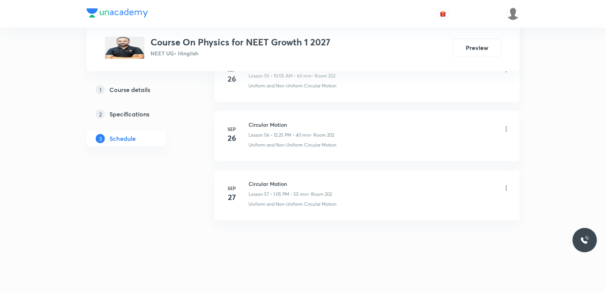
scroll to position [0, 0]
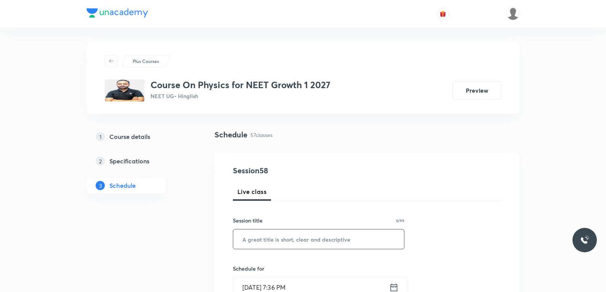
click at [334, 243] on input "text" at bounding box center [318, 238] width 171 height 19
paste input "Circular motion"
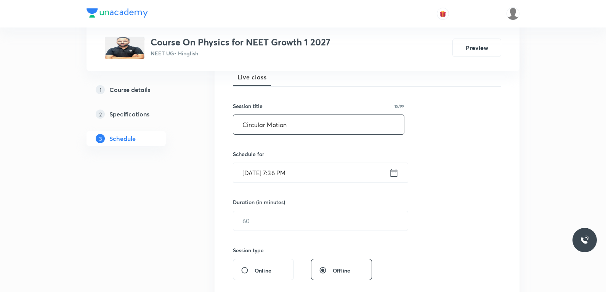
type input "Circular Motion"
click at [266, 172] on input "[DATE] 7:36 PM" at bounding box center [311, 172] width 156 height 19
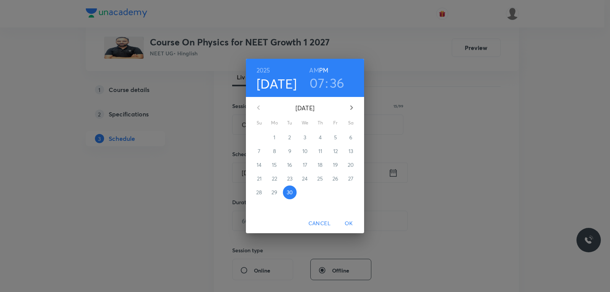
click at [351, 105] on icon "button" at bounding box center [351, 107] width 9 height 9
click at [307, 133] on button "1" at bounding box center [305, 137] width 14 height 14
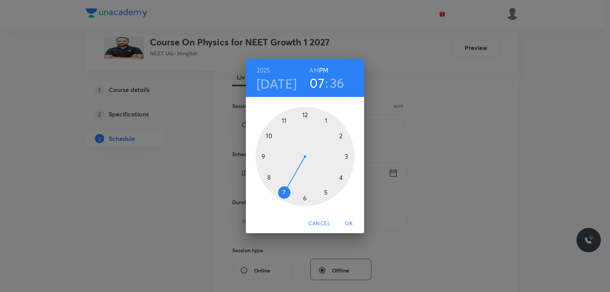
click at [315, 70] on h6 "AM" at bounding box center [314, 70] width 10 height 11
drag, startPoint x: 289, startPoint y: 188, endPoint x: 280, endPoint y: 143, distance: 46.3
click at [280, 143] on div at bounding box center [304, 156] width 99 height 99
drag, startPoint x: 283, startPoint y: 187, endPoint x: 345, endPoint y: 180, distance: 61.8
click at [345, 180] on div at bounding box center [304, 156] width 99 height 99
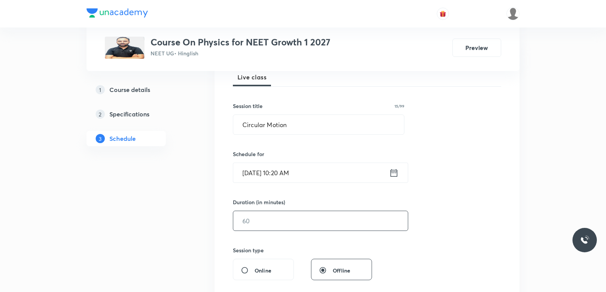
drag, startPoint x: 262, startPoint y: 218, endPoint x: 388, endPoint y: 218, distance: 126.2
click at [262, 219] on input "text" at bounding box center [320, 220] width 175 height 19
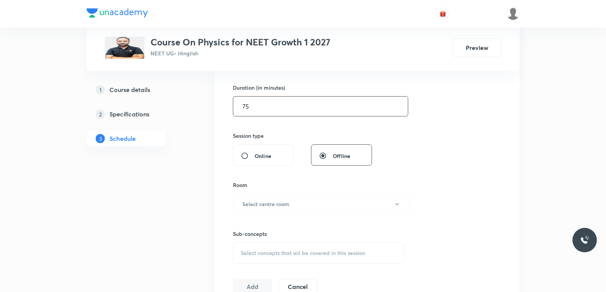
scroll to position [267, 0]
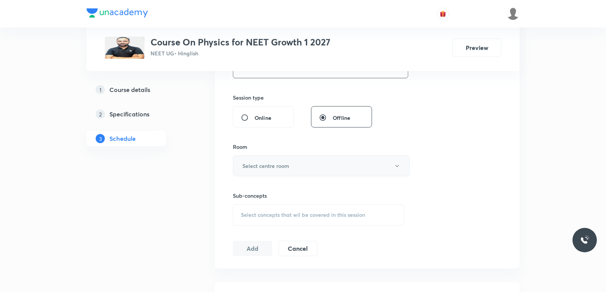
type input "75"
click at [314, 166] on button "Select centre room" at bounding box center [321, 165] width 177 height 21
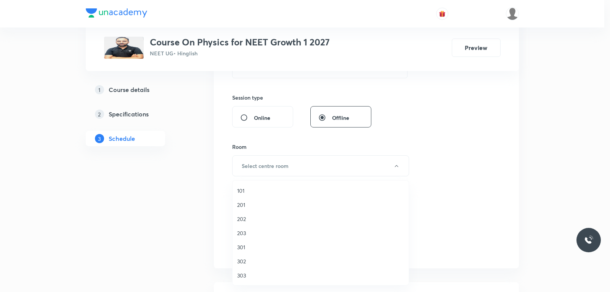
click at [247, 219] on span "202" at bounding box center [320, 219] width 167 height 8
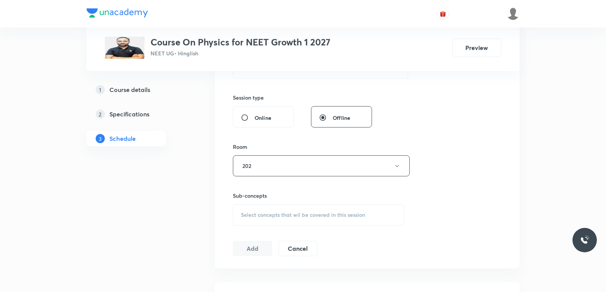
click at [285, 212] on span "Select concepts that wil be covered in this session" at bounding box center [303, 215] width 124 height 6
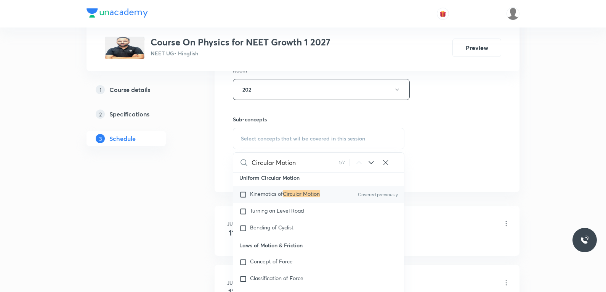
scroll to position [1406, 0]
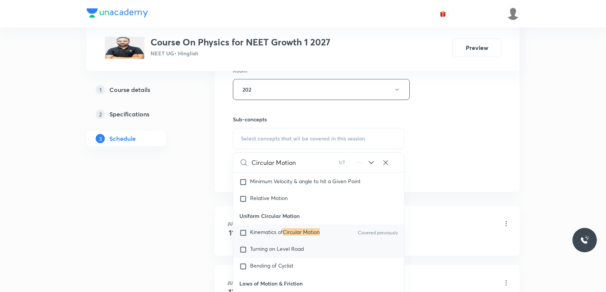
type input "Circular Motion"
click at [283, 250] on span "Turning on Level Road" at bounding box center [277, 248] width 54 height 7
checkbox input "true"
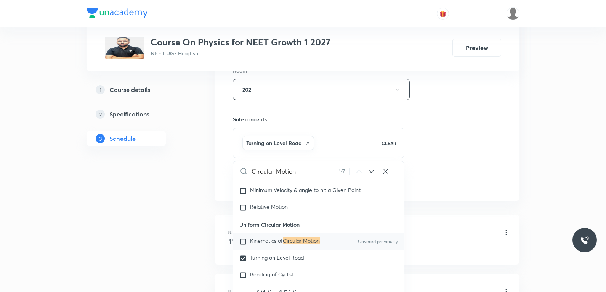
click at [509, 142] on div "Session 58 Live class Session title 15/99 Circular Motion ​ Schedule for [DATE]…" at bounding box center [367, 4] width 305 height 391
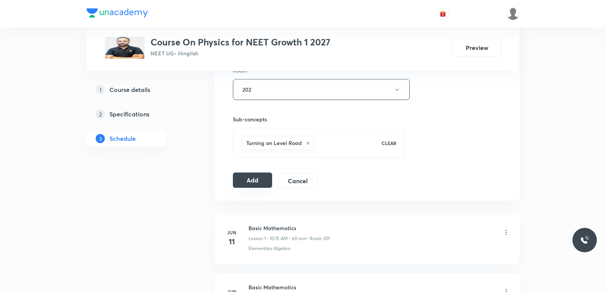
click at [251, 182] on button "Add" at bounding box center [252, 179] width 39 height 15
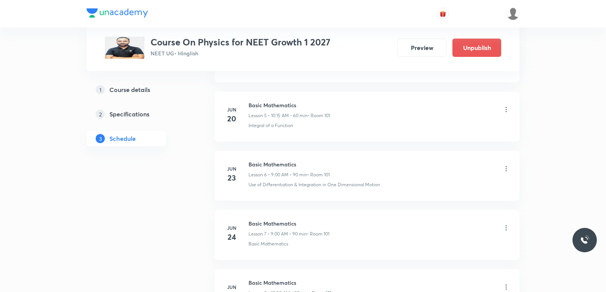
scroll to position [3397, 0]
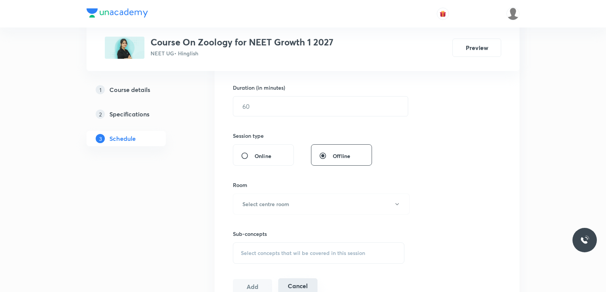
scroll to position [305, 0]
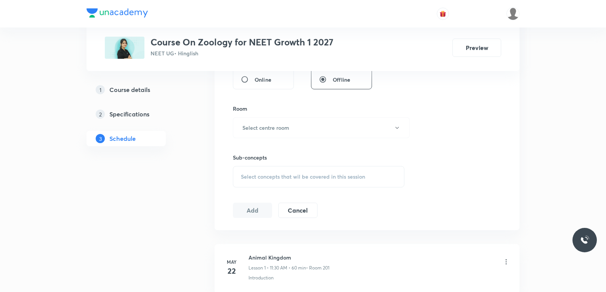
click at [299, 182] on div "Select concepts that wil be covered in this session" at bounding box center [319, 176] width 172 height 21
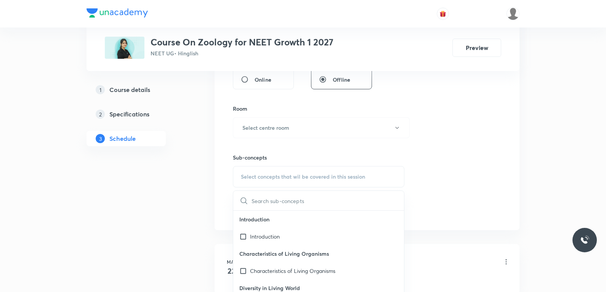
click at [441, 117] on div "Session 65 Live class Session title 0/99 ​ Schedule for Sep 30, 2025, 7:36 PM ​…" at bounding box center [367, 39] width 268 height 358
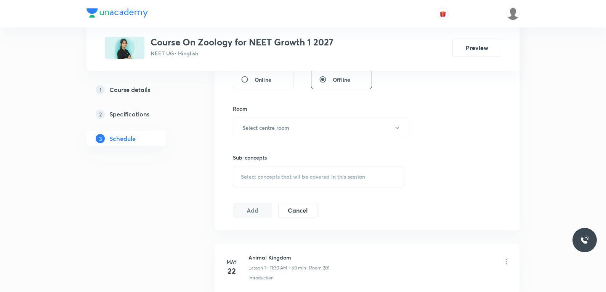
scroll to position [4102, 0]
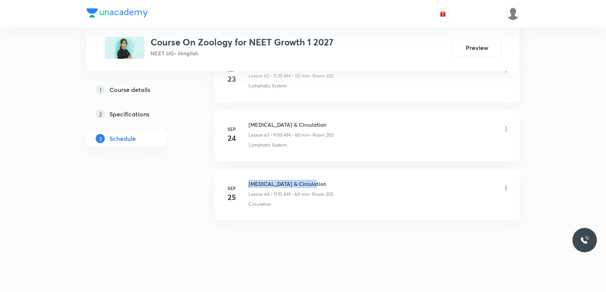
drag, startPoint x: 249, startPoint y: 183, endPoint x: 333, endPoint y: 181, distance: 83.9
click at [333, 181] on h6 "Body Fluid & Circulation" at bounding box center [291, 184] width 85 height 8
copy h6 "Body Fluid & Circulation"
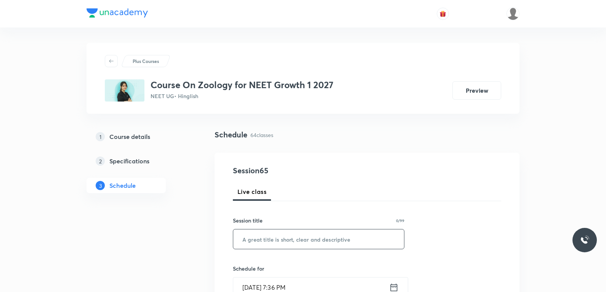
click at [320, 233] on input "text" at bounding box center [318, 238] width 171 height 19
paste input "Body Fluid & Circulation"
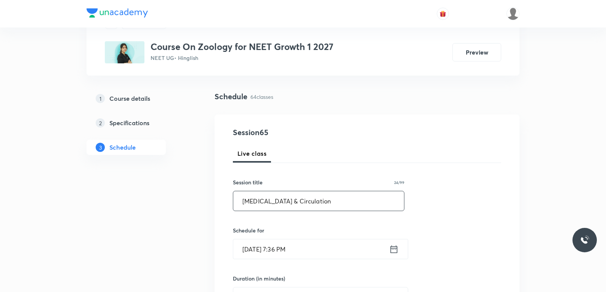
scroll to position [153, 0]
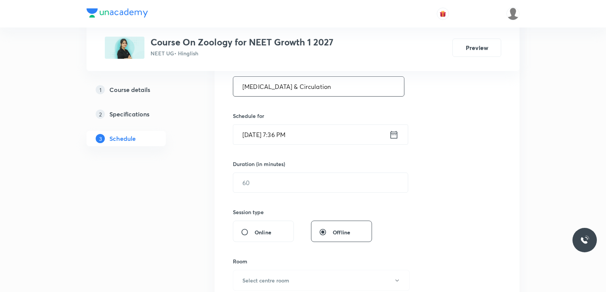
type input "Body Fluid & Circulation"
click at [277, 133] on input "Sep 30, 2025, 7:36 PM" at bounding box center [311, 134] width 156 height 19
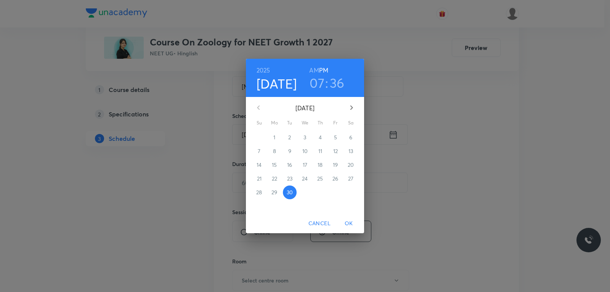
click at [350, 108] on icon "button" at bounding box center [351, 107] width 9 height 9
click at [304, 137] on p "1" at bounding box center [305, 137] width 2 height 8
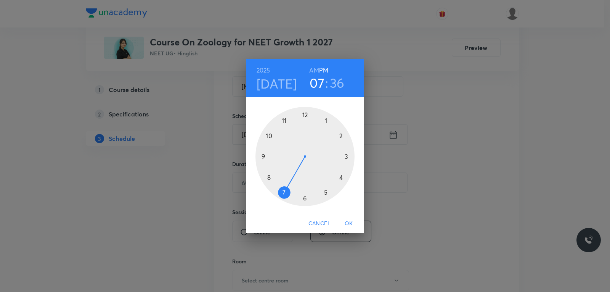
click at [314, 72] on h6 "AM" at bounding box center [314, 70] width 10 height 11
drag, startPoint x: 284, startPoint y: 186, endPoint x: 290, endPoint y: 134, distance: 52.2
click at [290, 134] on div at bounding box center [304, 156] width 99 height 99
drag, startPoint x: 277, startPoint y: 178, endPoint x: 272, endPoint y: 138, distance: 40.3
click at [272, 138] on div at bounding box center [304, 156] width 99 height 99
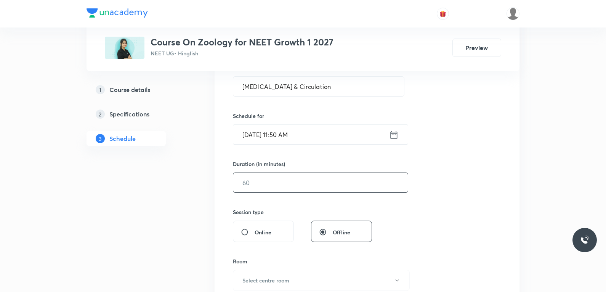
drag, startPoint x: 284, startPoint y: 191, endPoint x: 411, endPoint y: 177, distance: 128.6
click at [288, 191] on input "text" at bounding box center [320, 182] width 175 height 19
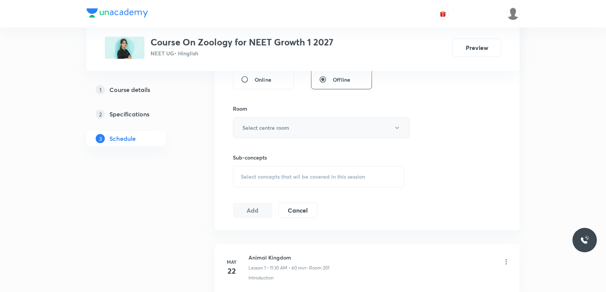
type input "75"
click at [304, 136] on button "Select centre room" at bounding box center [321, 127] width 177 height 21
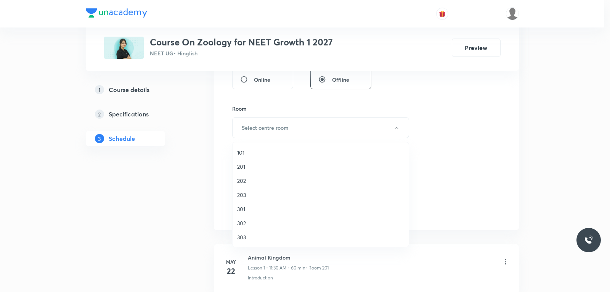
click at [260, 181] on span "202" at bounding box center [320, 181] width 167 height 8
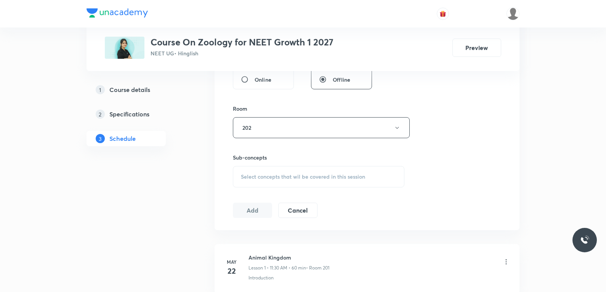
click at [329, 172] on div "Select concepts that wil be covered in this session" at bounding box center [319, 176] width 172 height 21
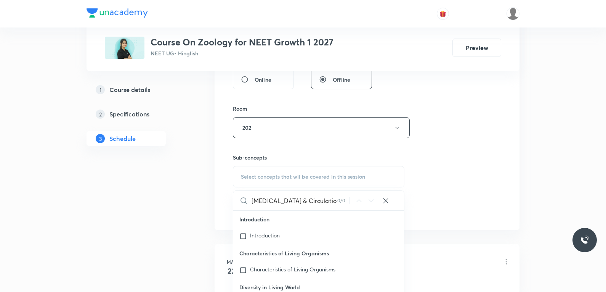
type input "Body Fluid & Circulation"
click at [459, 178] on div "Session 65 Live class Session title 24/99 Body Fluid & Circulation ​ Schedule f…" at bounding box center [367, 39] width 268 height 358
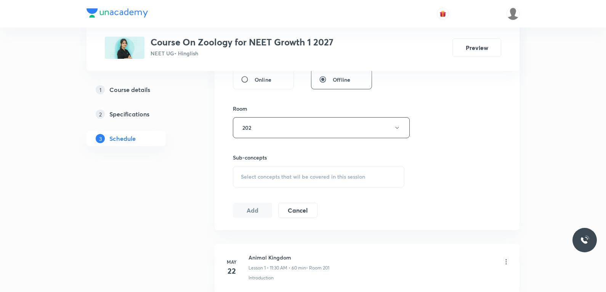
scroll to position [4102, 0]
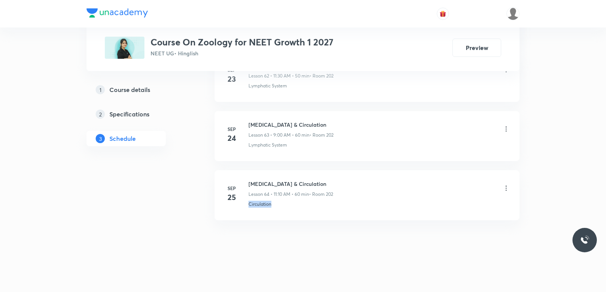
drag, startPoint x: 249, startPoint y: 209, endPoint x: 328, endPoint y: 207, distance: 79.4
click at [328, 207] on li "Sep 25 Body Fluid & Circulation Lesson 64 • 11:10 AM • 60 min • Room 202 Circul…" at bounding box center [367, 195] width 305 height 50
copy p "Circulation"
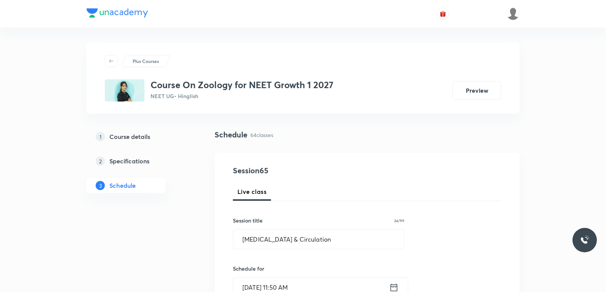
scroll to position [267, 0]
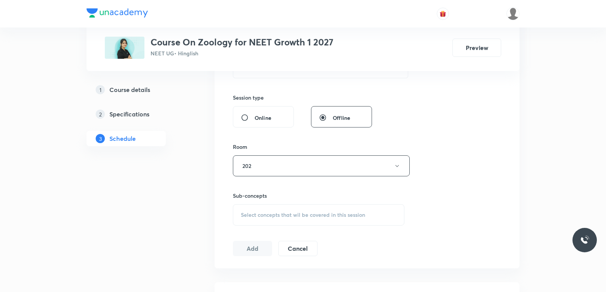
click at [327, 215] on span "Select concepts that wil be covered in this session" at bounding box center [303, 215] width 124 height 6
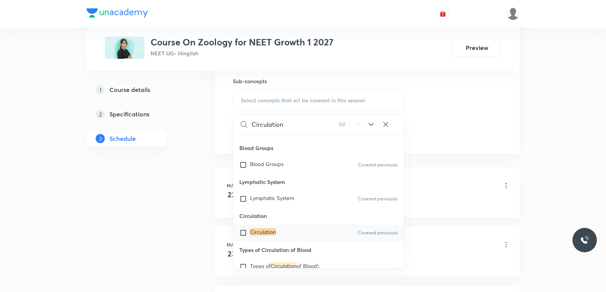
type input "Circulation"
drag, startPoint x: 270, startPoint y: 234, endPoint x: 294, endPoint y: 227, distance: 24.9
click at [270, 234] on mark "Circulation" at bounding box center [263, 231] width 26 height 7
checkbox input "true"
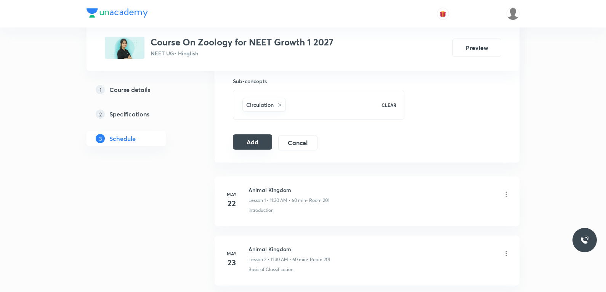
click at [264, 141] on button "Add" at bounding box center [252, 141] width 39 height 15
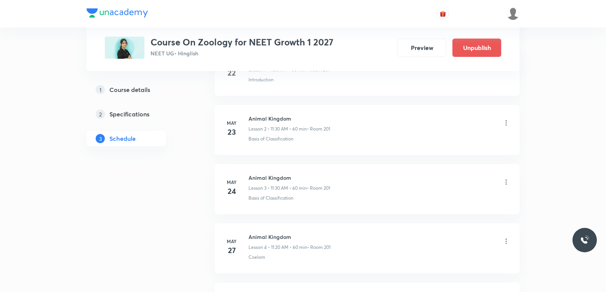
scroll to position [3811, 0]
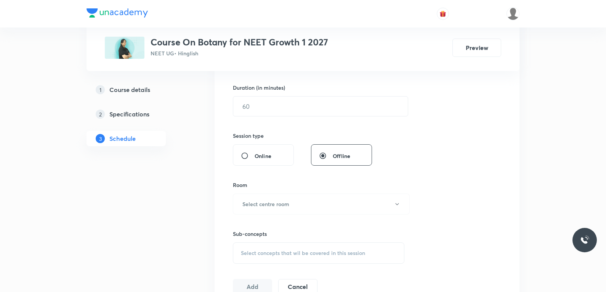
scroll to position [267, 0]
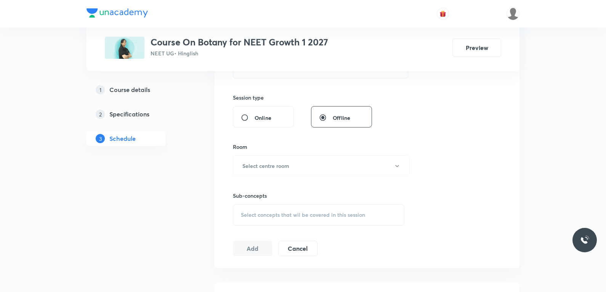
click at [307, 212] on div "Select concepts that wil be covered in this session" at bounding box center [319, 214] width 172 height 21
click at [439, 129] on div "Session 44 Live class Session title 0/99 ​ Schedule for Sep 30, 2025, 7:36 PM ​…" at bounding box center [367, 77] width 268 height 358
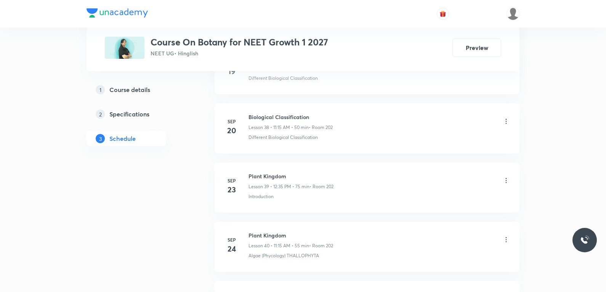
scroll to position [2861, 0]
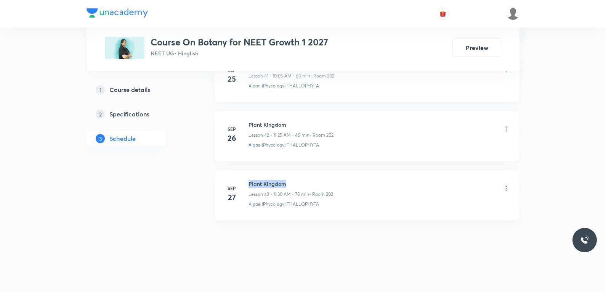
drag, startPoint x: 250, startPoint y: 183, endPoint x: 315, endPoint y: 183, distance: 65.2
click at [315, 183] on h6 "Plant Kingdom" at bounding box center [291, 184] width 85 height 8
copy h6 "Plant Kingdom"
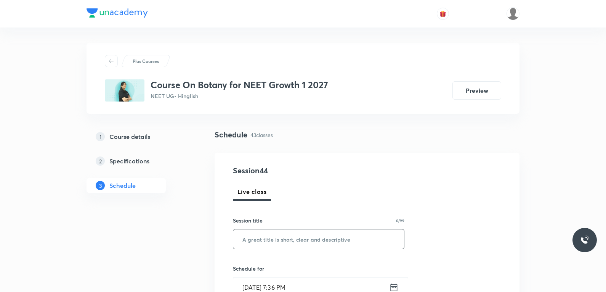
click at [337, 237] on input "text" at bounding box center [318, 238] width 171 height 19
paste input "Plant Kingdom"
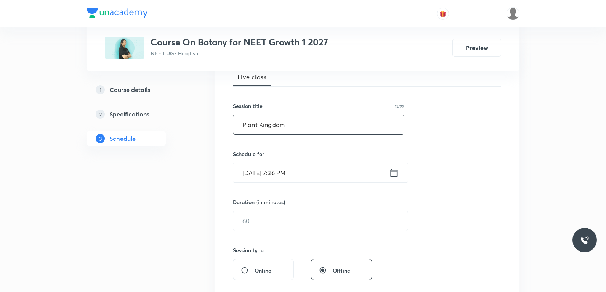
type input "Plant Kingdom"
click at [267, 167] on input "[DATE] 7:36 PM" at bounding box center [311, 172] width 156 height 19
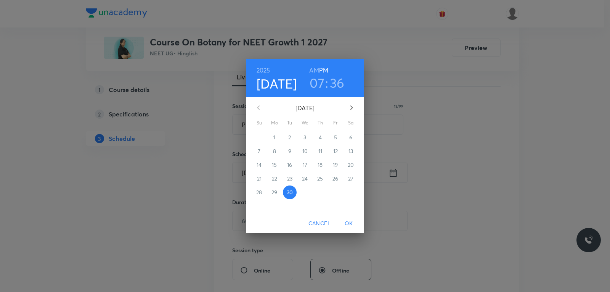
click at [351, 108] on icon "button" at bounding box center [351, 107] width 9 height 9
click at [304, 137] on p "1" at bounding box center [305, 137] width 2 height 8
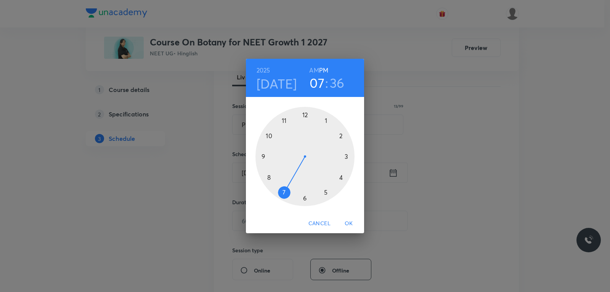
click at [312, 72] on h6 "AM" at bounding box center [314, 70] width 10 height 11
drag, startPoint x: 284, startPoint y: 188, endPoint x: 322, endPoint y: 133, distance: 66.9
click at [322, 133] on div at bounding box center [304, 156] width 99 height 99
click at [323, 70] on h6 "PM" at bounding box center [323, 70] width 9 height 11
drag, startPoint x: 283, startPoint y: 190, endPoint x: 342, endPoint y: 135, distance: 80.1
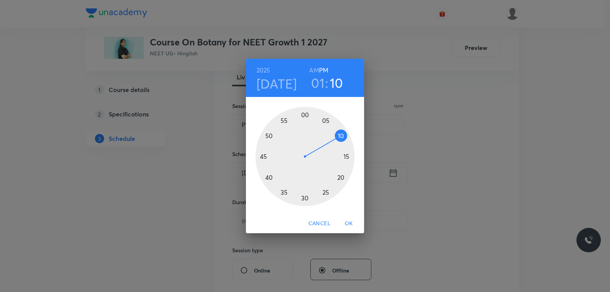
click at [342, 135] on div at bounding box center [304, 156] width 99 height 99
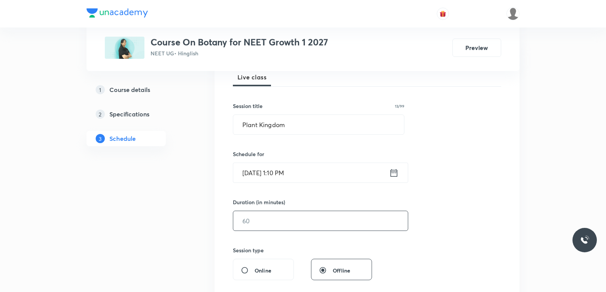
click at [257, 223] on input "text" at bounding box center [320, 220] width 175 height 19
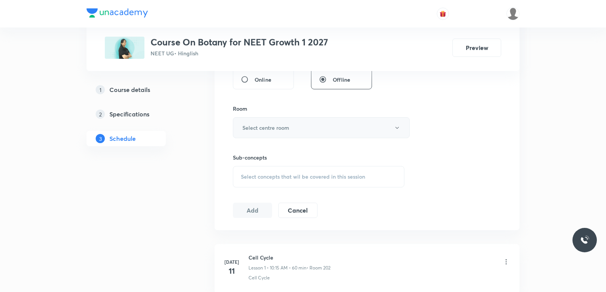
type input "50"
click at [312, 126] on button "Select centre room" at bounding box center [321, 127] width 177 height 21
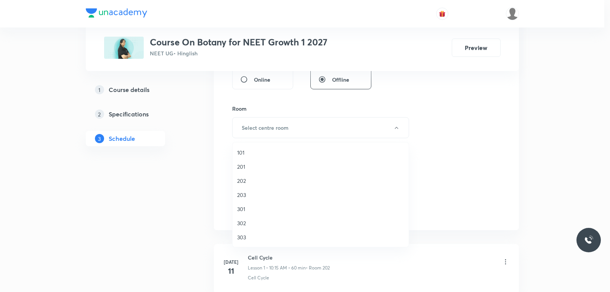
click at [252, 182] on span "202" at bounding box center [320, 181] width 167 height 8
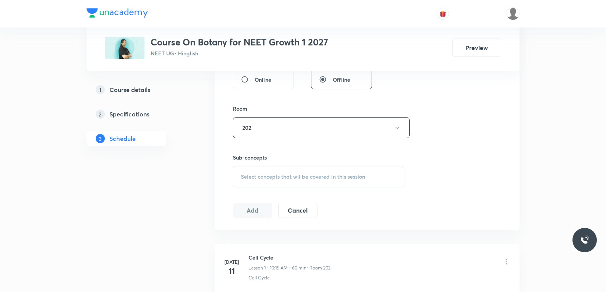
click at [317, 179] on span "Select concepts that wil be covered in this session" at bounding box center [303, 177] width 124 height 6
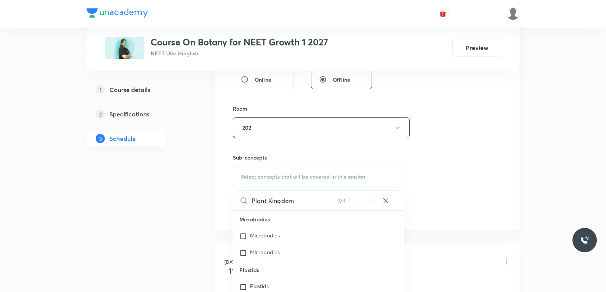
scroll to position [381, 0]
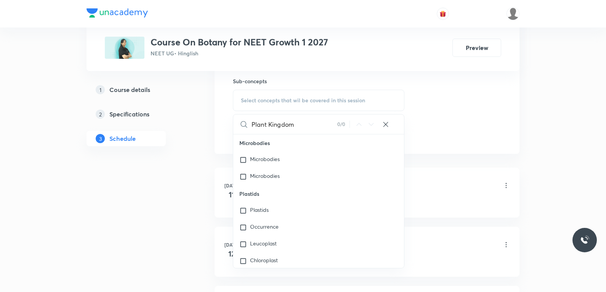
type input "Plant Kingdom"
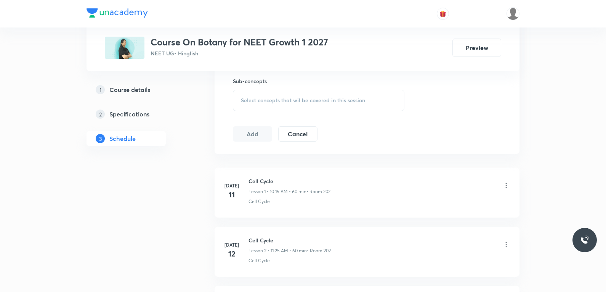
scroll to position [2861, 0]
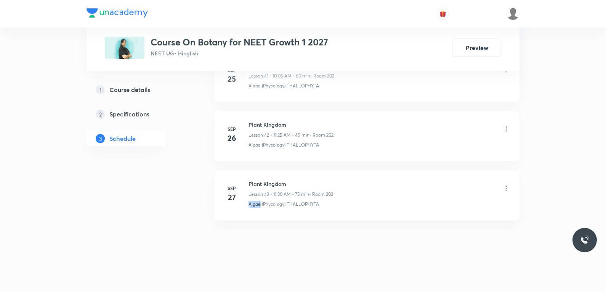
drag, startPoint x: 247, startPoint y: 210, endPoint x: 260, endPoint y: 209, distance: 12.2
click at [260, 209] on li "Sep 27 Plant Kingdom Lesson 43 • 11:30 AM • 75 min • Room 202 Algae (Phycology)…" at bounding box center [367, 195] width 305 height 50
copy p "Algae"
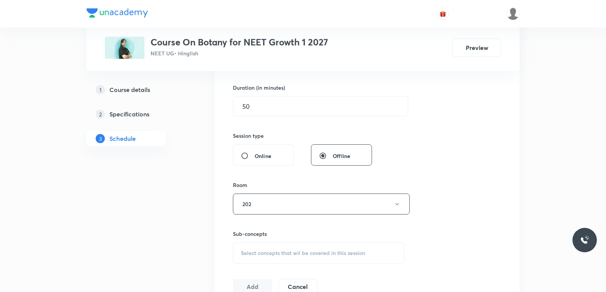
scroll to position [305, 0]
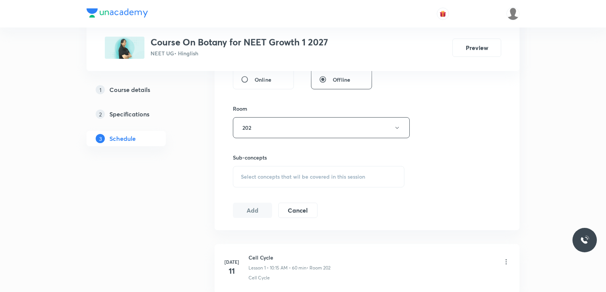
click at [313, 174] on span "Select concepts that wil be covered in this session" at bounding box center [303, 177] width 124 height 6
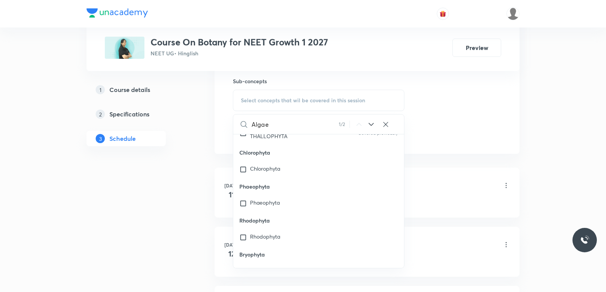
scroll to position [5918, 0]
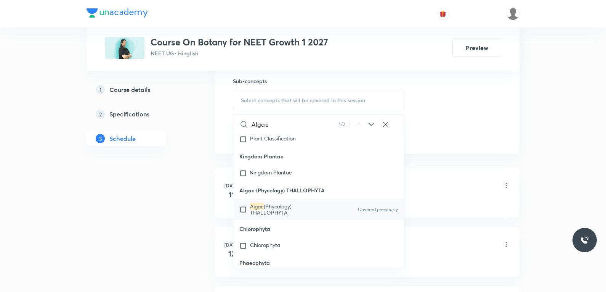
type input "Algae"
click at [276, 202] on span "(Phycology) THALLOPHYTA" at bounding box center [271, 208] width 42 height 13
checkbox input "true"
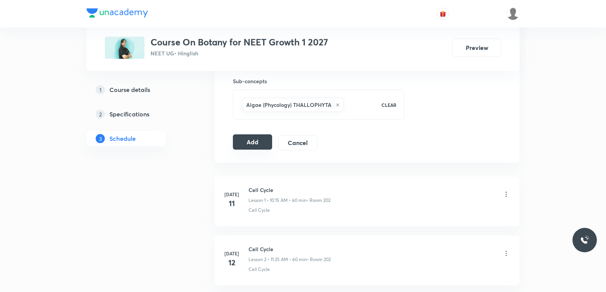
click at [252, 144] on button "Add" at bounding box center [252, 141] width 39 height 15
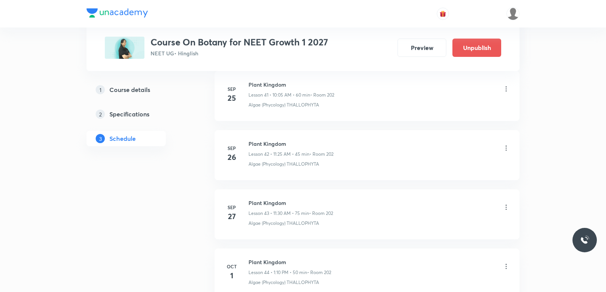
scroll to position [2568, 0]
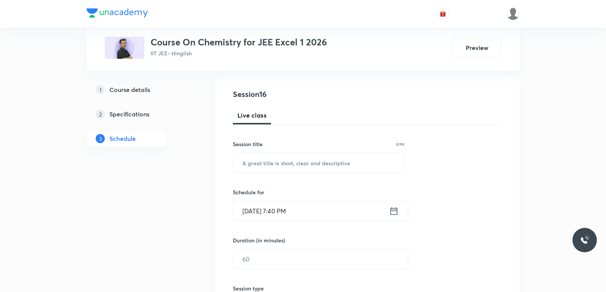
scroll to position [114, 0]
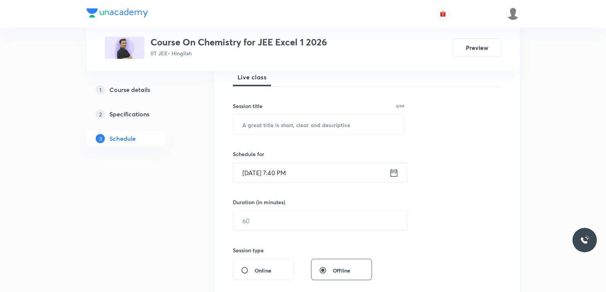
click at [452, 149] on div "Session 16 Live class Session title 0/99 ​ Schedule for [DATE] 7:40 PM ​ Durati…" at bounding box center [367, 229] width 268 height 358
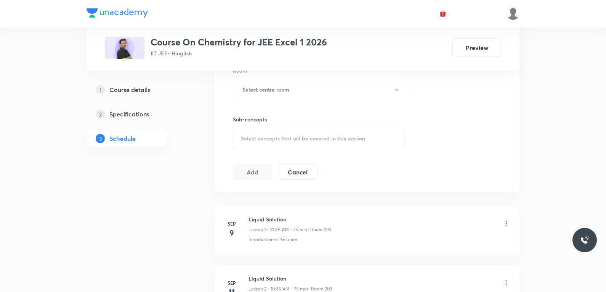
click at [342, 143] on div "Select concepts that wil be covered in this session" at bounding box center [319, 138] width 172 height 21
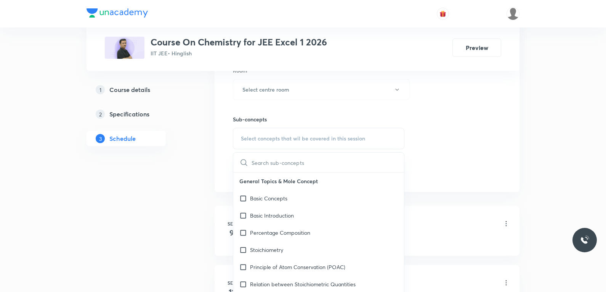
click at [484, 155] on div "Session 16 Live class Session title 0/99 ​ Schedule for [DATE] 7:40 PM ​ Durati…" at bounding box center [367, 1] width 268 height 358
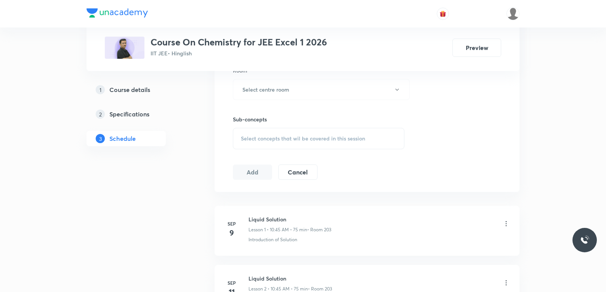
scroll to position [1206, 0]
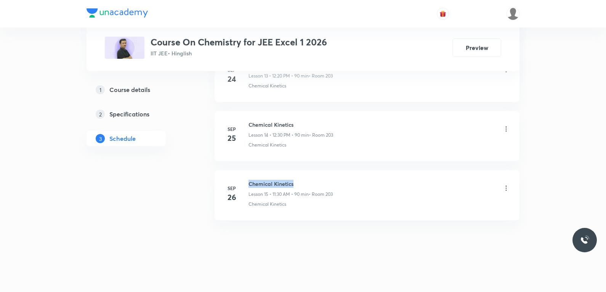
drag, startPoint x: 249, startPoint y: 183, endPoint x: 319, endPoint y: 184, distance: 69.8
click at [319, 184] on h6 "Chemical Kinetics" at bounding box center [291, 184] width 84 height 8
copy h6 "Chemical Kinetics"
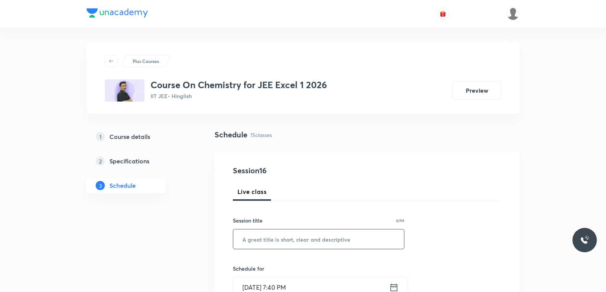
click at [308, 236] on input "text" at bounding box center [318, 238] width 171 height 19
paste input "Chemical Kinetics"
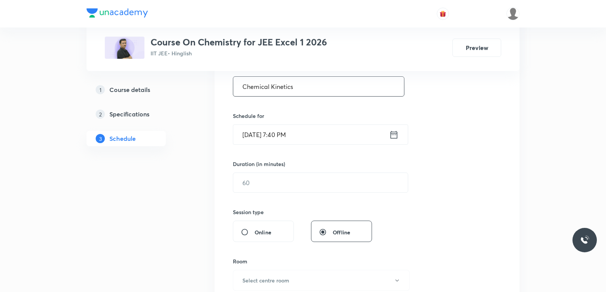
type input "Chemical Kinetics"
click at [259, 137] on input "[DATE] 7:40 PM" at bounding box center [311, 134] width 156 height 19
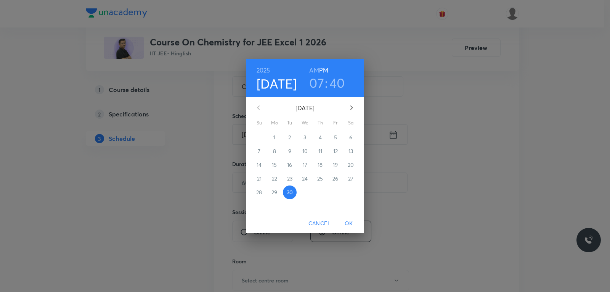
click at [350, 107] on icon "button" at bounding box center [351, 107] width 9 height 9
click at [315, 70] on h6 "AM" at bounding box center [314, 70] width 10 height 11
click at [349, 108] on icon "button" at bounding box center [351, 107] width 9 height 9
click at [306, 138] on span "1" at bounding box center [305, 137] width 14 height 8
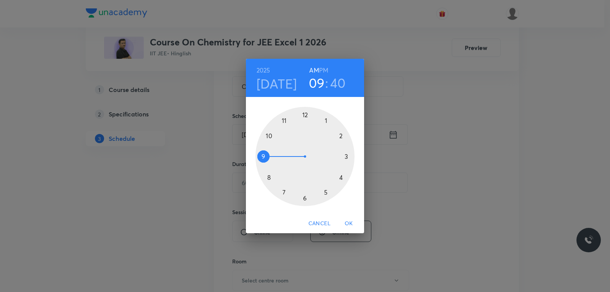
drag, startPoint x: 284, startPoint y: 193, endPoint x: 273, endPoint y: 156, distance: 38.5
click at [273, 156] on div at bounding box center [304, 156] width 99 height 99
drag, startPoint x: 270, startPoint y: 178, endPoint x: 267, endPoint y: 157, distance: 20.7
click at [267, 157] on div at bounding box center [304, 156] width 99 height 99
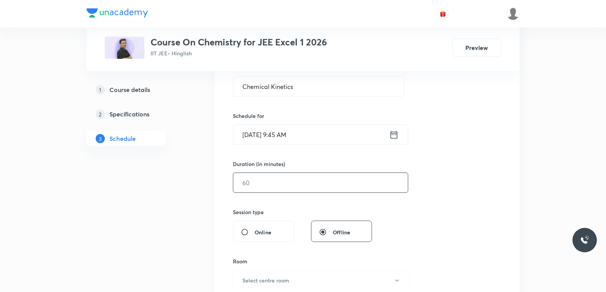
drag, startPoint x: 259, startPoint y: 184, endPoint x: 360, endPoint y: 179, distance: 101.5
click at [259, 184] on input "text" at bounding box center [320, 182] width 175 height 19
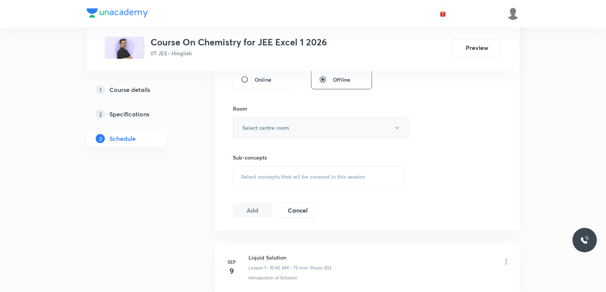
type input "90"
click at [302, 128] on button "Select centre room" at bounding box center [321, 127] width 177 height 21
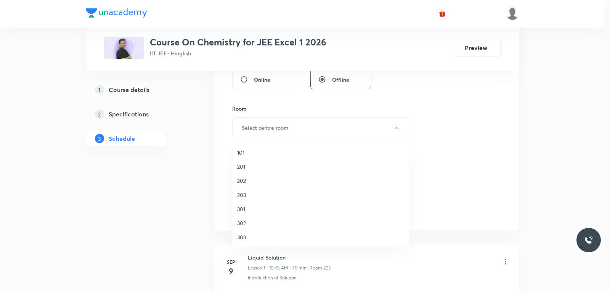
click at [246, 190] on li "203" at bounding box center [321, 195] width 176 height 14
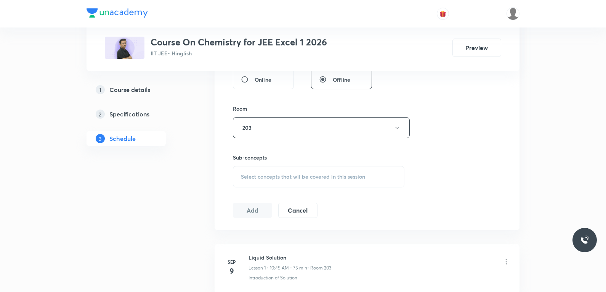
click at [315, 184] on div "Select concepts that wil be covered in this session" at bounding box center [319, 176] width 172 height 21
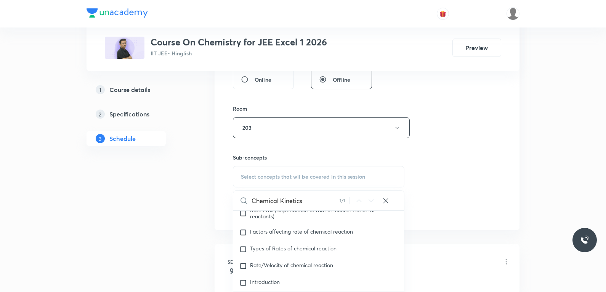
scroll to position [381, 0]
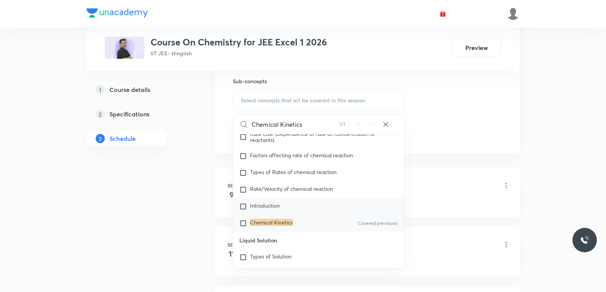
type input "Chemical Kinetics"
click at [284, 226] on mark "Chemical Kinetics" at bounding box center [271, 222] width 43 height 7
checkbox input "true"
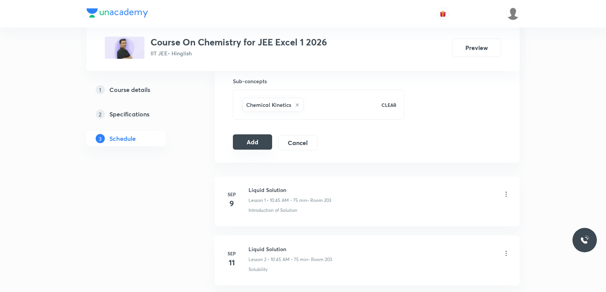
scroll to position [305, 0]
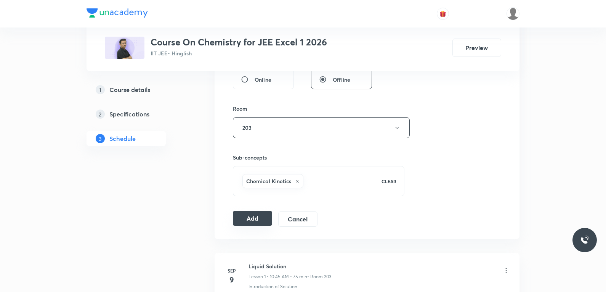
click at [257, 214] on button "Add" at bounding box center [252, 217] width 39 height 15
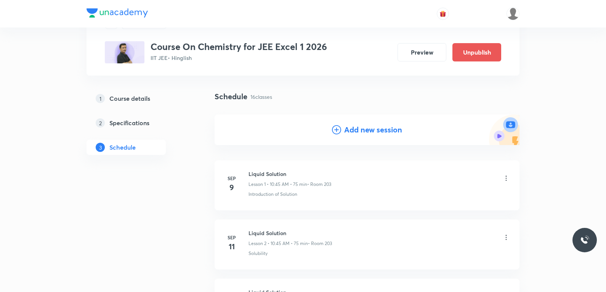
scroll to position [915, 0]
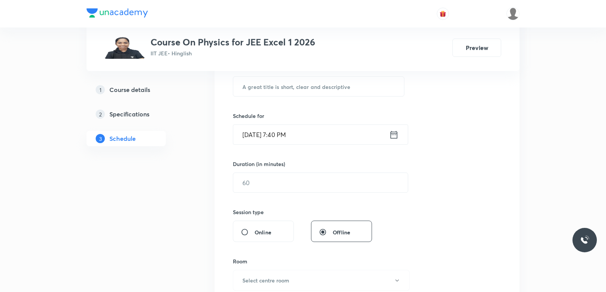
scroll to position [305, 0]
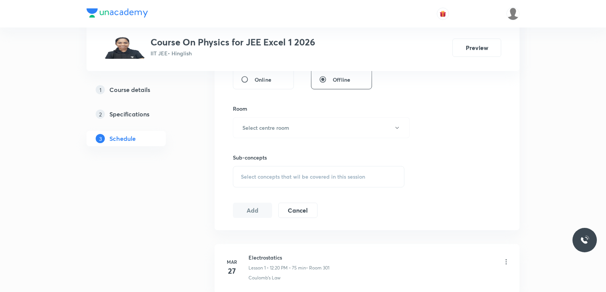
click at [334, 168] on div "Select concepts that wil be covered in this session" at bounding box center [319, 176] width 172 height 21
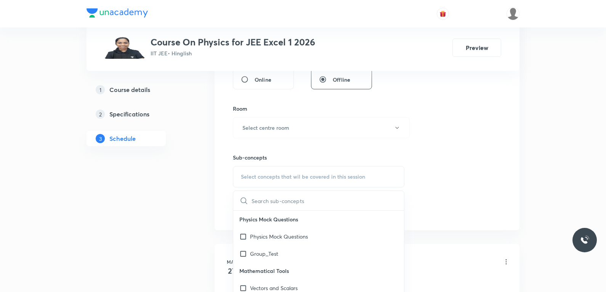
click at [455, 127] on div "Session 103 Live class Session title 0/99 ​ Schedule for [DATE] 7:40 PM ​ Durat…" at bounding box center [367, 39] width 268 height 358
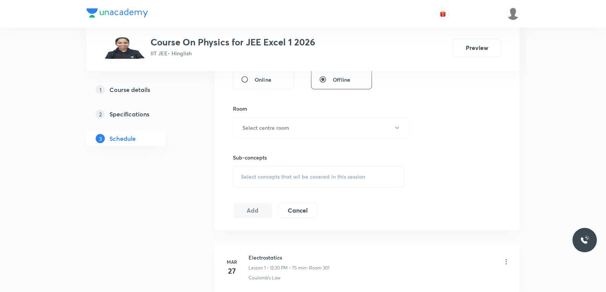
scroll to position [6349, 0]
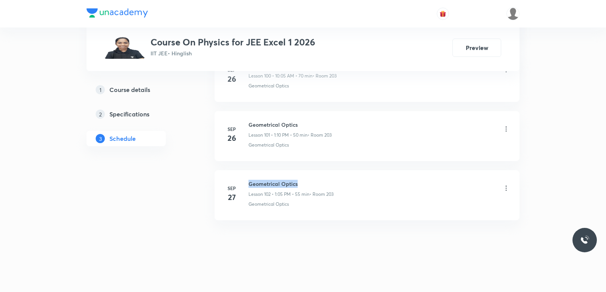
drag, startPoint x: 250, startPoint y: 184, endPoint x: 317, endPoint y: 184, distance: 66.7
click at [317, 184] on h6 "Geometrical Optics" at bounding box center [291, 184] width 85 height 8
copy h6 "Geometrical Optics"
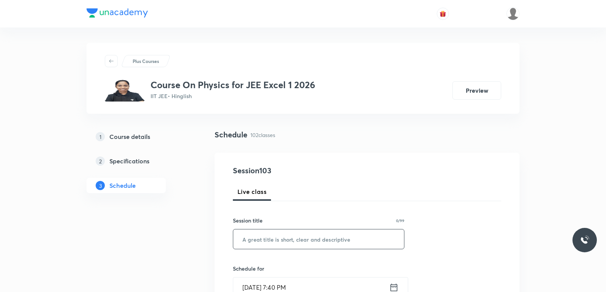
click at [304, 243] on input "text" at bounding box center [318, 238] width 171 height 19
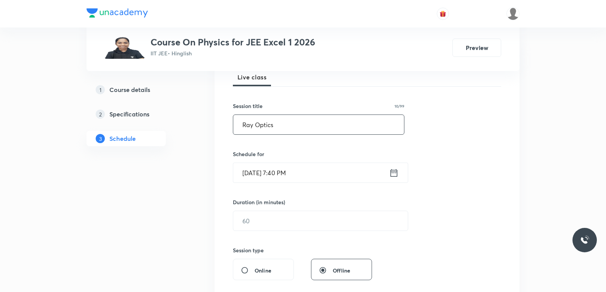
type input "Ray Optics"
click at [298, 172] on input "[DATE] 7:40 PM" at bounding box center [311, 172] width 156 height 19
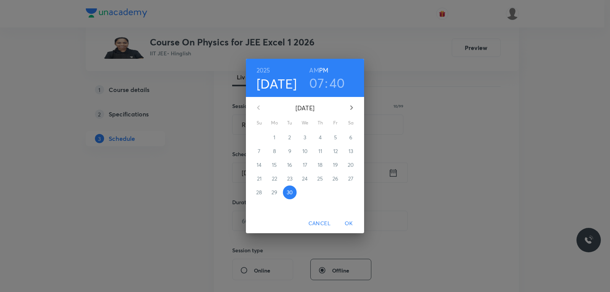
click at [350, 105] on icon "button" at bounding box center [351, 107] width 9 height 9
click at [304, 135] on p "1" at bounding box center [305, 137] width 2 height 8
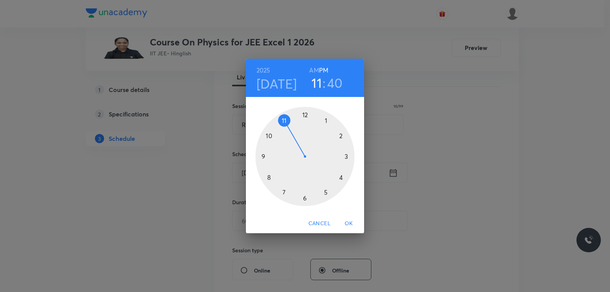
drag, startPoint x: 283, startPoint y: 185, endPoint x: 290, endPoint y: 132, distance: 52.7
click at [290, 132] on div at bounding box center [304, 156] width 99 height 99
click at [318, 70] on h6 "AM" at bounding box center [314, 70] width 10 height 11
drag, startPoint x: 271, startPoint y: 178, endPoint x: 307, endPoint y: 203, distance: 43.5
click at [307, 203] on div at bounding box center [304, 156] width 99 height 99
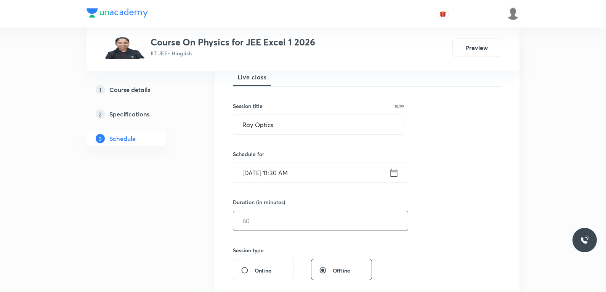
click at [262, 219] on input "text" at bounding box center [320, 220] width 175 height 19
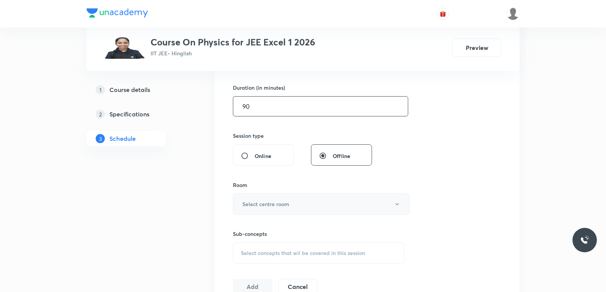
type input "90"
click at [289, 204] on button "Select centre room" at bounding box center [321, 203] width 177 height 21
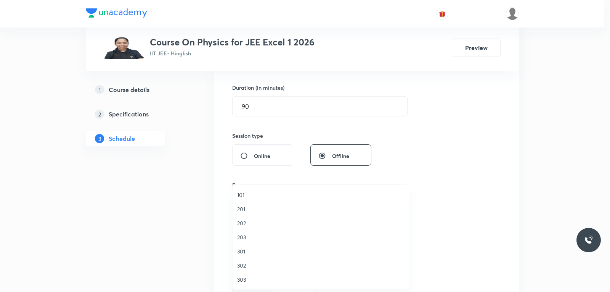
click at [249, 237] on span "203" at bounding box center [320, 237] width 167 height 8
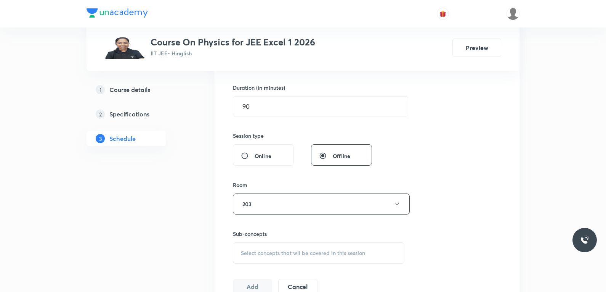
click at [302, 236] on h6 "Sub-concepts" at bounding box center [319, 234] width 172 height 8
click at [294, 257] on div "Select concepts that wil be covered in this session" at bounding box center [319, 252] width 172 height 21
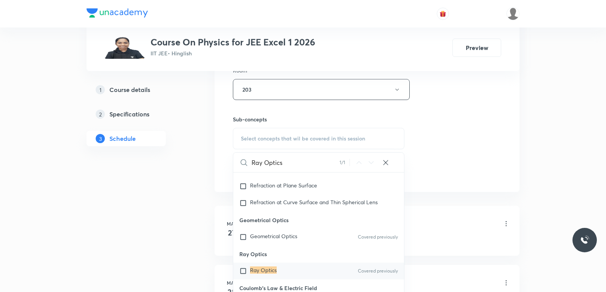
type input "Ray Optics"
click at [267, 270] on mark "Ray Optics" at bounding box center [263, 269] width 27 height 7
checkbox input "true"
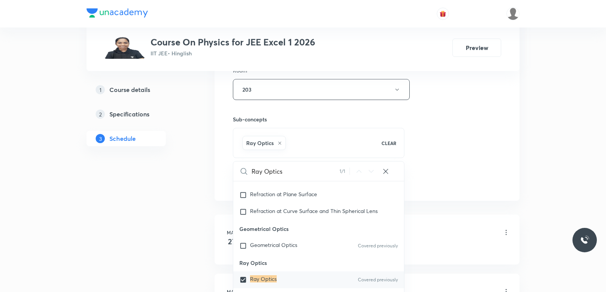
click at [500, 112] on div "Session 103 Live class Session title 10/99 Ray Optics ​ Schedule for Oct 1, 202…" at bounding box center [367, 5] width 268 height 367
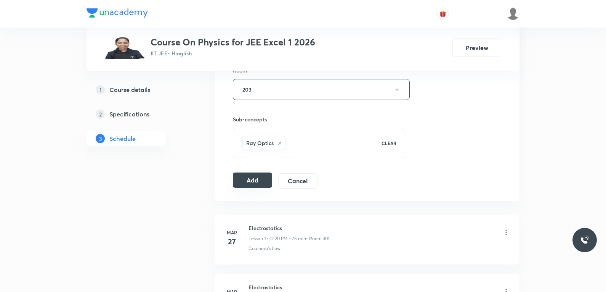
click at [250, 180] on button "Add" at bounding box center [252, 179] width 39 height 15
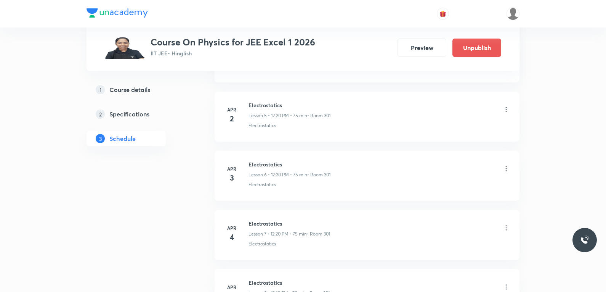
scroll to position [6057, 0]
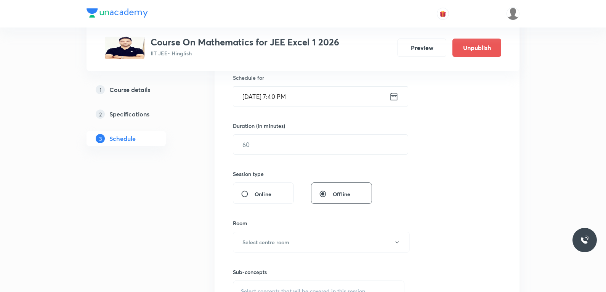
scroll to position [267, 0]
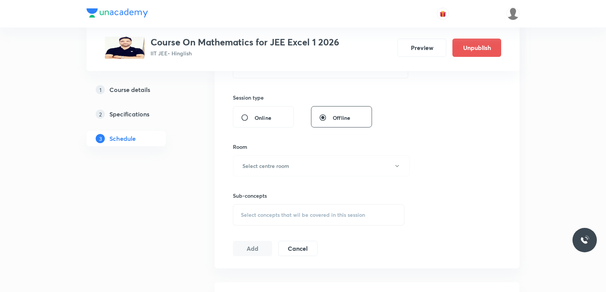
click at [319, 219] on div "Select concepts that wil be covered in this session" at bounding box center [319, 214] width 172 height 21
click at [460, 127] on div "Session 108 Live class Session title 0/99 ​ Schedule for [DATE] 7:40 PM ​ Durat…" at bounding box center [367, 77] width 268 height 358
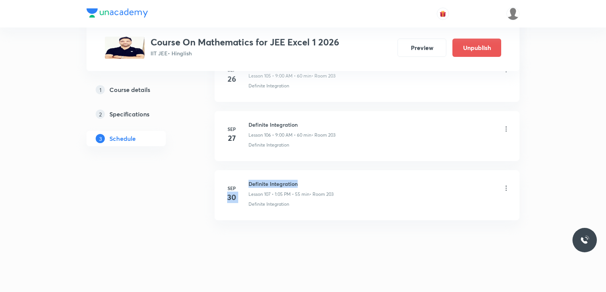
drag, startPoint x: 248, startPoint y: 184, endPoint x: 310, endPoint y: 183, distance: 61.8
click at [310, 183] on div "[DATE] Definite Integration Lesson 107 • 1:05 PM • 55 min • Room 203 Definite I…" at bounding box center [367, 194] width 286 height 28
click at [295, 185] on h6 "Definite Integration" at bounding box center [291, 184] width 85 height 8
drag, startPoint x: 247, startPoint y: 182, endPoint x: 304, endPoint y: 185, distance: 56.5
click at [304, 185] on div "[DATE] Definite Integration Lesson 107 • 1:05 PM • 55 min • Room 203 Definite I…" at bounding box center [367, 194] width 286 height 28
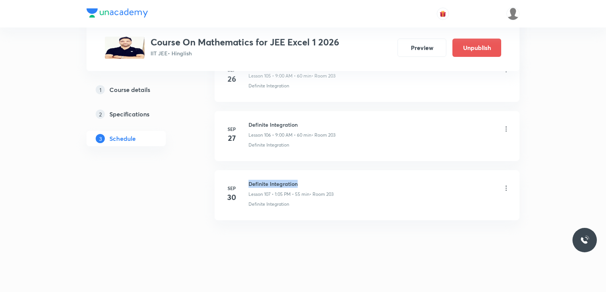
copy h6 "Definite Integration"
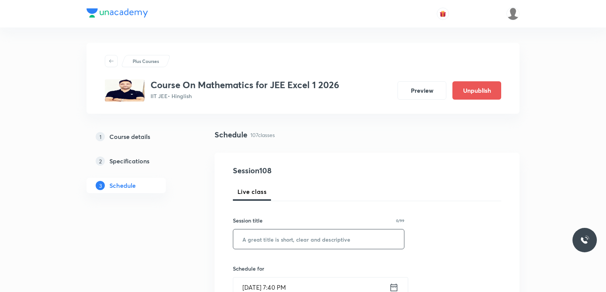
click at [307, 235] on input "text" at bounding box center [318, 238] width 171 height 19
paste input "Definite Integration"
type input "Definite Integration"
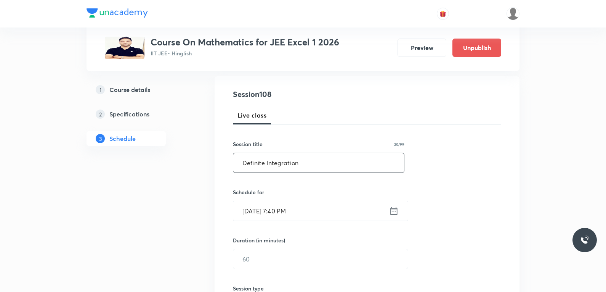
click at [274, 220] on div "[DATE] 7:40 PM ​" at bounding box center [320, 211] width 175 height 20
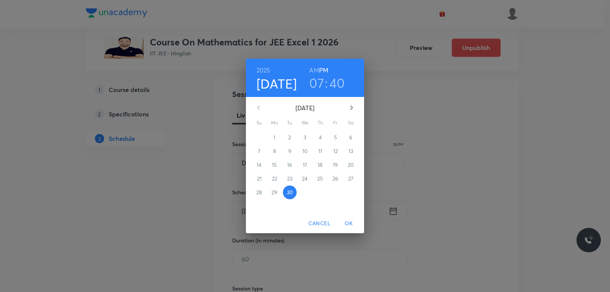
click at [349, 106] on icon "button" at bounding box center [351, 107] width 9 height 9
click at [303, 138] on span "1" at bounding box center [305, 137] width 14 height 8
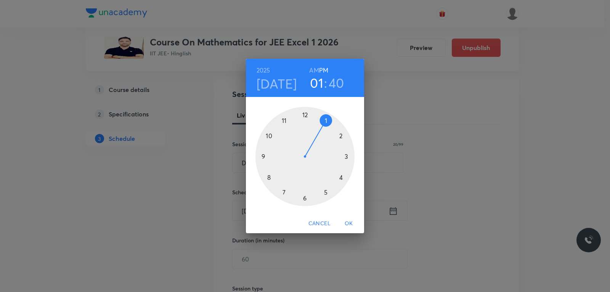
drag, startPoint x: 311, startPoint y: 157, endPoint x: 327, endPoint y: 120, distance: 40.5
click at [327, 120] on div at bounding box center [304, 156] width 99 height 99
click at [345, 135] on div at bounding box center [304, 156] width 99 height 99
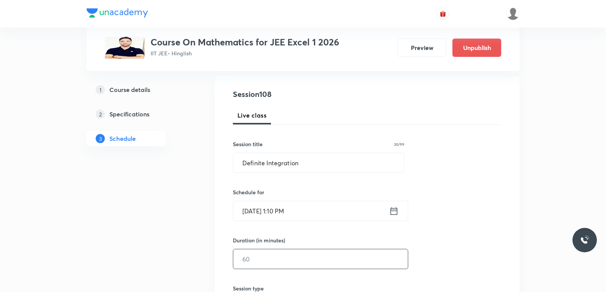
click at [270, 249] on div "Duration (in minutes) ​" at bounding box center [302, 252] width 139 height 33
click at [270, 254] on input "text" at bounding box center [320, 258] width 175 height 19
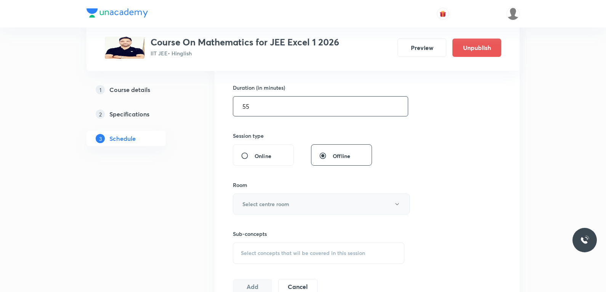
type input "55"
click at [305, 210] on button "Select centre room" at bounding box center [321, 203] width 177 height 21
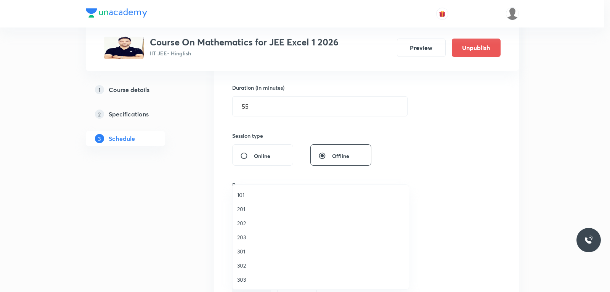
click at [246, 237] on span "203" at bounding box center [320, 237] width 167 height 8
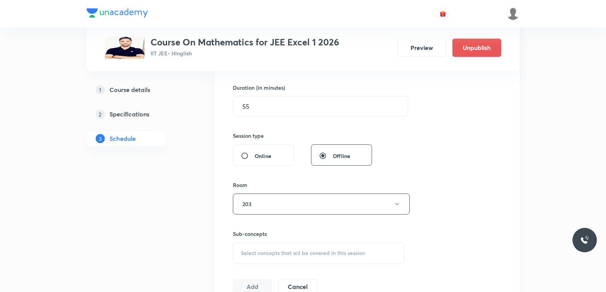
click at [305, 250] on span "Select concepts that wil be covered in this session" at bounding box center [303, 253] width 124 height 6
type input "Definite Integration"
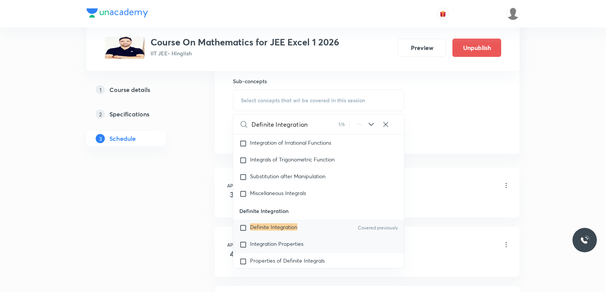
scroll to position [6537, 0]
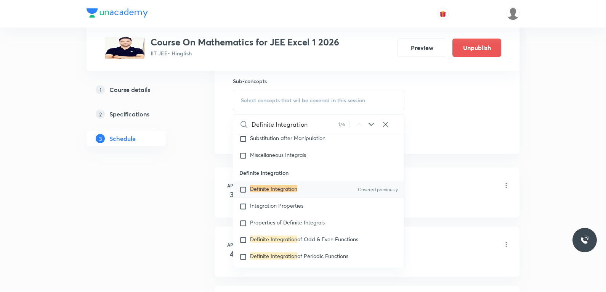
click at [283, 192] on mark "Definite Integration" at bounding box center [273, 188] width 47 height 7
checkbox input "true"
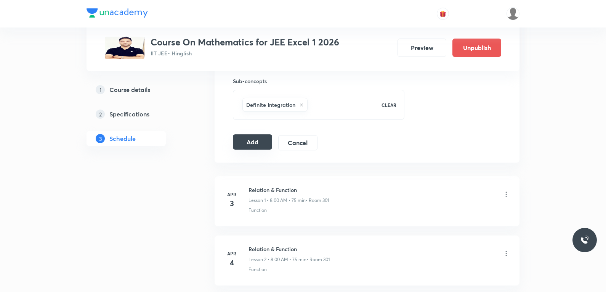
click at [266, 142] on button "Add" at bounding box center [252, 141] width 39 height 15
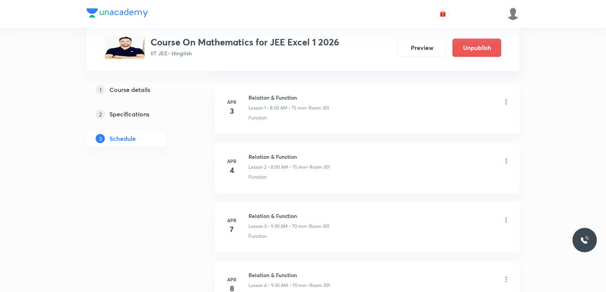
scroll to position [6353, 0]
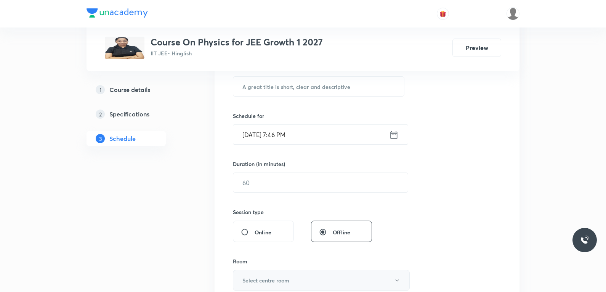
scroll to position [305, 0]
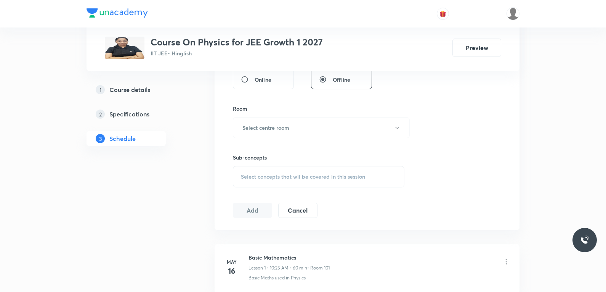
click at [309, 177] on span "Select concepts that wil be covered in this session" at bounding box center [303, 177] width 124 height 6
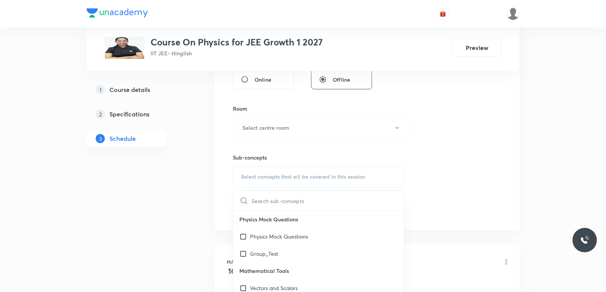
click at [464, 126] on div "Session 89 Live class Session title 0/99 ​ Schedule for [DATE] 7:46 PM ​ Durati…" at bounding box center [367, 39] width 268 height 358
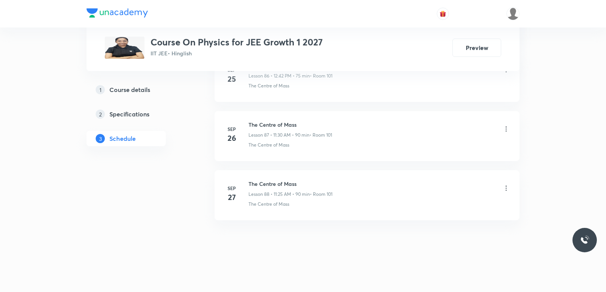
scroll to position [0, 0]
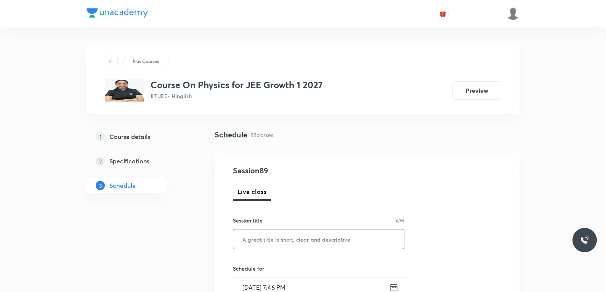
click at [335, 235] on input "text" at bounding box center [318, 238] width 171 height 19
paste input "collision"
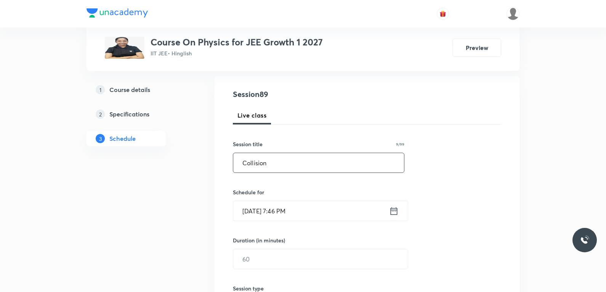
type input "Collision"
click at [281, 212] on input "[DATE] 7:46 PM" at bounding box center [311, 210] width 156 height 19
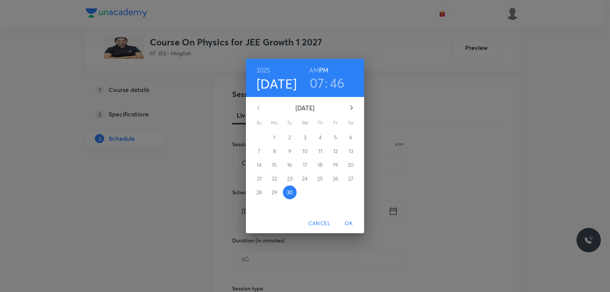
click at [350, 110] on icon "button" at bounding box center [351, 107] width 9 height 9
click at [305, 135] on p "1" at bounding box center [305, 137] width 2 height 8
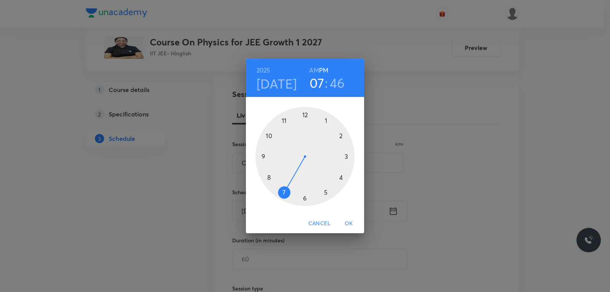
click at [312, 67] on h6 "AM" at bounding box center [314, 70] width 10 height 11
drag, startPoint x: 286, startPoint y: 189, endPoint x: 281, endPoint y: 159, distance: 30.2
click at [281, 159] on div at bounding box center [304, 156] width 99 height 99
drag, startPoint x: 308, startPoint y: 143, endPoint x: 332, endPoint y: 156, distance: 27.1
click at [332, 156] on div at bounding box center [304, 156] width 99 height 99
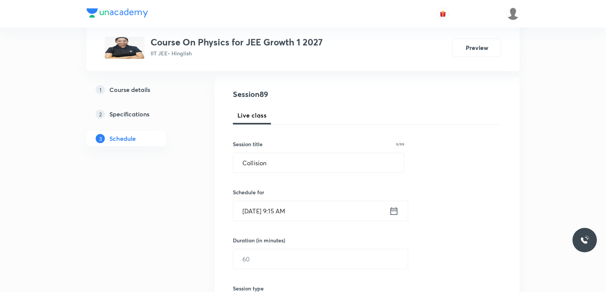
scroll to position [153, 0]
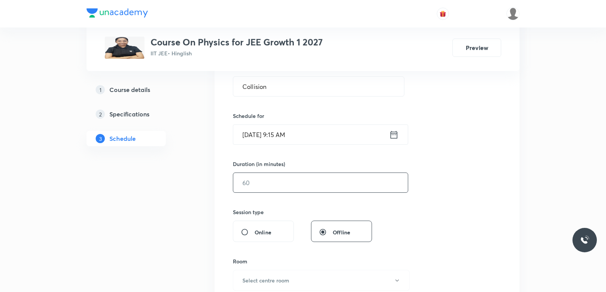
drag, startPoint x: 281, startPoint y: 182, endPoint x: 292, endPoint y: 181, distance: 11.5
click at [283, 182] on input "text" at bounding box center [320, 182] width 175 height 19
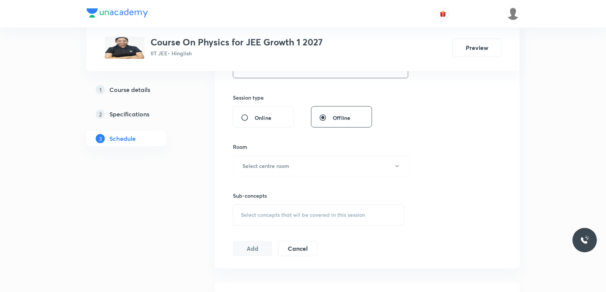
scroll to position [229, 0]
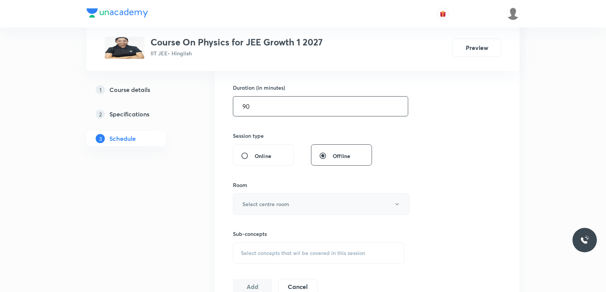
type input "90"
click at [290, 203] on button "Select centre room" at bounding box center [321, 203] width 177 height 21
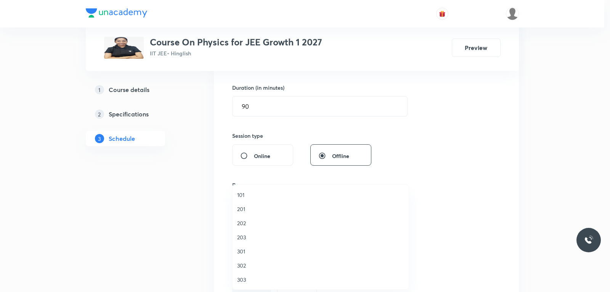
click at [254, 194] on span "101" at bounding box center [320, 195] width 167 height 8
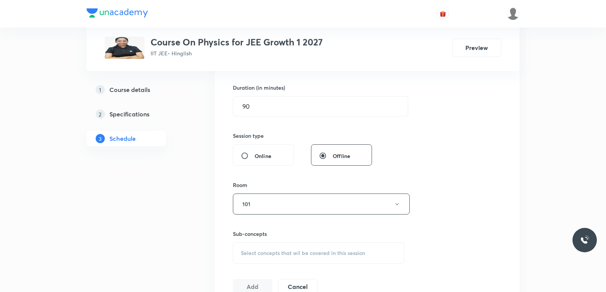
click at [323, 250] on span "Select concepts that wil be covered in this session" at bounding box center [303, 253] width 124 height 6
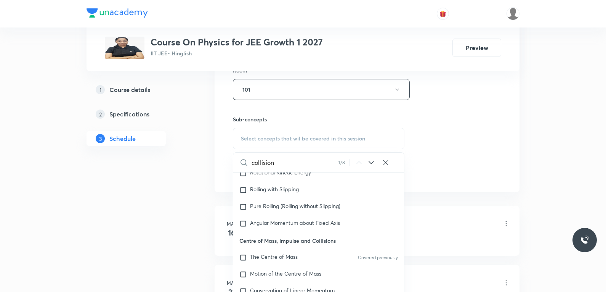
scroll to position [2789, 0]
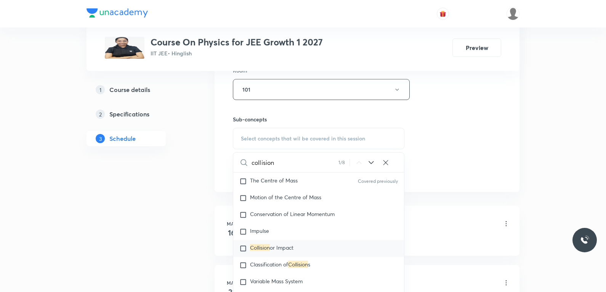
type input "collision"
click at [284, 244] on span "or Impact" at bounding box center [282, 247] width 24 height 7
checkbox input "true"
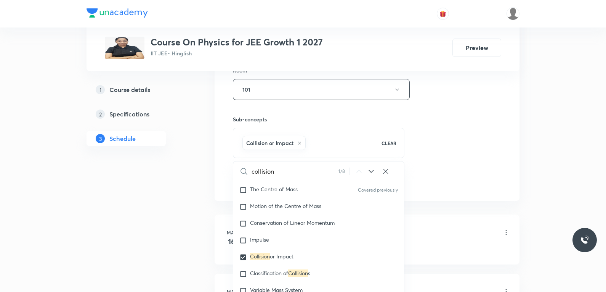
click at [431, 159] on div "Session 89 Live class Session title 9/99 Collision ​ Schedule for Oct 1, 2025, …" at bounding box center [367, 5] width 268 height 367
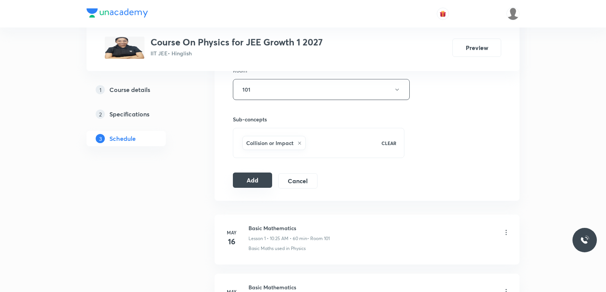
click at [261, 178] on button "Add" at bounding box center [252, 179] width 39 height 15
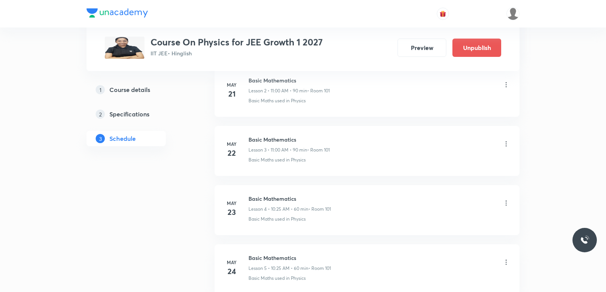
scroll to position [5230, 0]
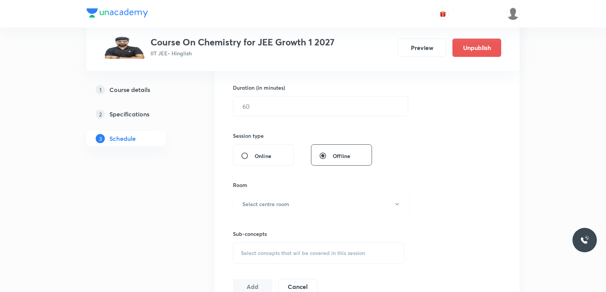
scroll to position [343, 0]
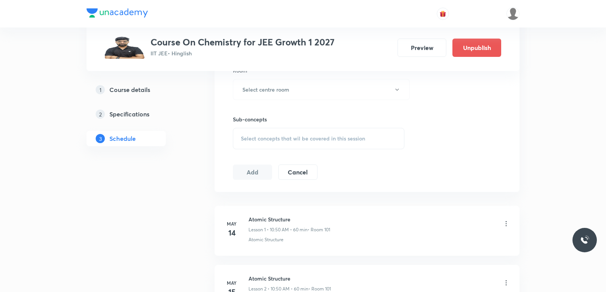
click at [325, 134] on div "Select concepts that wil be covered in this session" at bounding box center [319, 138] width 172 height 21
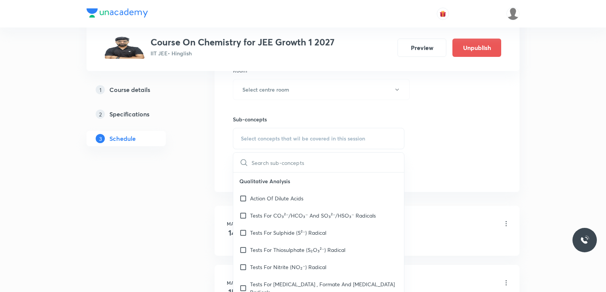
click at [476, 121] on div "Session 59 Live class Session title 0/99 ​ Schedule for [DATE] 7:46 PM ​ Durati…" at bounding box center [367, 1] width 268 height 358
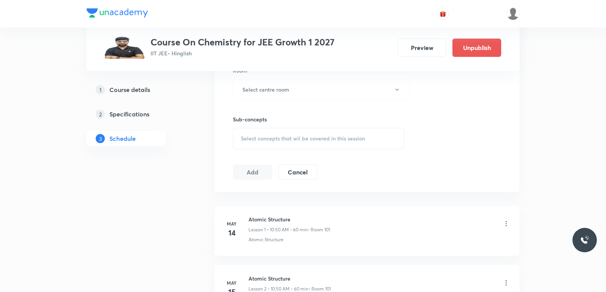
scroll to position [3748, 0]
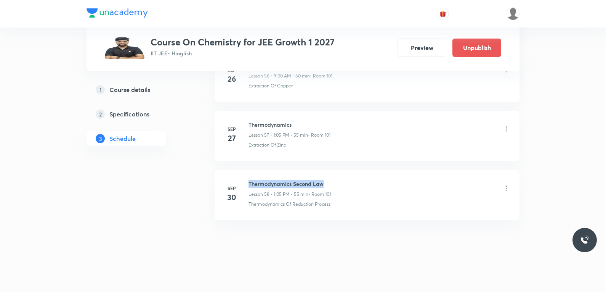
drag, startPoint x: 249, startPoint y: 183, endPoint x: 344, endPoint y: 180, distance: 95.8
click at [344, 180] on div "Thermodynamics Second Law Lesson 58 • 1:05 PM • 55 min • Room 101" at bounding box center [380, 189] width 262 height 18
copy h6 "Thermodynamics Second Law"
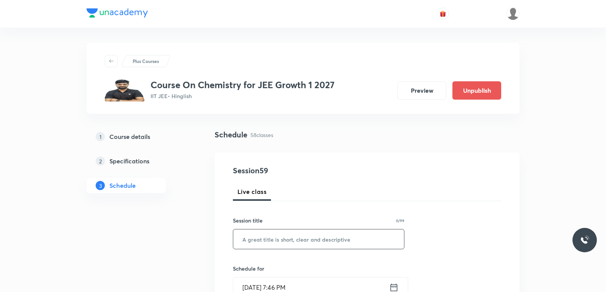
click at [326, 237] on input "text" at bounding box center [318, 238] width 171 height 19
paste input "Thermodynamics Second Law"
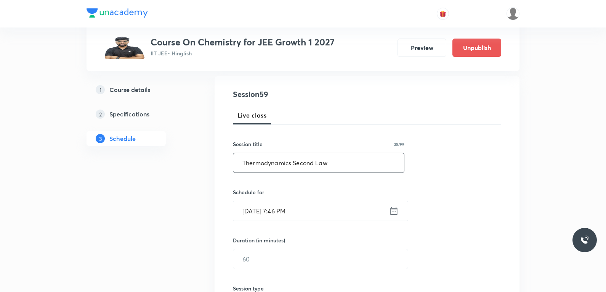
scroll to position [153, 0]
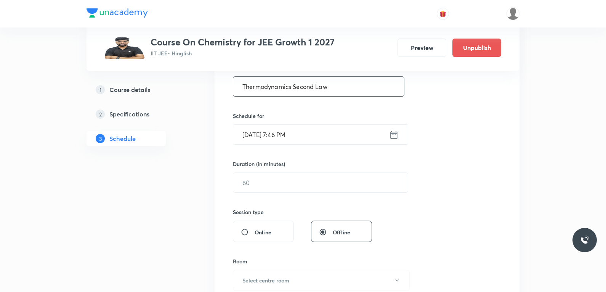
type input "Thermodynamics Second Law"
click at [281, 134] on input "[DATE] 7:46 PM" at bounding box center [311, 134] width 156 height 19
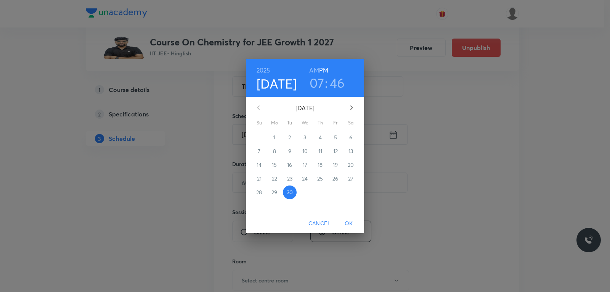
click at [349, 109] on icon "button" at bounding box center [351, 107] width 9 height 9
click at [308, 140] on span "1" at bounding box center [305, 137] width 14 height 8
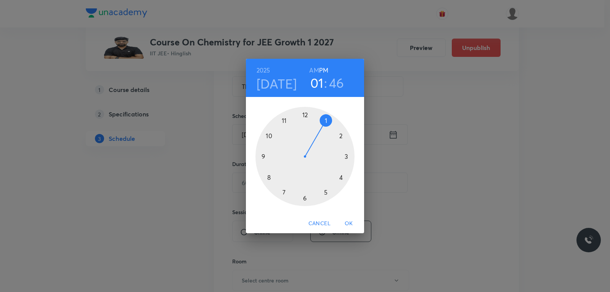
drag, startPoint x: 306, startPoint y: 156, endPoint x: 323, endPoint y: 127, distance: 33.2
click at [323, 127] on div at bounding box center [304, 156] width 99 height 99
click at [340, 134] on div at bounding box center [304, 156] width 99 height 99
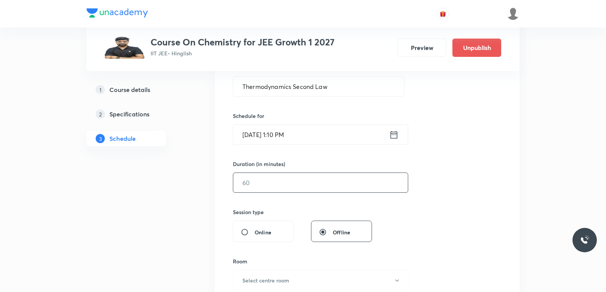
click at [259, 183] on input "text" at bounding box center [320, 182] width 175 height 19
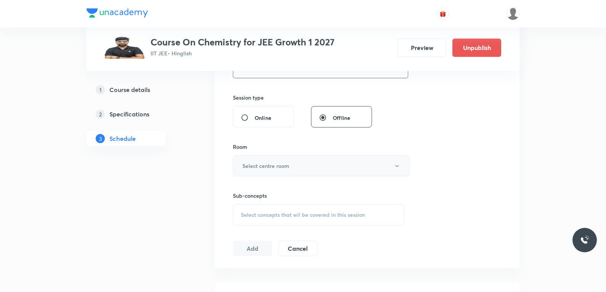
type input "50"
click at [290, 165] on button "Select centre room" at bounding box center [321, 165] width 177 height 21
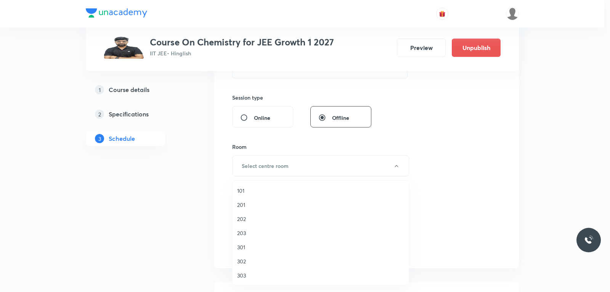
click at [251, 190] on span "101" at bounding box center [320, 190] width 167 height 8
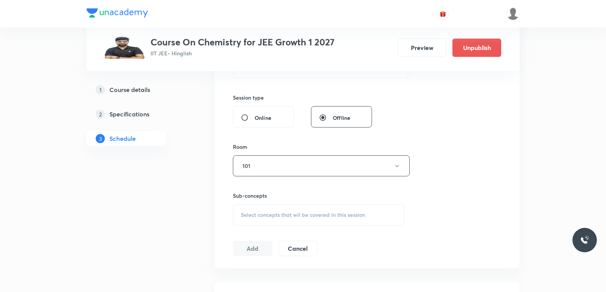
click at [300, 213] on span "Select concepts that wil be covered in this session" at bounding box center [303, 215] width 124 height 6
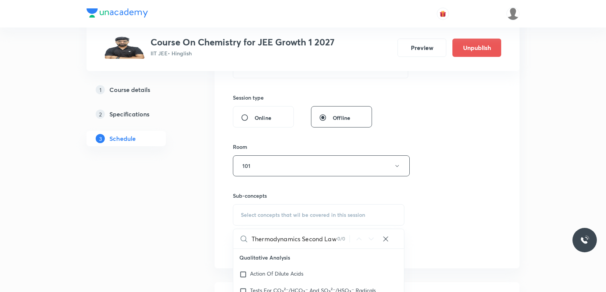
scroll to position [343, 0]
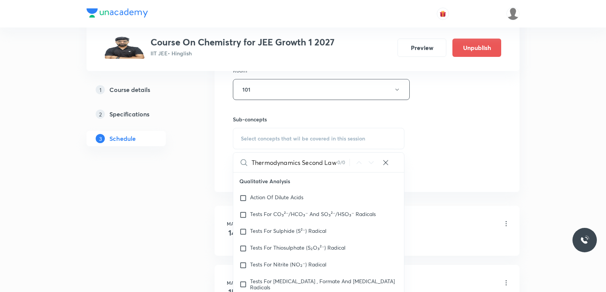
click at [302, 163] on input "Thermodynamics Second Law" at bounding box center [295, 162] width 86 height 19
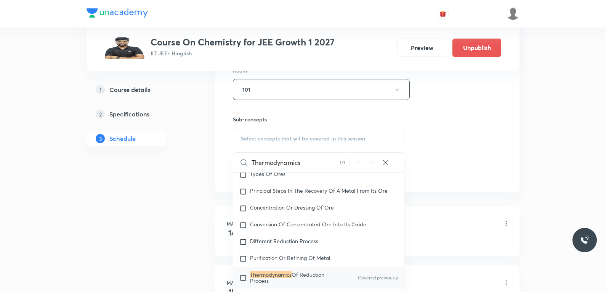
type input "Thermodynamics"
click at [462, 166] on div "Session 59 Live class Session title 25/99 Thermodynamics Second Law ​ Schedule …" at bounding box center [367, 1] width 268 height 358
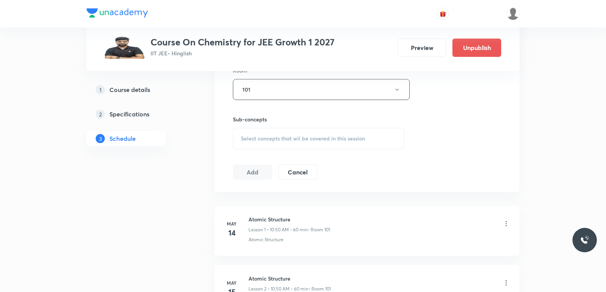
scroll to position [3748, 0]
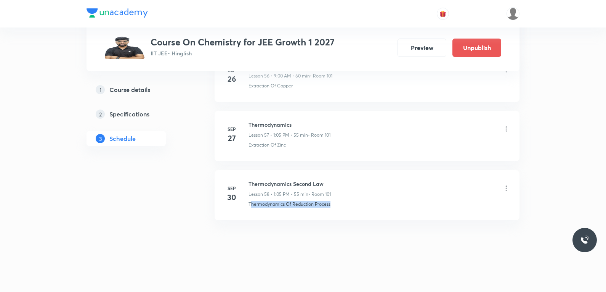
drag, startPoint x: 252, startPoint y: 210, endPoint x: 366, endPoint y: 209, distance: 114.0
click at [366, 209] on li "Sep 30 Thermodynamics Second Law Lesson 58 • 1:05 PM • 55 min • Room 101 Thermo…" at bounding box center [367, 195] width 305 height 50
copy p "hermodynamics Of Reduction Process"
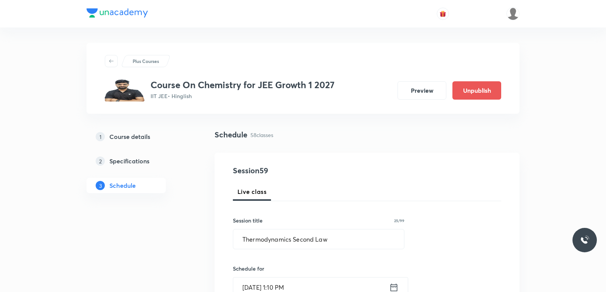
scroll to position [305, 0]
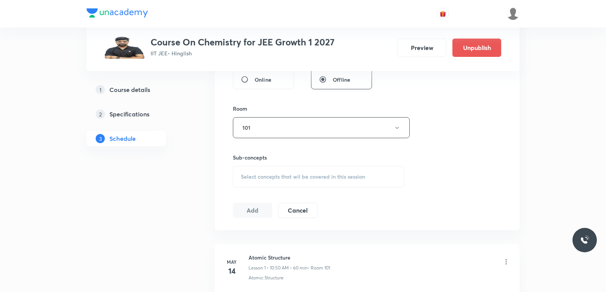
click at [339, 180] on div "Select concepts that wil be covered in this session" at bounding box center [319, 176] width 172 height 21
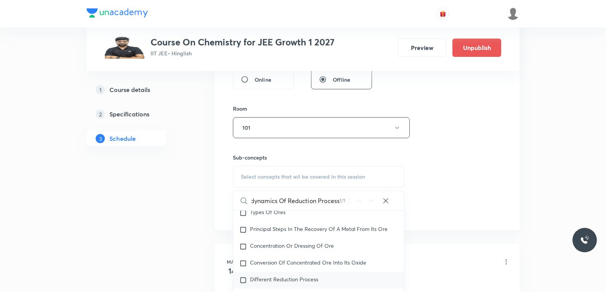
scroll to position [718, 0]
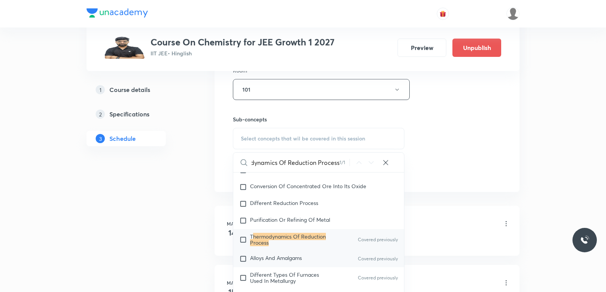
type input "hermodynamics Of Reduction Process"
click at [278, 254] on span "Alloys And Amalgams" at bounding box center [276, 257] width 52 height 7
checkbox input "true"
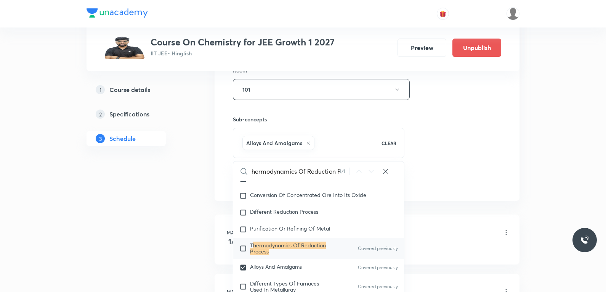
click at [469, 131] on div "Session 59 Live class Session title 25/99 Thermodynamics Second Law ​ Schedule …" at bounding box center [367, 5] width 268 height 367
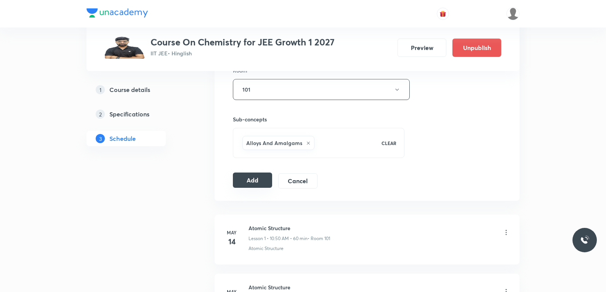
click at [251, 180] on button "Add" at bounding box center [252, 179] width 39 height 15
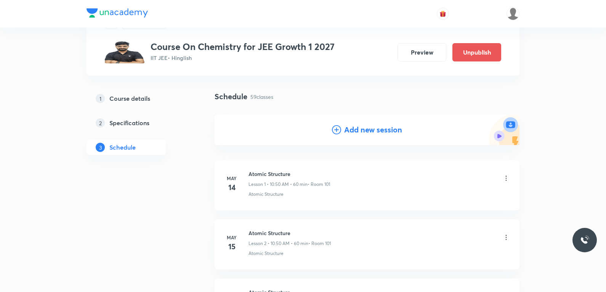
scroll to position [3456, 0]
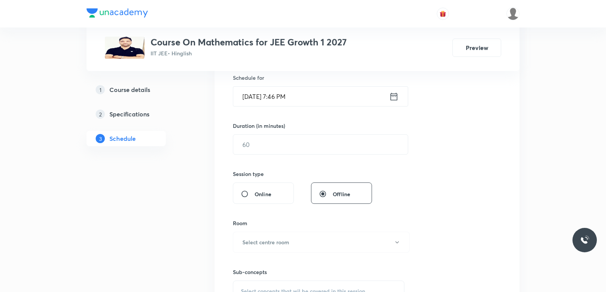
scroll to position [305, 0]
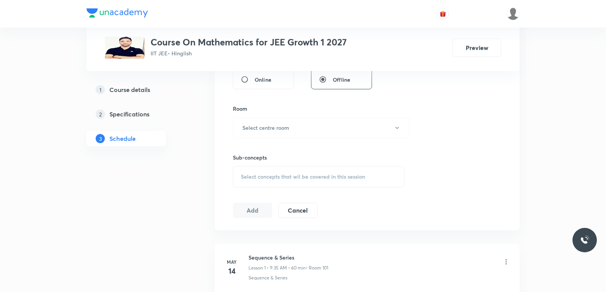
click at [302, 176] on span "Select concepts that wil be covered in this session" at bounding box center [303, 177] width 124 height 6
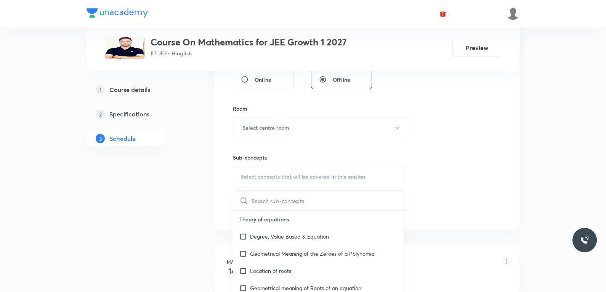
click at [467, 117] on div "Session 86 Live class Session title 0/99 ​ Schedule for [DATE] 7:46 PM ​ Durati…" at bounding box center [367, 39] width 268 height 358
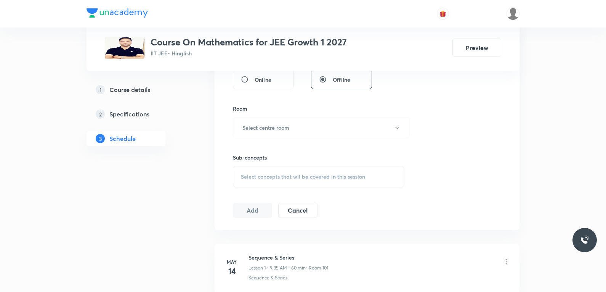
scroll to position [5344, 0]
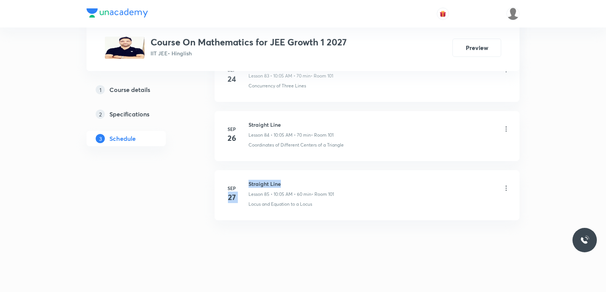
drag, startPoint x: 248, startPoint y: 184, endPoint x: 309, endPoint y: 183, distance: 61.0
click at [309, 183] on div "[DATE] Straight Line Lesson 85 • 10:05 AM • 60 min • Room 101 Locus and Equatio…" at bounding box center [367, 194] width 286 height 28
click at [278, 185] on h6 "Straight Line" at bounding box center [291, 184] width 85 height 8
drag, startPoint x: 249, startPoint y: 183, endPoint x: 305, endPoint y: 183, distance: 56.1
click at [305, 183] on h6 "Straight Line" at bounding box center [291, 184] width 85 height 8
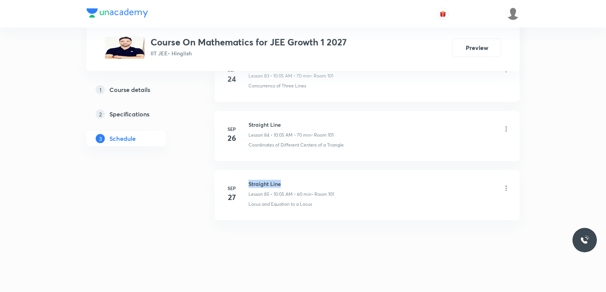
scroll to position [0, 0]
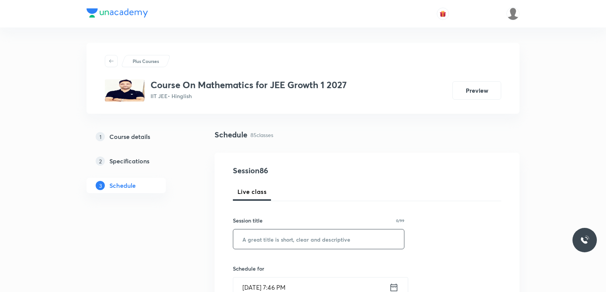
click at [318, 238] on input "text" at bounding box center [318, 238] width 171 height 19
paste input "Straight Line"
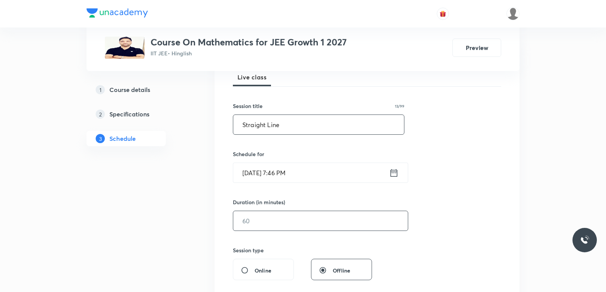
scroll to position [153, 0]
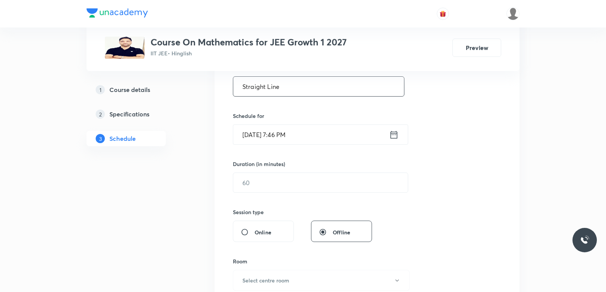
type input "Straight Line"
click at [276, 132] on input "[DATE] 7:46 PM" at bounding box center [311, 134] width 156 height 19
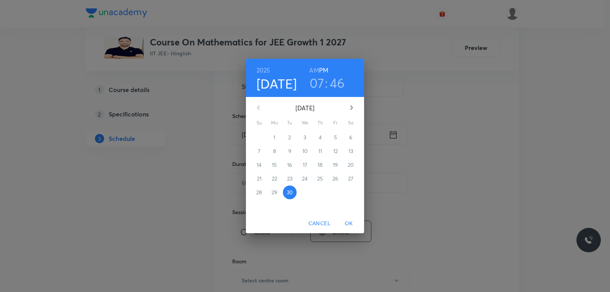
click at [353, 109] on icon "button" at bounding box center [351, 107] width 9 height 9
click at [305, 137] on p "1" at bounding box center [305, 137] width 2 height 8
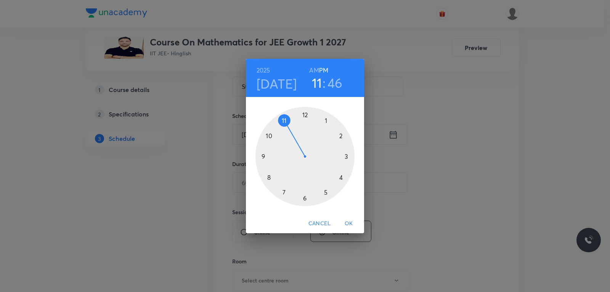
drag, startPoint x: 286, startPoint y: 182, endPoint x: 288, endPoint y: 130, distance: 51.5
click at [288, 130] on div at bounding box center [304, 156] width 99 height 99
click at [311, 68] on h6 "AM" at bounding box center [314, 70] width 10 height 11
drag, startPoint x: 264, startPoint y: 147, endPoint x: 269, endPoint y: 135, distance: 12.7
click at [269, 135] on div at bounding box center [304, 156] width 99 height 99
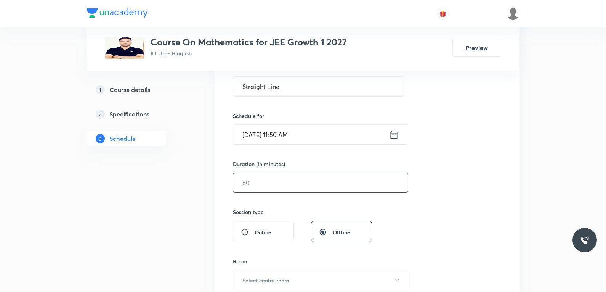
click at [297, 186] on input "text" at bounding box center [320, 182] width 175 height 19
click at [292, 135] on input "[DATE] 11:50 AM" at bounding box center [311, 134] width 156 height 19
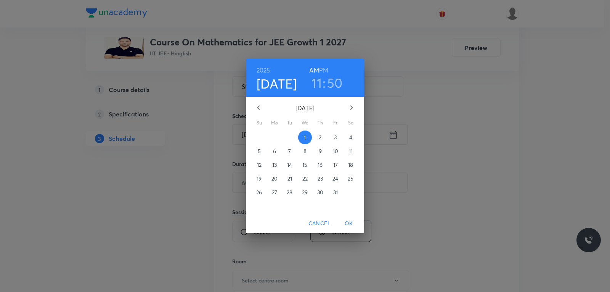
click at [338, 85] on h3 "50" at bounding box center [335, 83] width 16 height 16
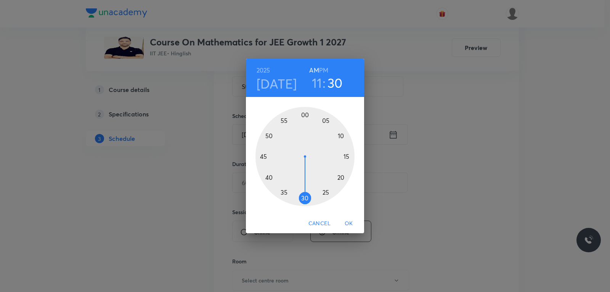
drag, startPoint x: 267, startPoint y: 134, endPoint x: 306, endPoint y: 201, distance: 77.2
click at [306, 201] on div at bounding box center [304, 156] width 99 height 99
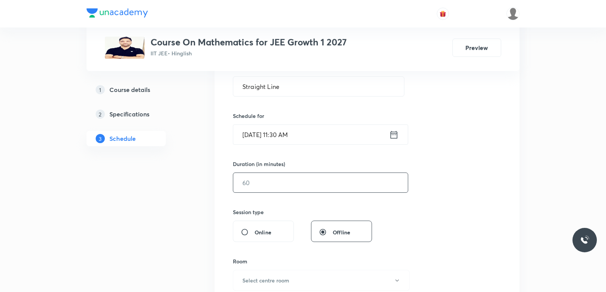
click at [270, 190] on input "text" at bounding box center [320, 182] width 175 height 19
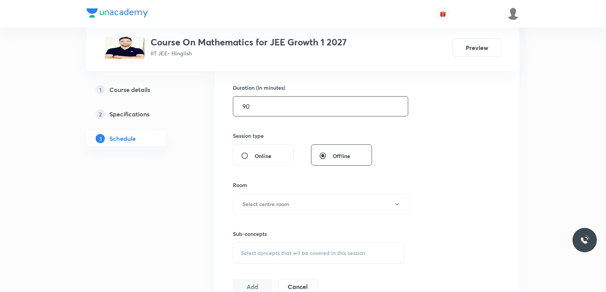
scroll to position [267, 0]
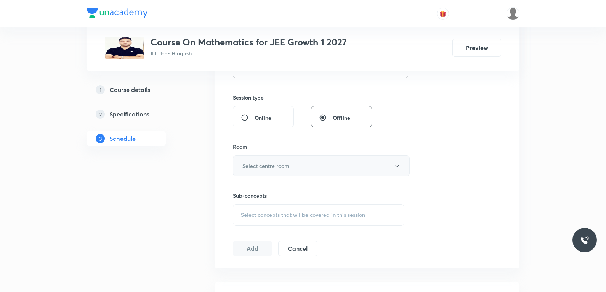
type input "90"
click at [294, 162] on button "Select centre room" at bounding box center [321, 165] width 177 height 21
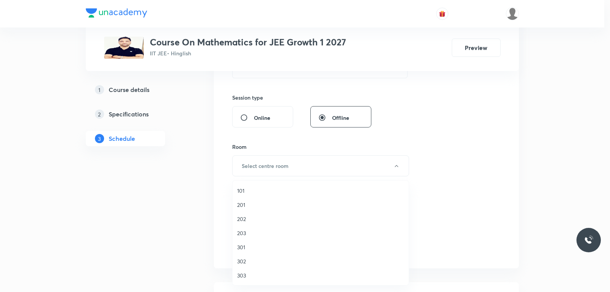
click at [251, 185] on li "101" at bounding box center [321, 190] width 176 height 14
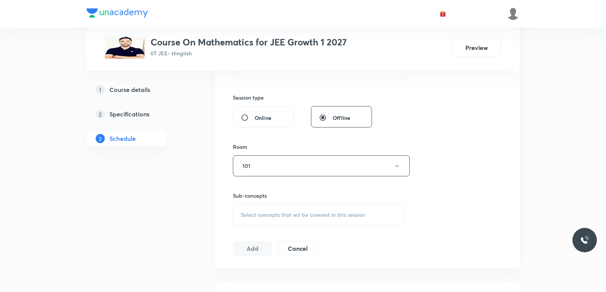
click at [323, 216] on span "Select concepts that wil be covered in this session" at bounding box center [303, 215] width 124 height 6
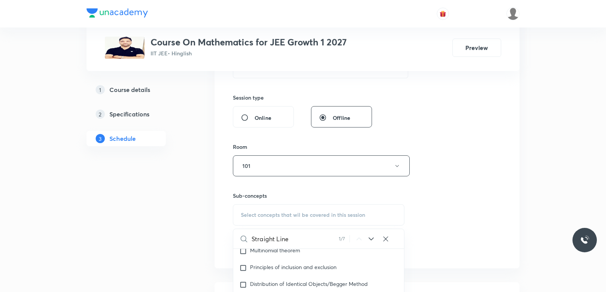
scroll to position [1618, 0]
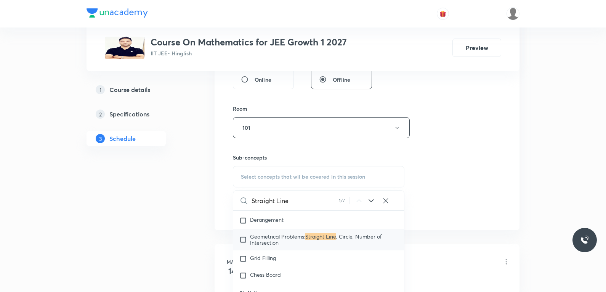
type input "Straight Line"
click at [490, 134] on div "Session 86 Live class Session title 13/99 Straight Line ​ Schedule for [DATE] 1…" at bounding box center [367, 39] width 268 height 358
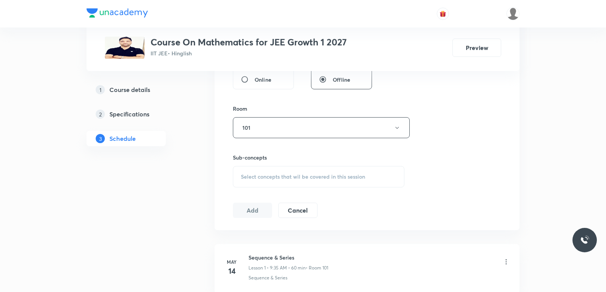
scroll to position [5344, 0]
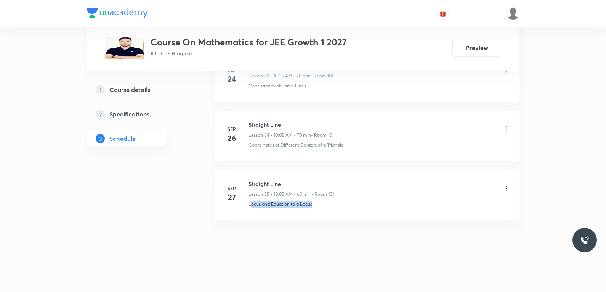
drag, startPoint x: 252, startPoint y: 210, endPoint x: 334, endPoint y: 206, distance: 82.1
click at [334, 206] on li "[DATE] Straight Line Lesson 85 • 10:05 AM • 60 min • Room 101 Locus and Equatio…" at bounding box center [367, 195] width 305 height 50
copy p "ocus and Equation to a Locus"
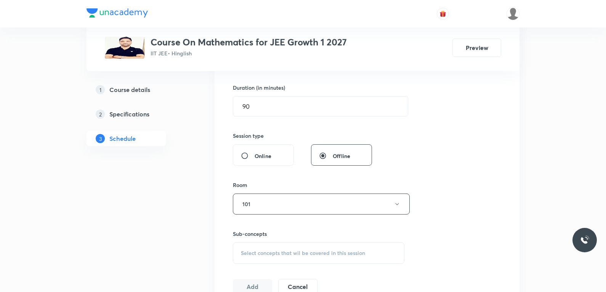
scroll to position [343, 0]
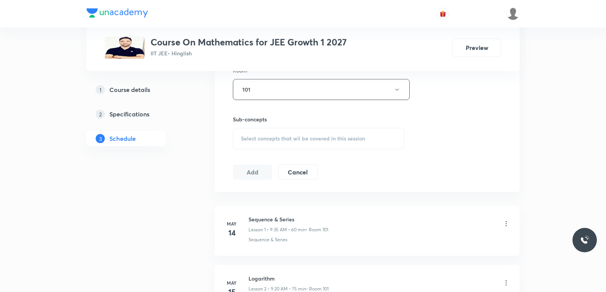
click at [352, 134] on div "Select concepts that wil be covered in this session" at bounding box center [319, 138] width 172 height 21
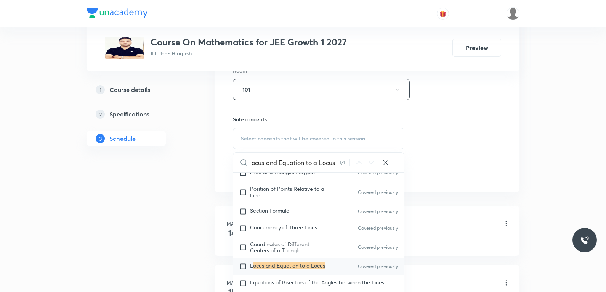
scroll to position [4292, 0]
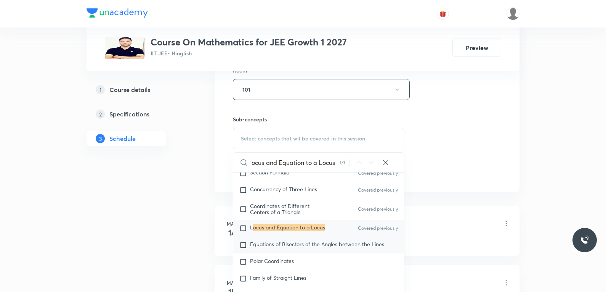
type input "ocus and Equation to a Locus"
click at [292, 247] on span "Equations of Bisectors of the Angles between the Lines" at bounding box center [317, 243] width 134 height 7
checkbox input "true"
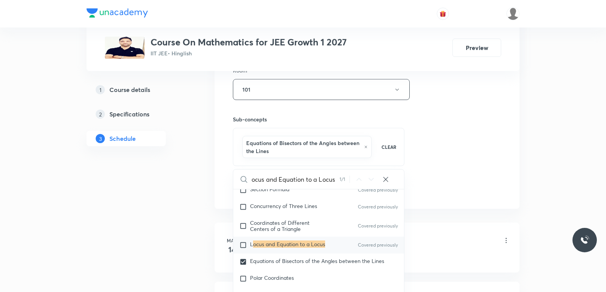
click at [505, 113] on div "Session 86 Live class Session title 13/99 Straight Line ​ Schedule for [DATE] 1…" at bounding box center [367, 8] width 305 height 399
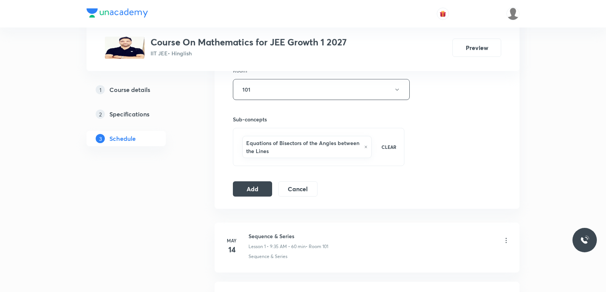
click at [262, 197] on div "Session 86 Live class Session title 13/99 Straight Line ​ Schedule for [DATE] 1…" at bounding box center [367, 8] width 305 height 399
click at [264, 190] on button "Add" at bounding box center [252, 187] width 39 height 15
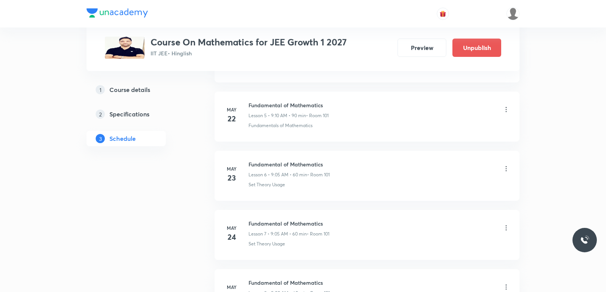
scroll to position [5052, 0]
